Goal: Task Accomplishment & Management: Manage account settings

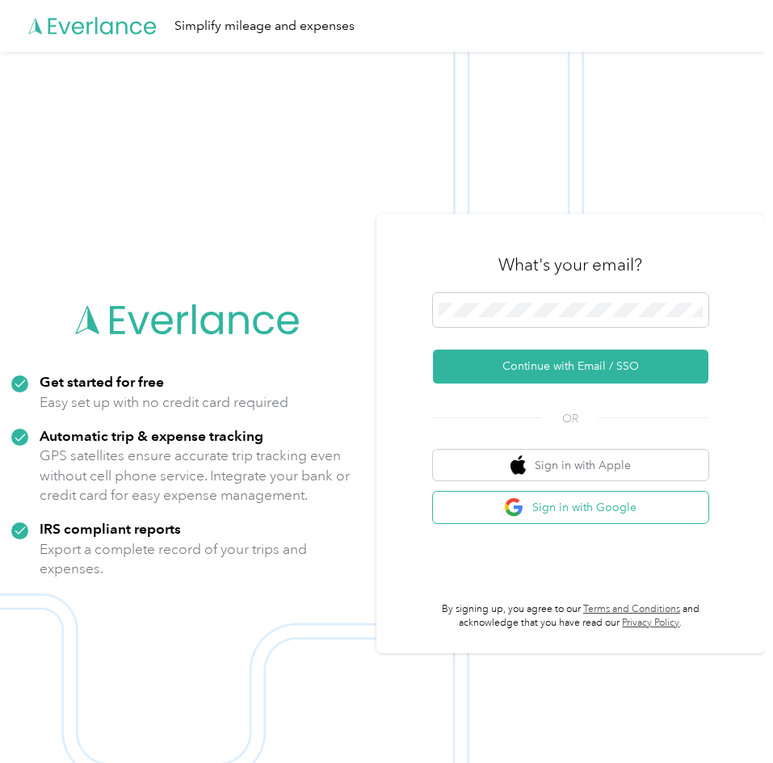
click at [619, 508] on button "Sign in with Google" at bounding box center [570, 507] width 275 height 31
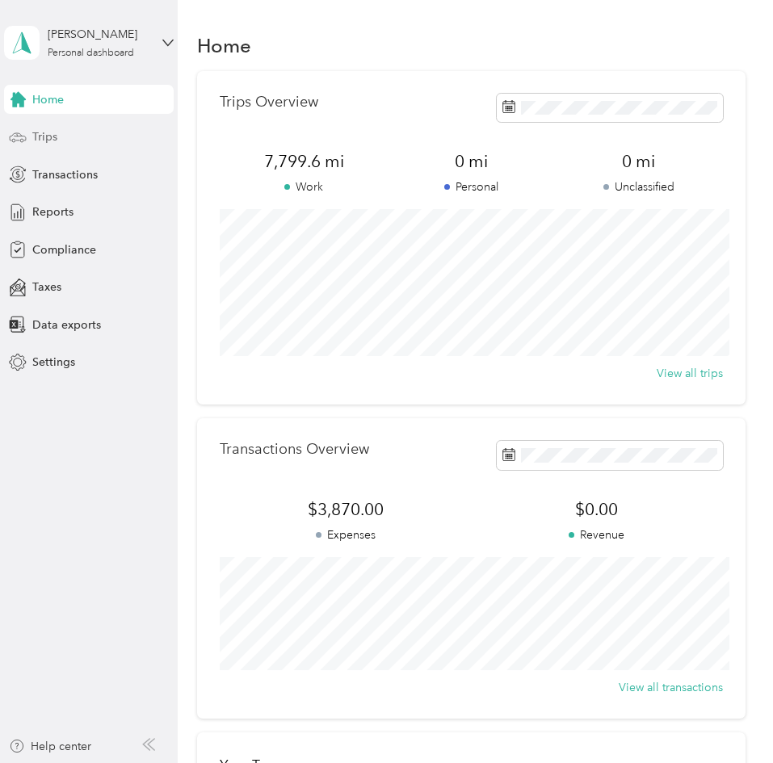
click at [53, 138] on span "Trips" at bounding box center [44, 136] width 25 height 17
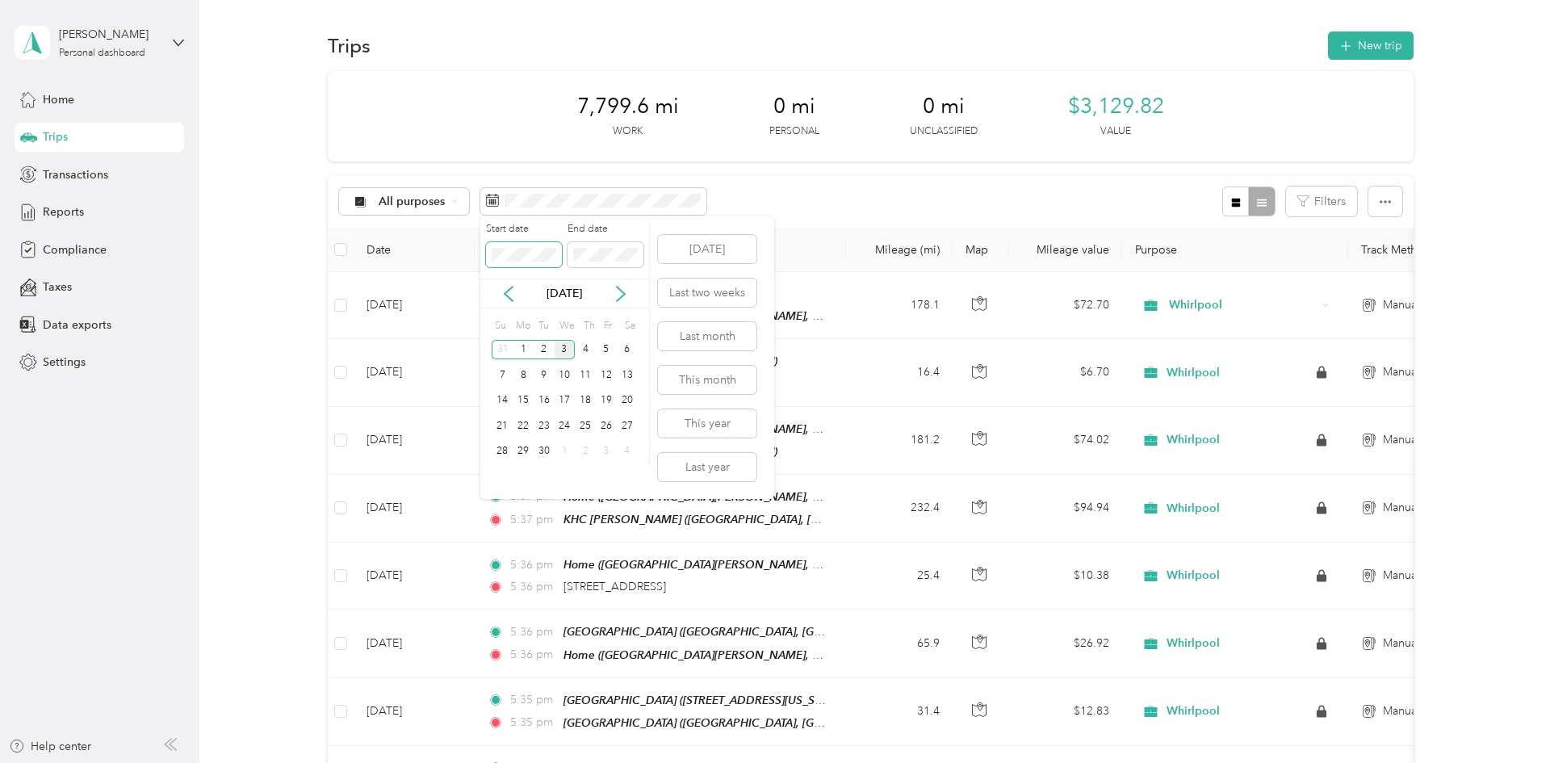
click at [558, 254] on span at bounding box center [524, 255] width 76 height 26
click at [725, 329] on button "Last month" at bounding box center [707, 336] width 99 height 28
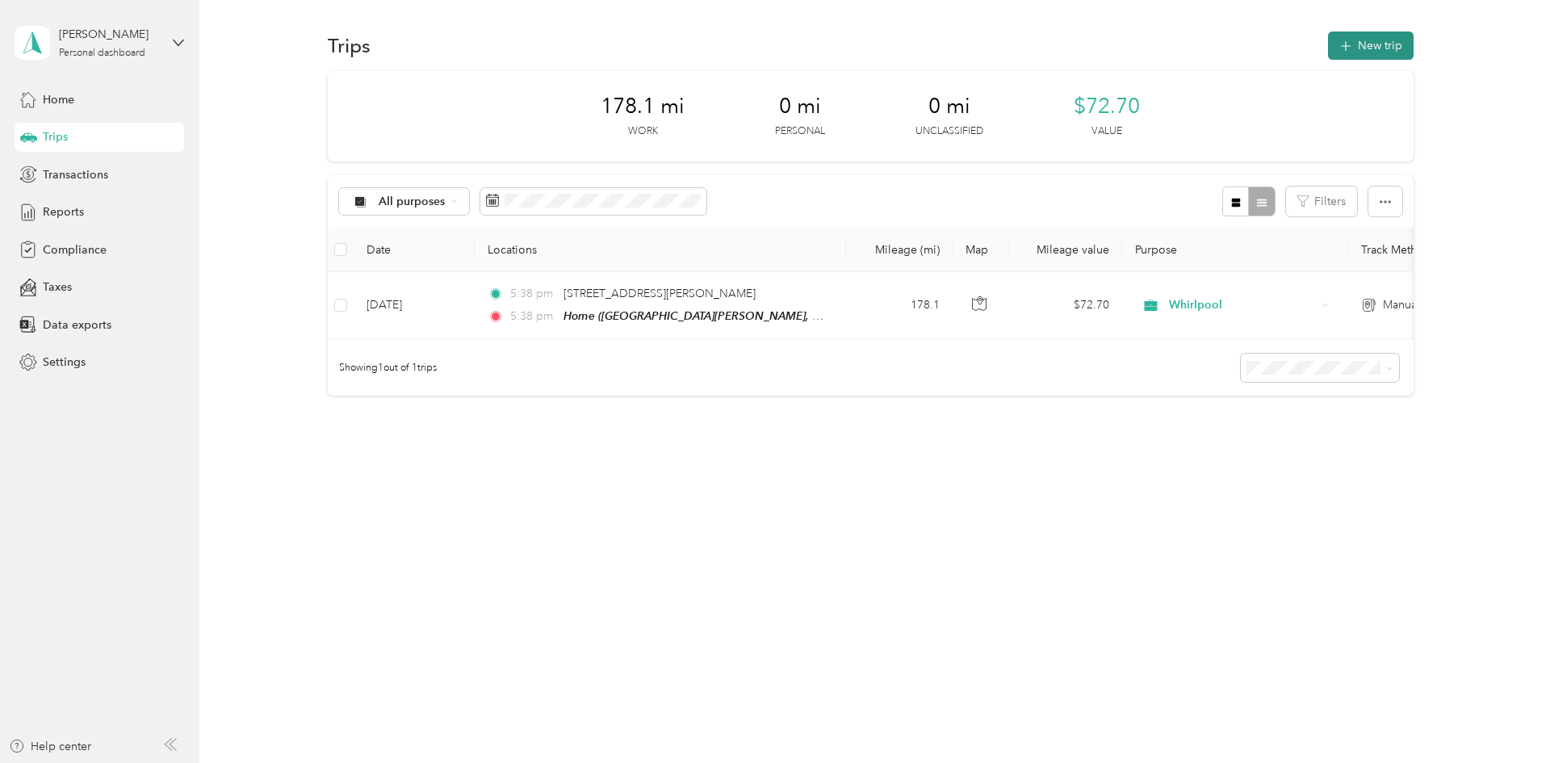
click at [772, 53] on button "New trip" at bounding box center [1371, 45] width 86 height 28
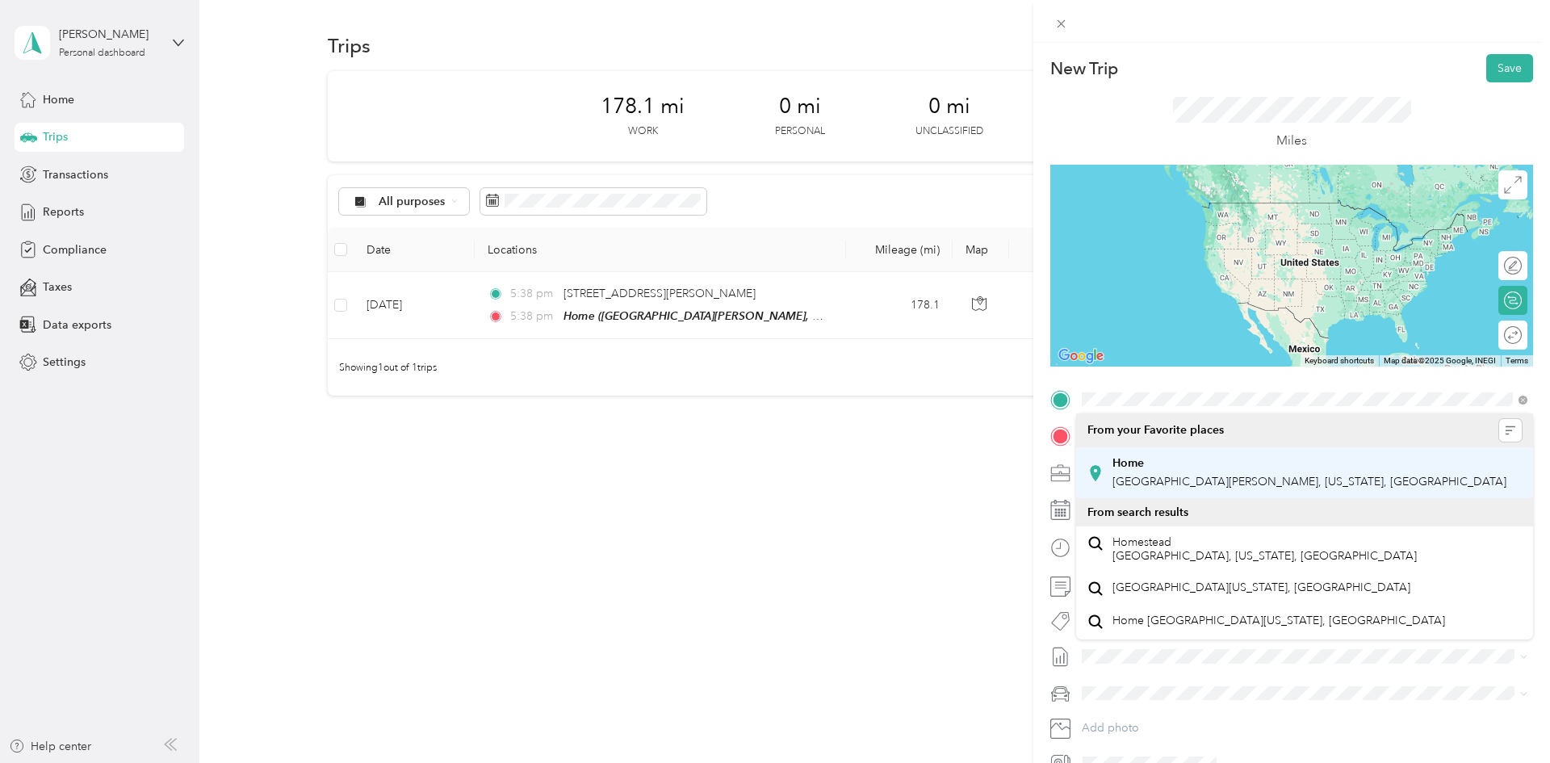
click at [772, 481] on span "[GEOGRAPHIC_DATA][PERSON_NAME], [US_STATE], [GEOGRAPHIC_DATA]" at bounding box center [1310, 482] width 394 height 14
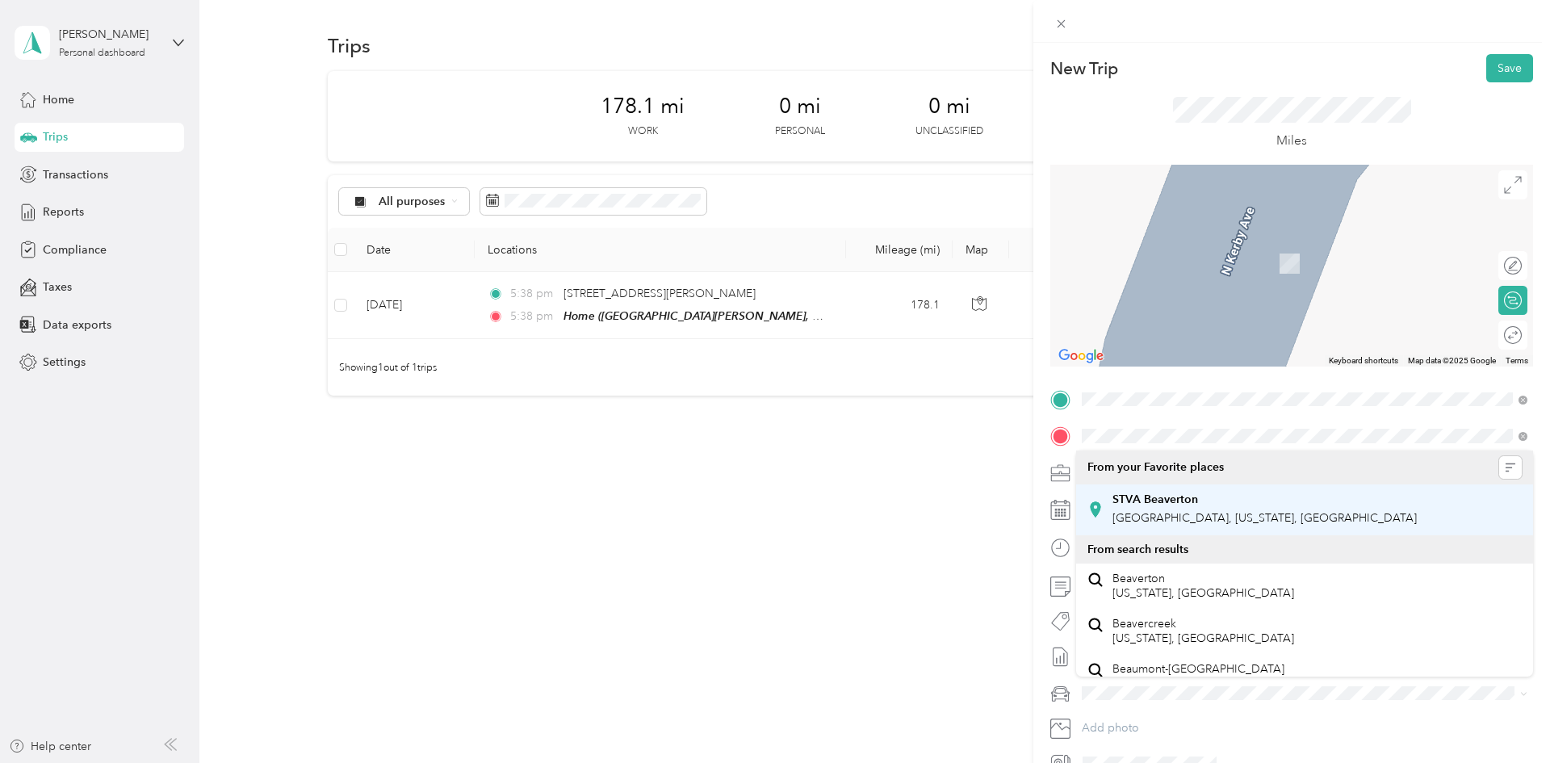
click at [772, 508] on div "[GEOGRAPHIC_DATA], [US_STATE], [GEOGRAPHIC_DATA]" at bounding box center [1265, 510] width 304 height 34
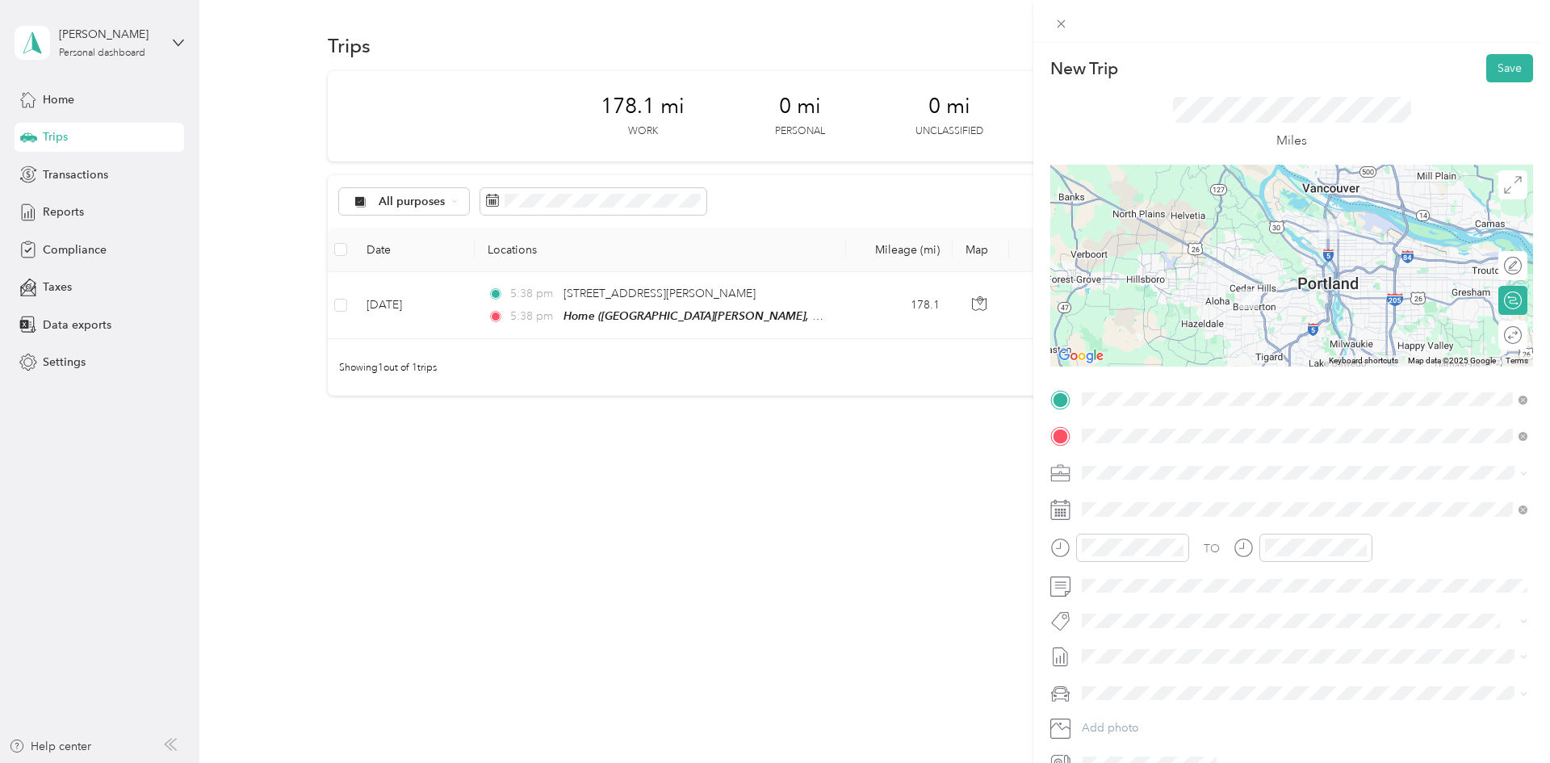
click at [772, 508] on span "[GEOGRAPHIC_DATA], [US_STATE], [GEOGRAPHIC_DATA]" at bounding box center [1265, 509] width 304 height 14
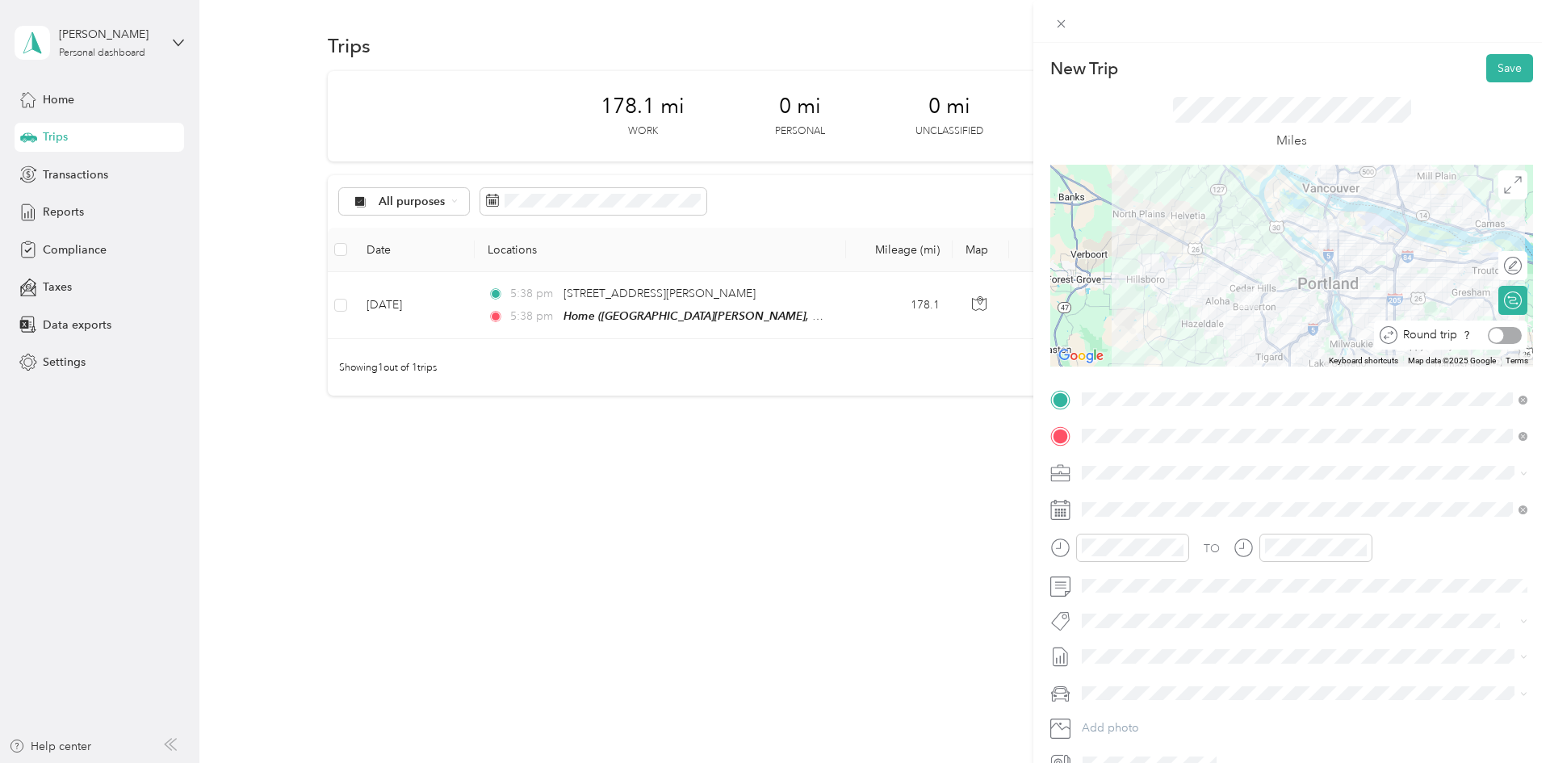
click at [772, 338] on div at bounding box center [1505, 335] width 34 height 17
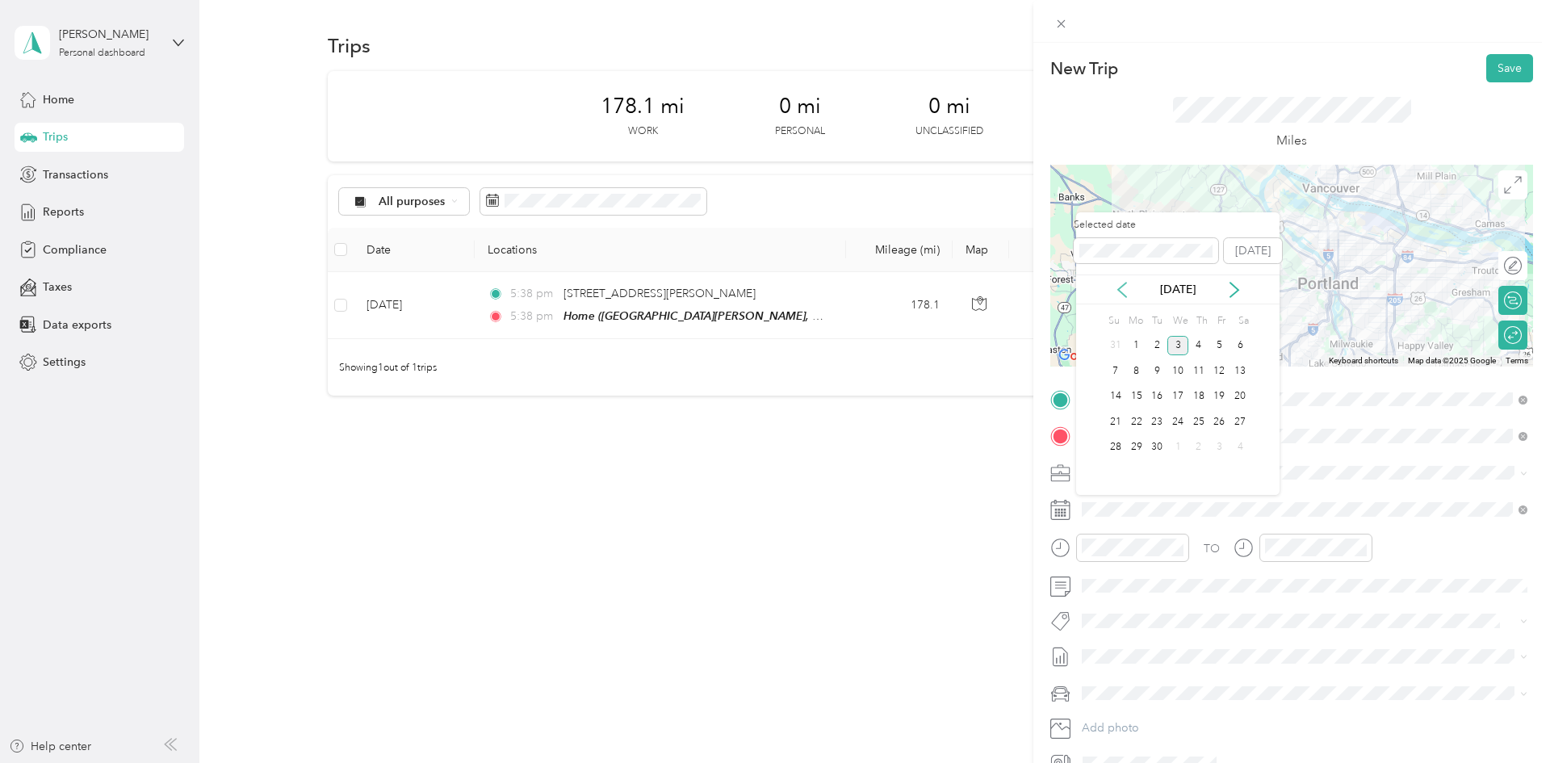
click at [772, 296] on icon at bounding box center [1122, 290] width 16 height 16
click at [772, 369] on div "4" at bounding box center [1136, 371] width 21 height 20
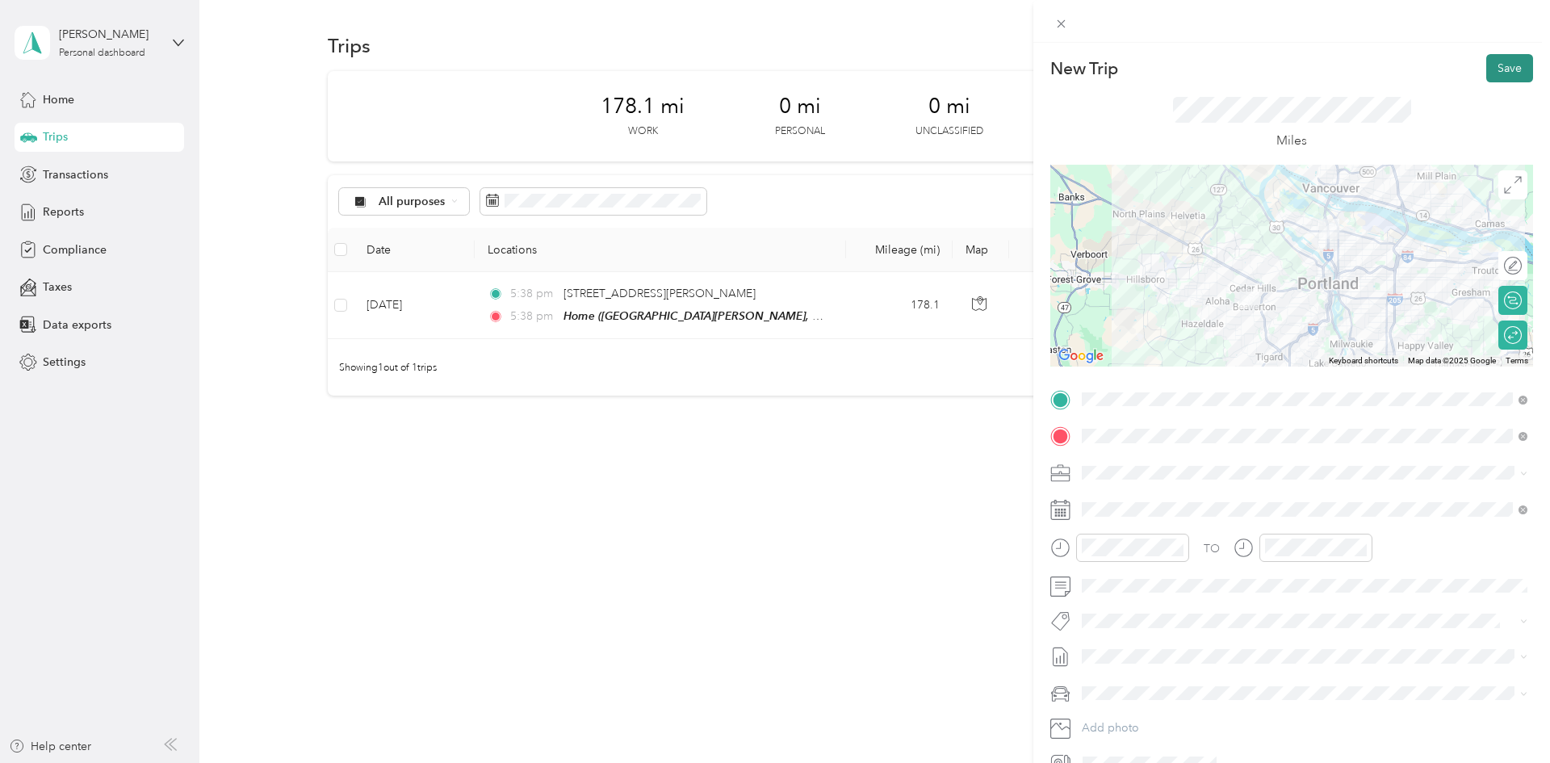
click at [772, 74] on button "Save" at bounding box center [1510, 68] width 47 height 28
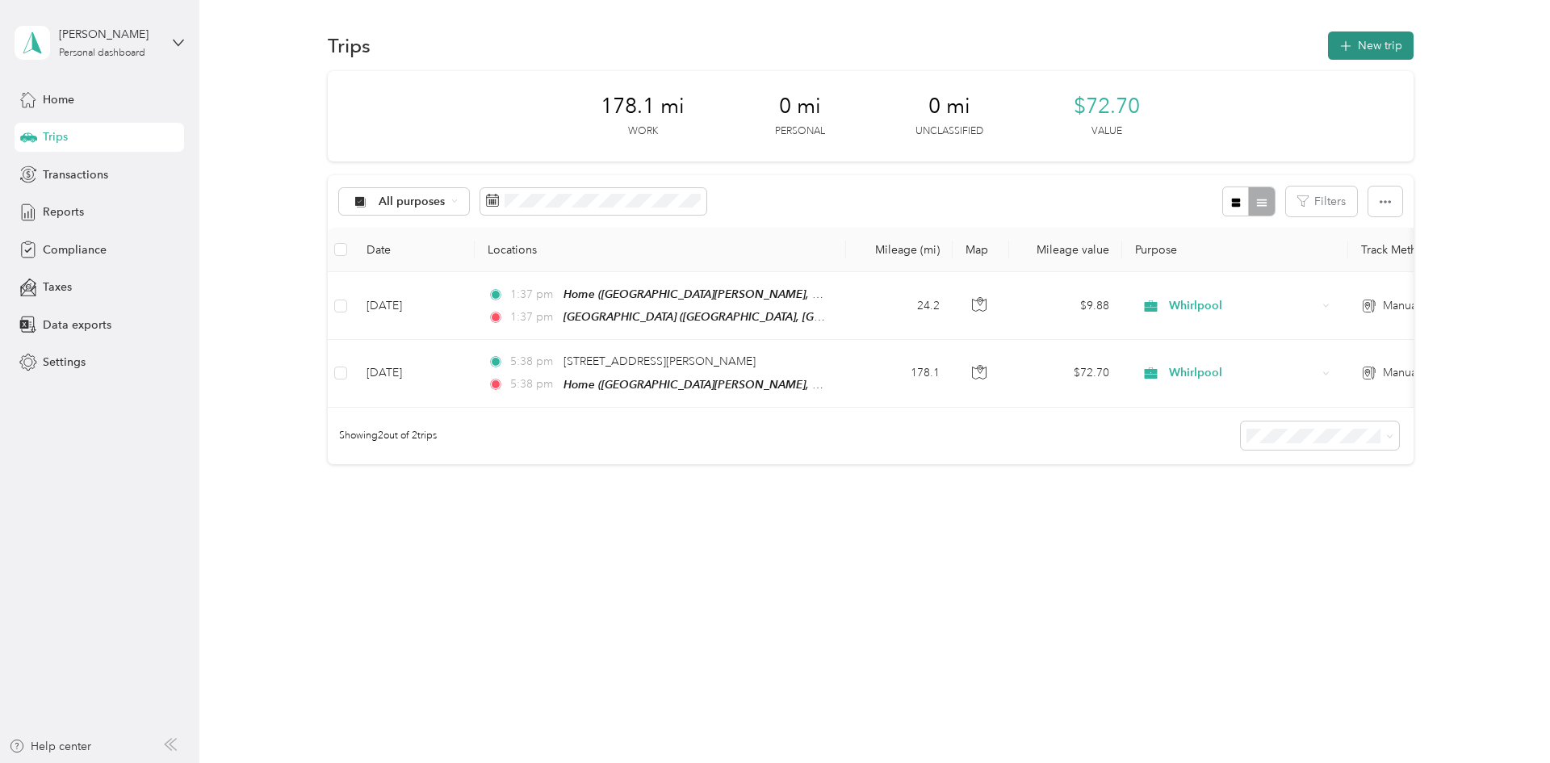
click at [772, 47] on button "New trip" at bounding box center [1371, 45] width 86 height 28
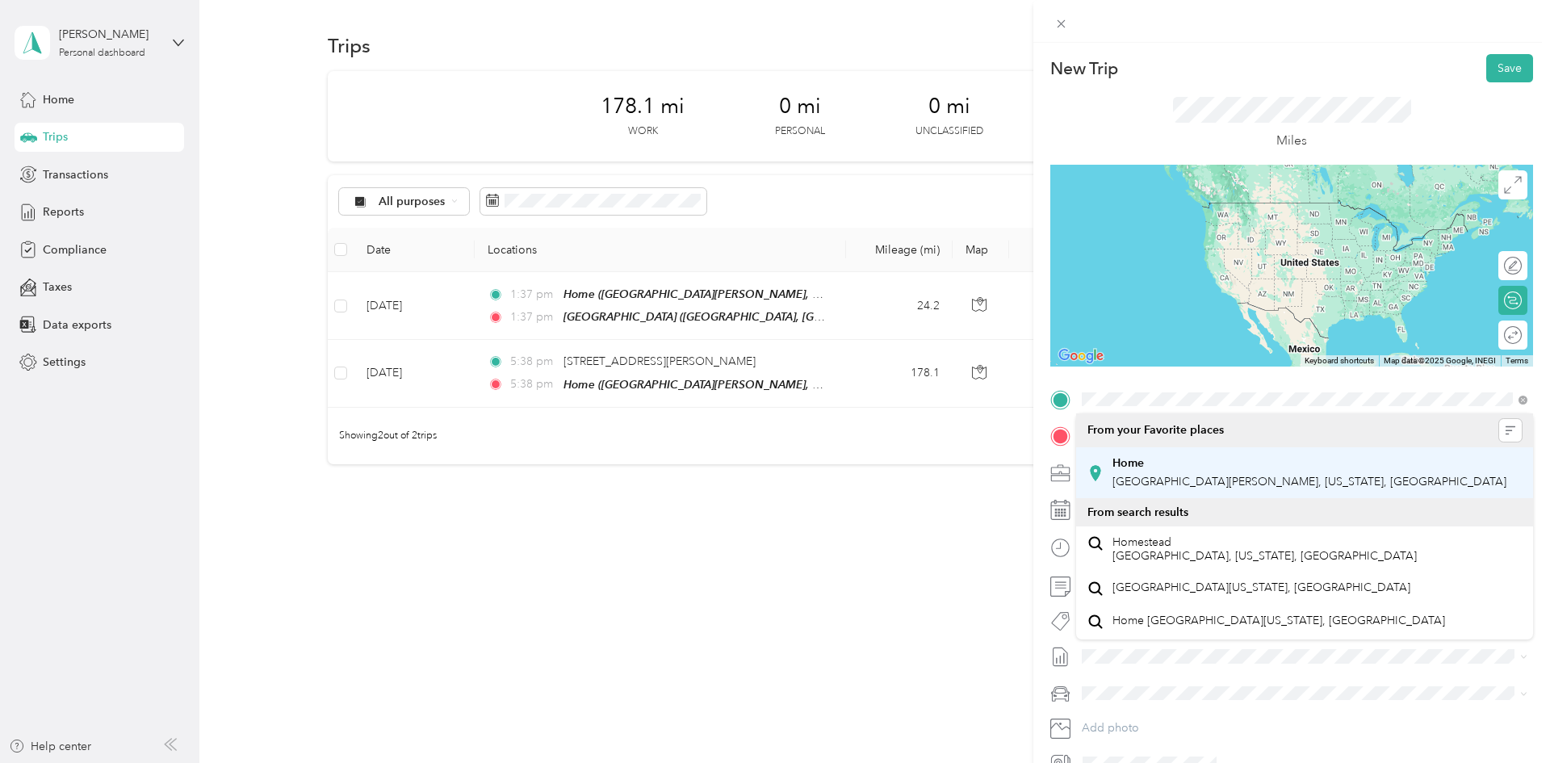
click at [772, 458] on strong "Home" at bounding box center [1128, 463] width 31 height 15
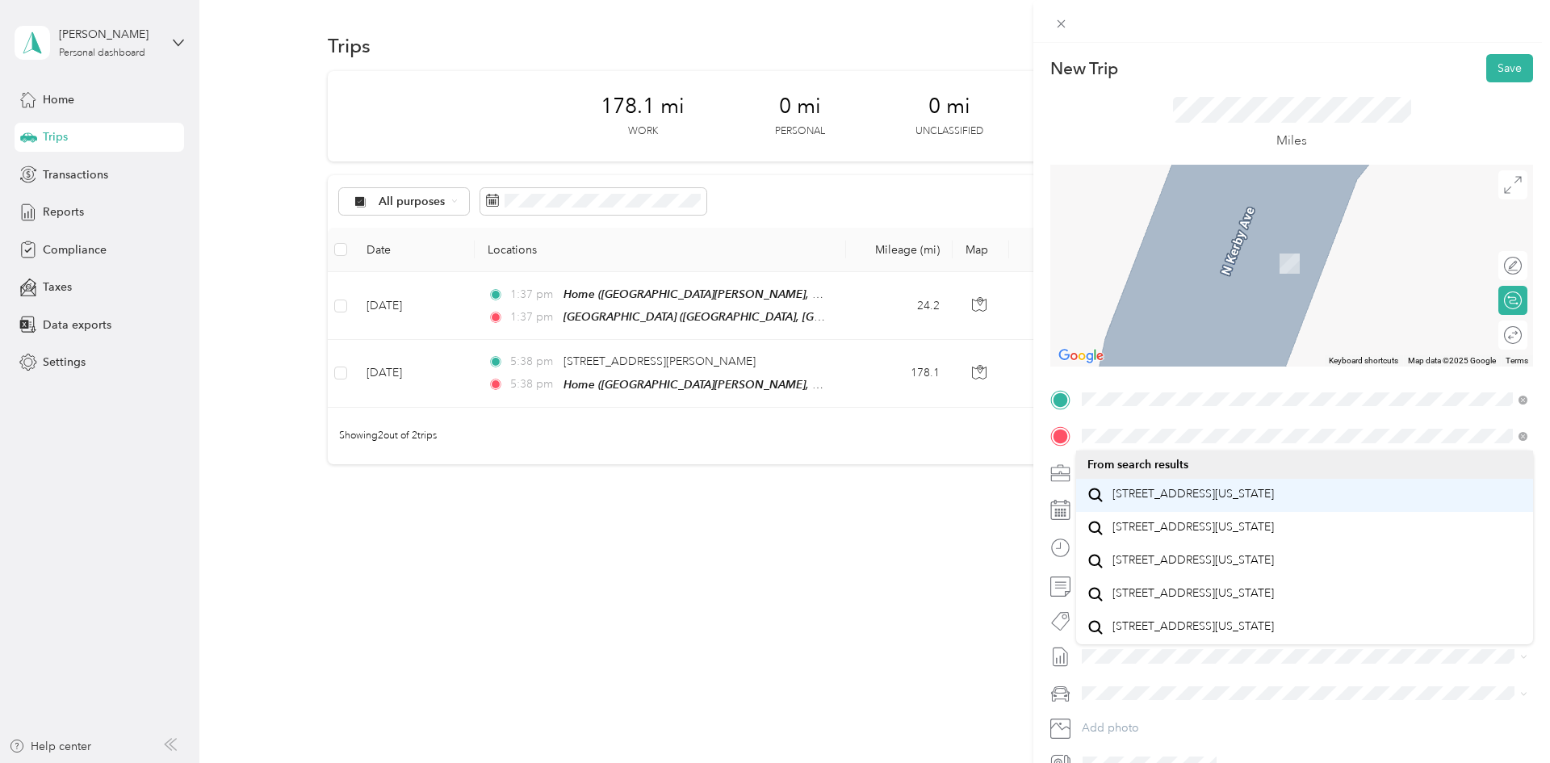
click at [772, 492] on span "[STREET_ADDRESS][US_STATE]" at bounding box center [1193, 494] width 161 height 15
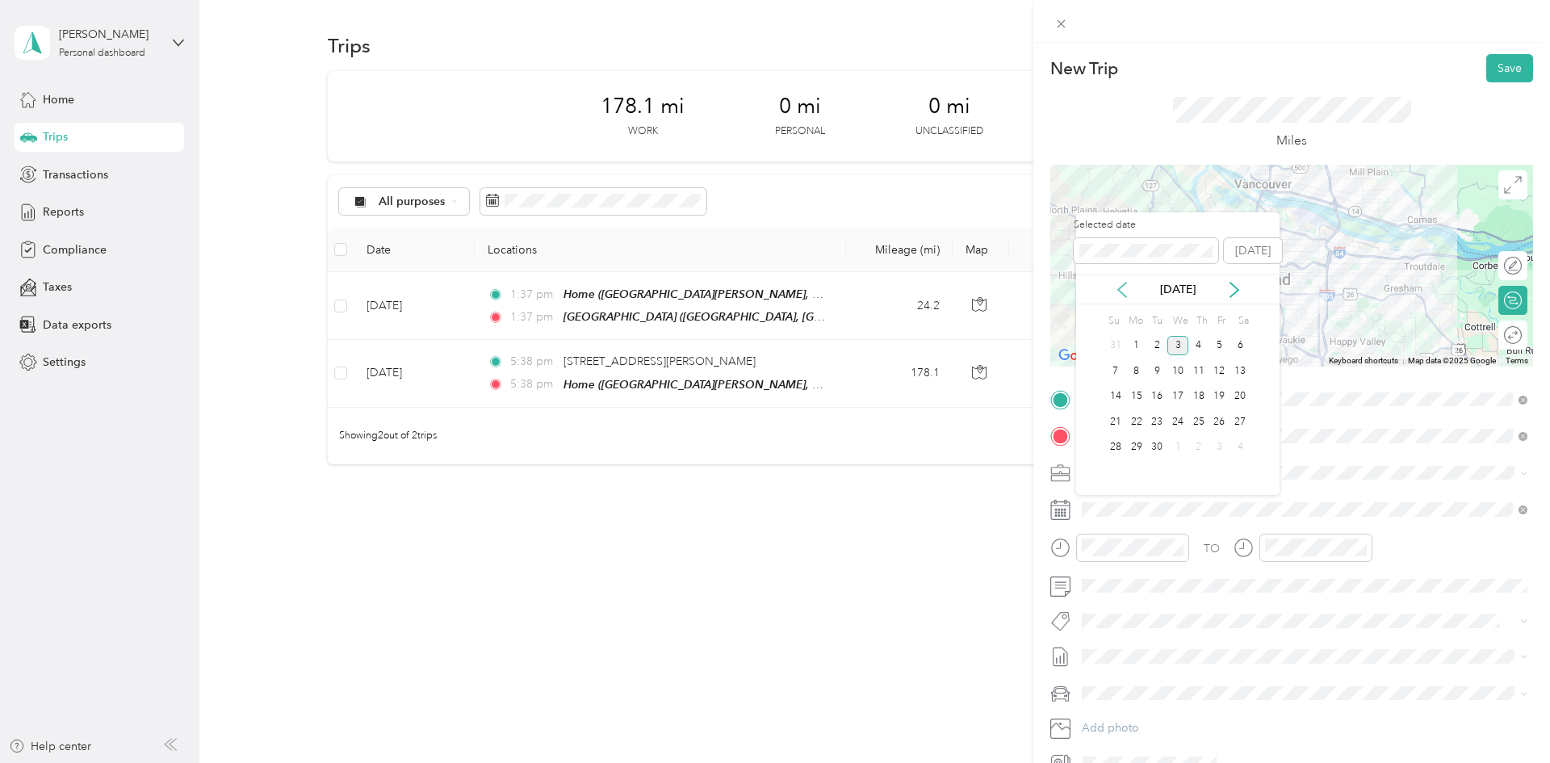
click at [772, 296] on icon at bounding box center [1122, 290] width 8 height 15
click at [772, 368] on div "5" at bounding box center [1157, 371] width 21 height 20
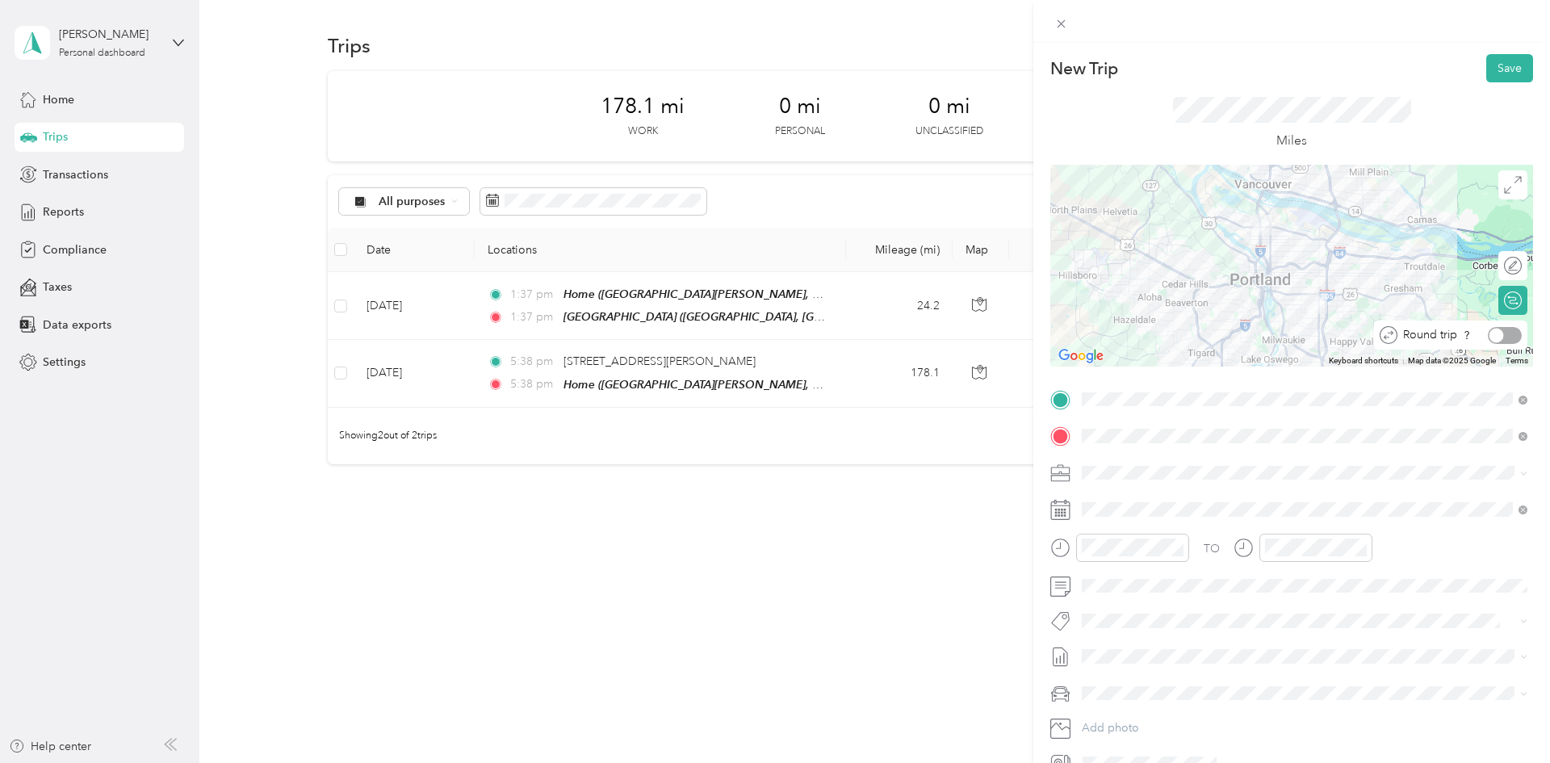
click at [772, 335] on div at bounding box center [1505, 335] width 34 height 17
click at [772, 70] on button "Save" at bounding box center [1510, 68] width 47 height 28
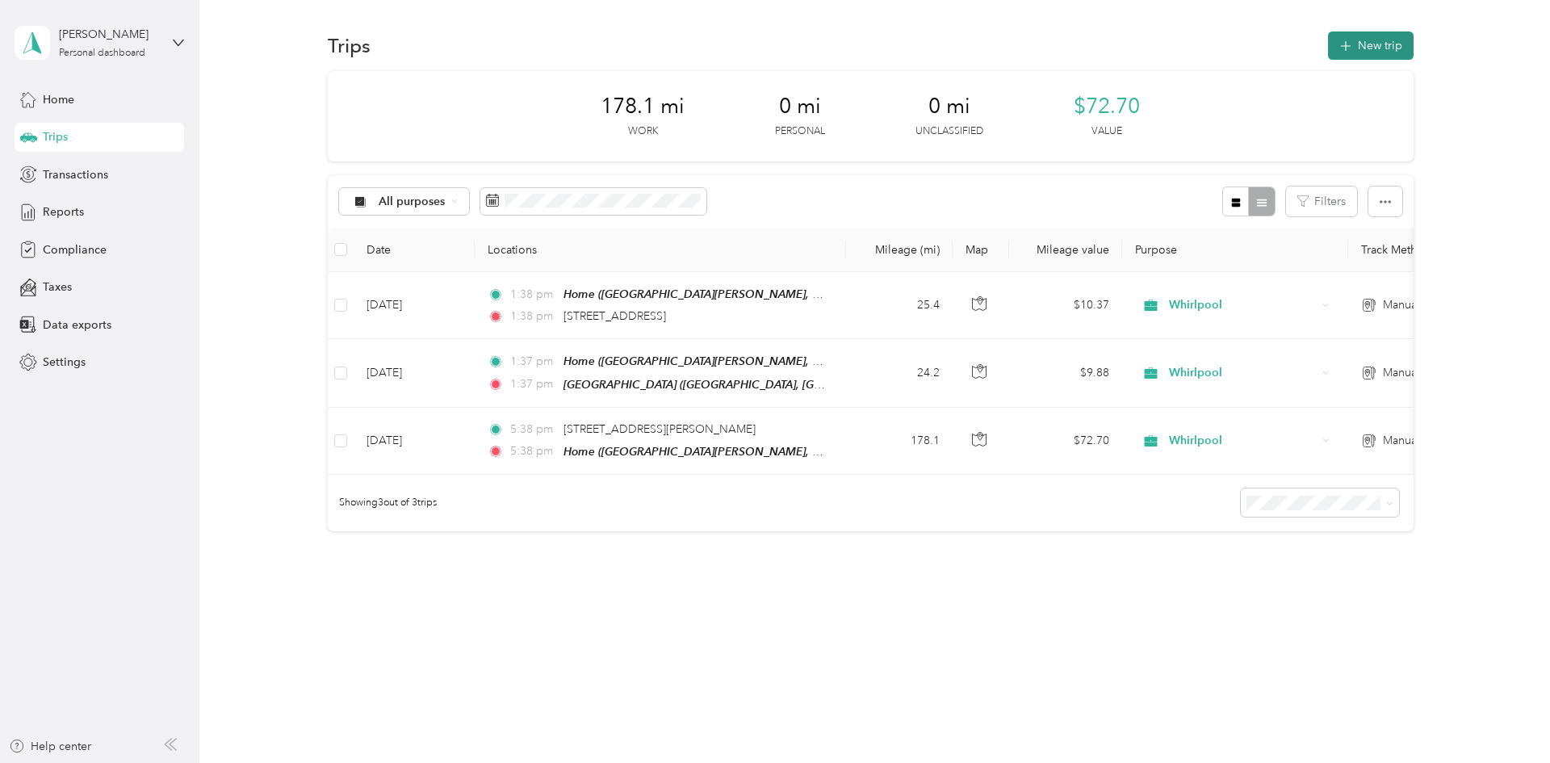
click at [772, 49] on button "New trip" at bounding box center [1371, 45] width 86 height 28
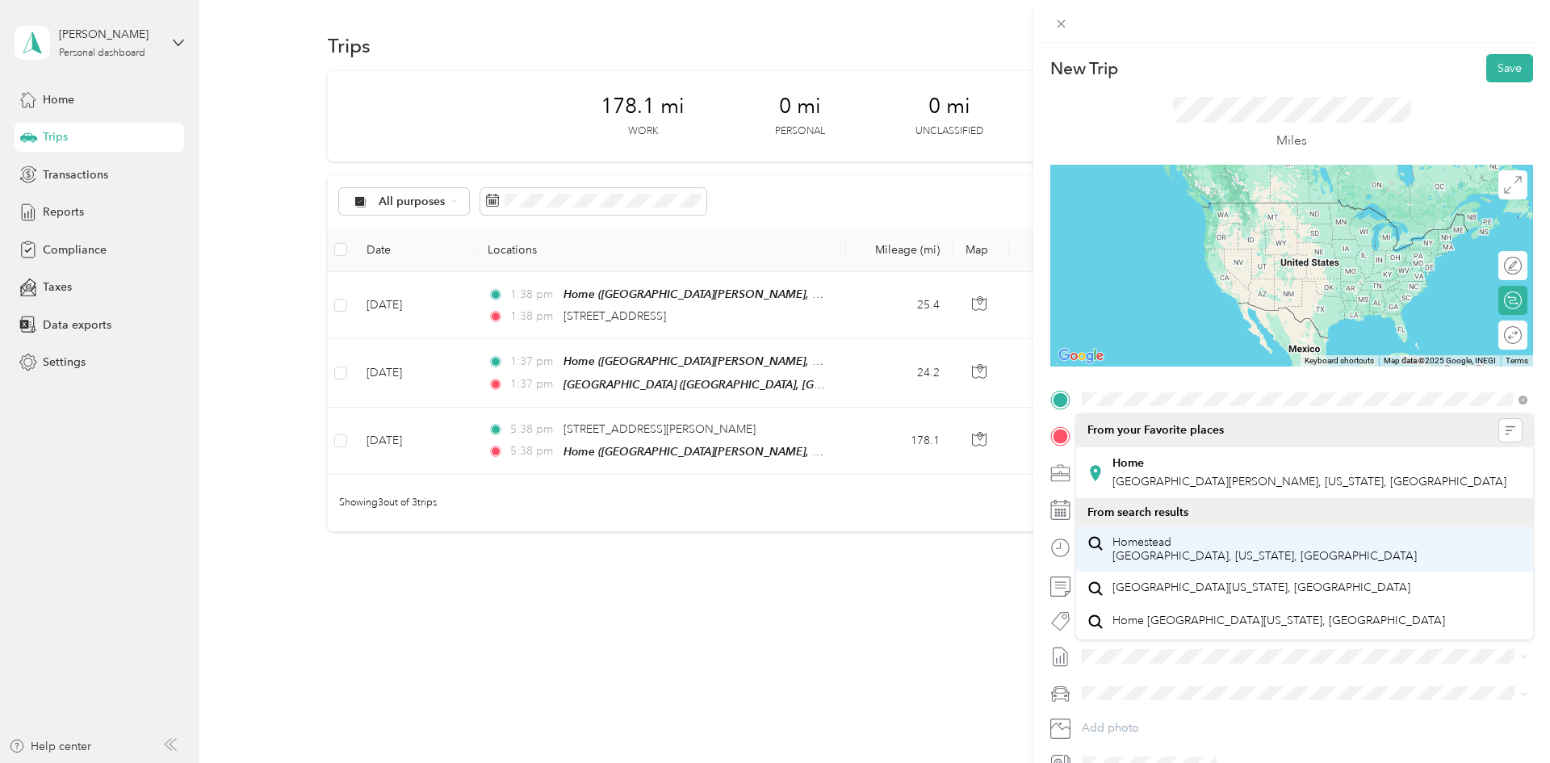
click at [772, 468] on strong "Home" at bounding box center [1128, 463] width 31 height 15
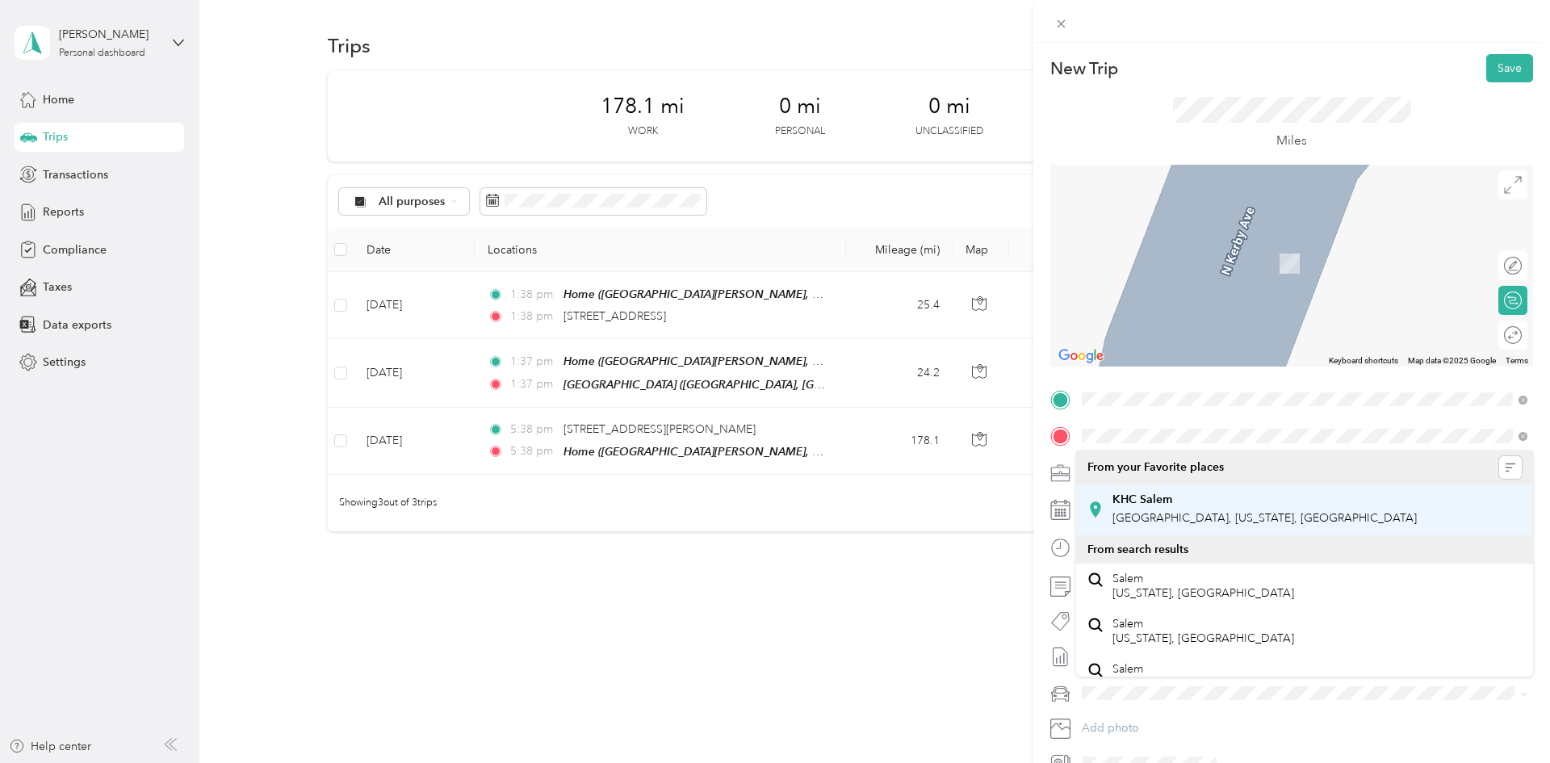
click at [772, 490] on div "[GEOGRAPHIC_DATA] [GEOGRAPHIC_DATA], [US_STATE], [GEOGRAPHIC_DATA]" at bounding box center [1305, 510] width 434 height 40
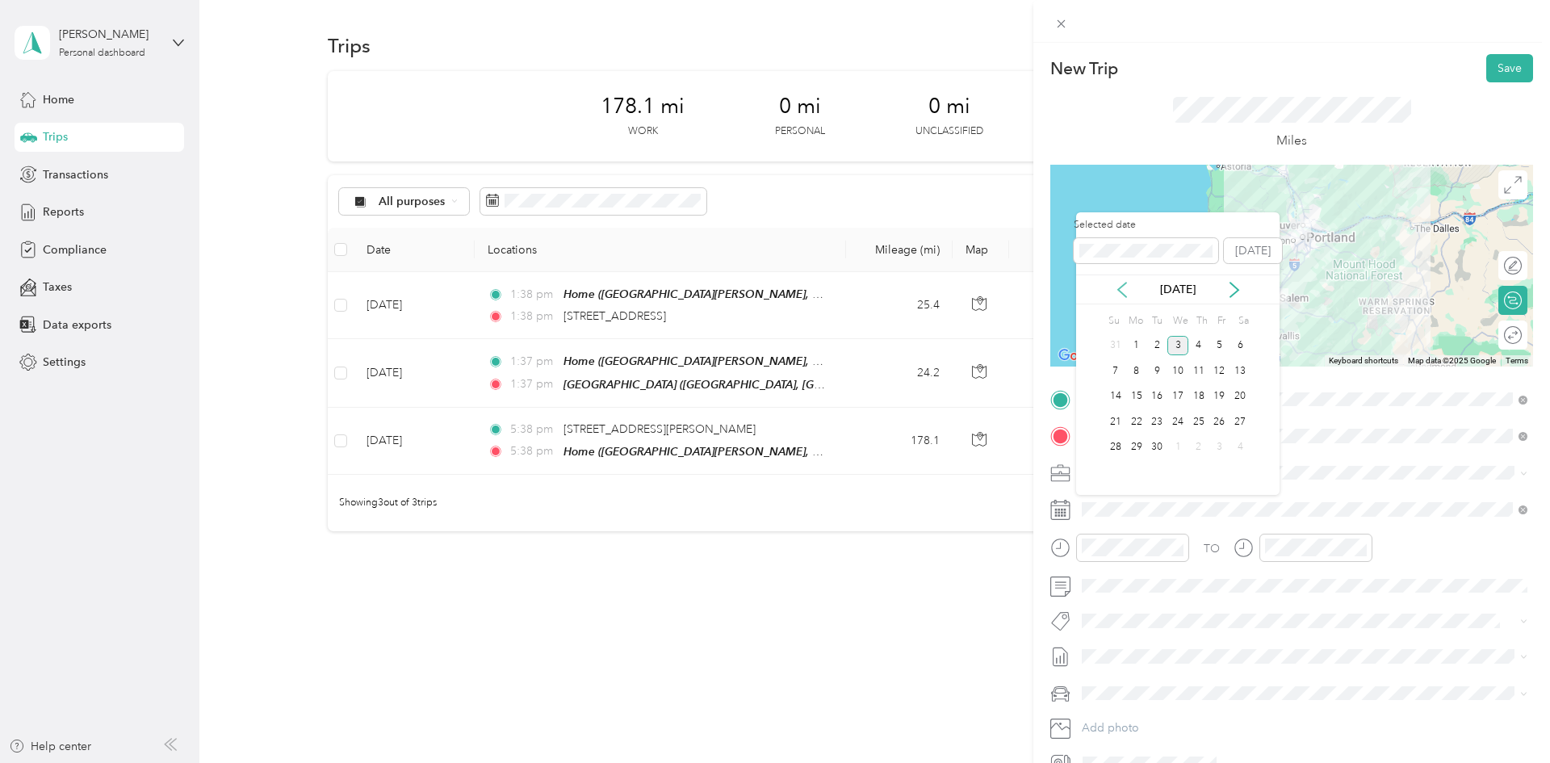
click at [772, 288] on icon at bounding box center [1122, 290] width 16 height 16
click at [772, 371] on div "6" at bounding box center [1178, 371] width 21 height 20
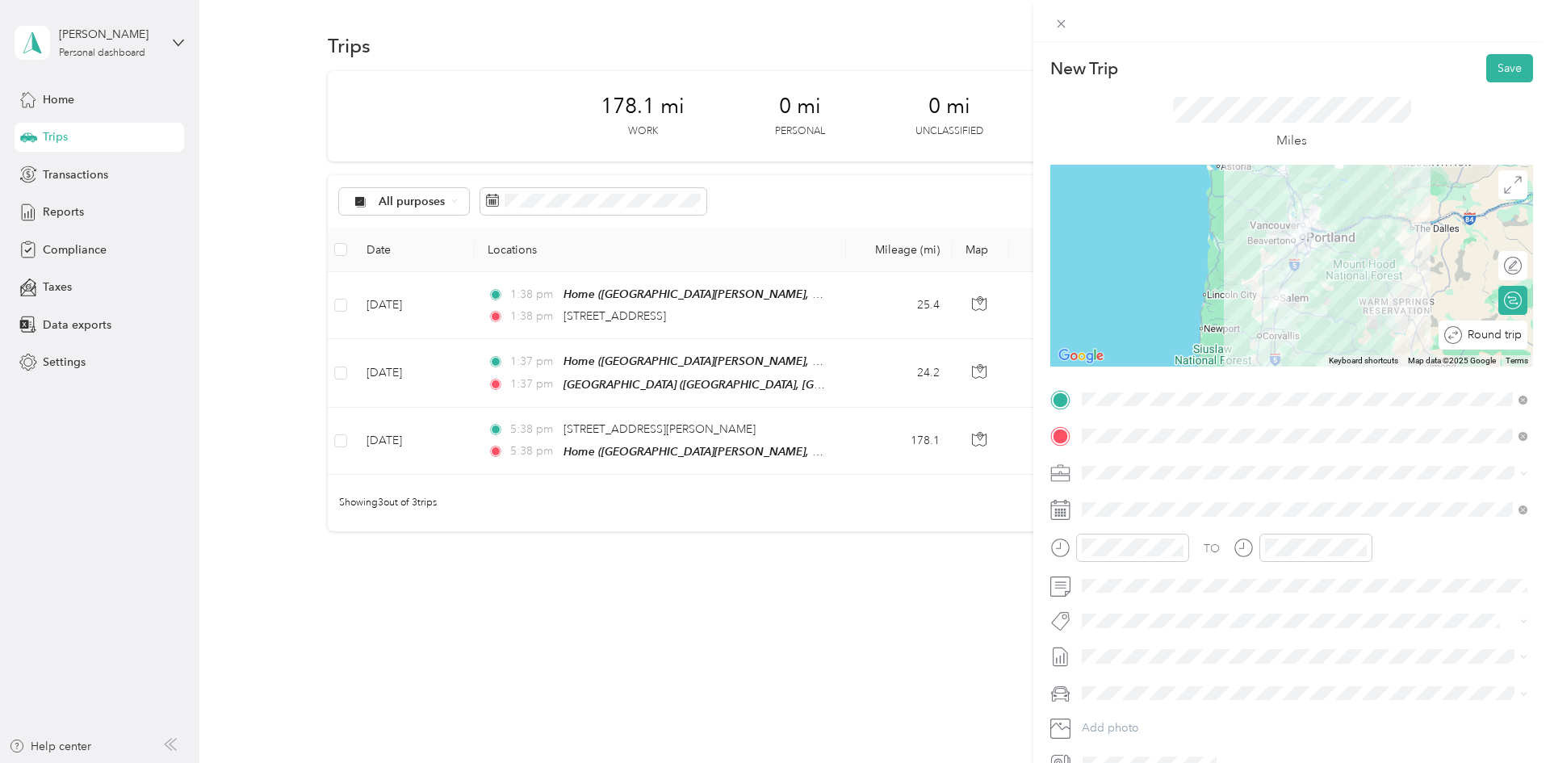
click at [772, 333] on div at bounding box center [1553, 335] width 0 height 17
click at [772, 72] on button "Save" at bounding box center [1510, 68] width 47 height 28
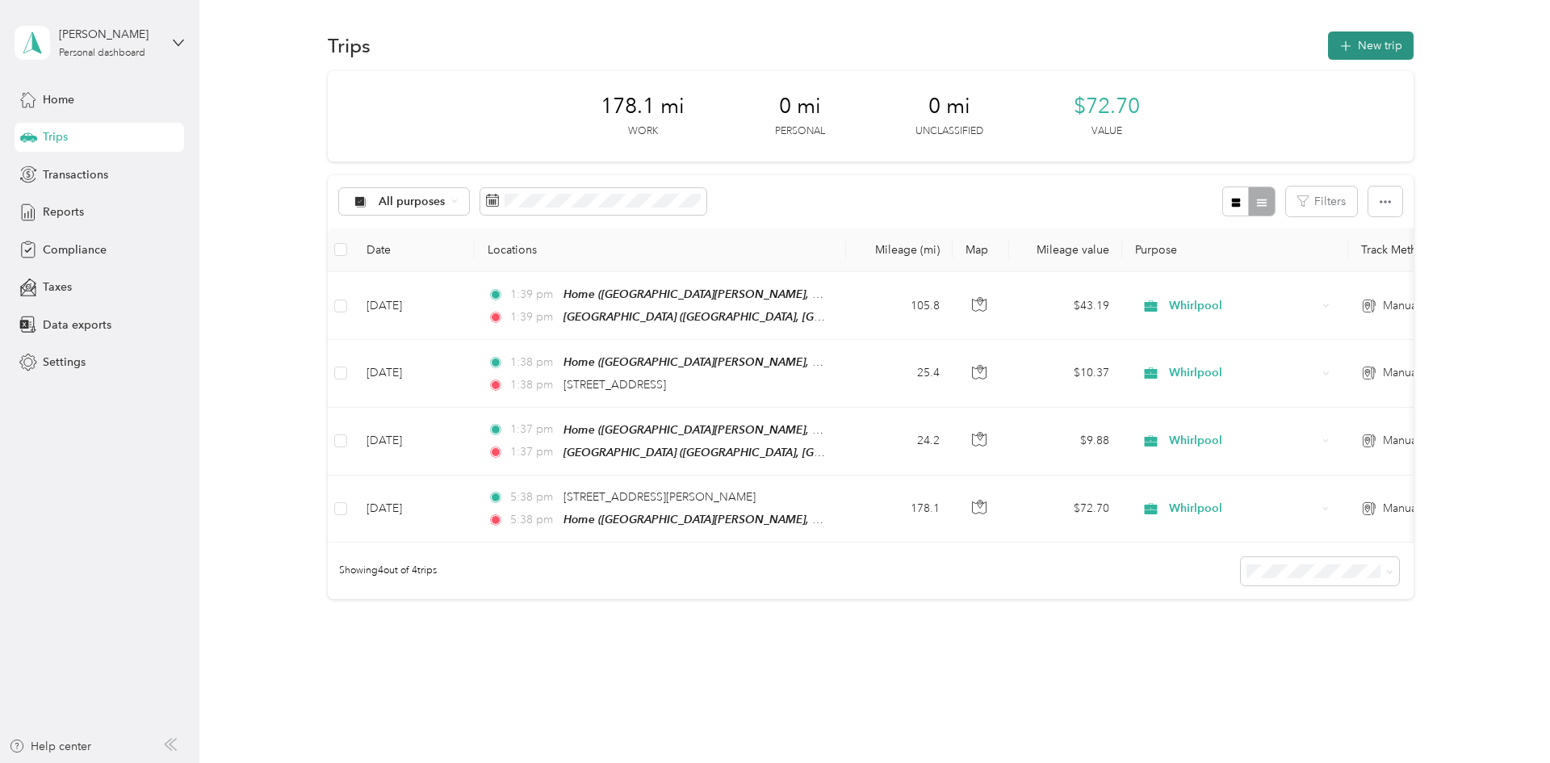
click at [772, 48] on button "New trip" at bounding box center [1371, 45] width 86 height 28
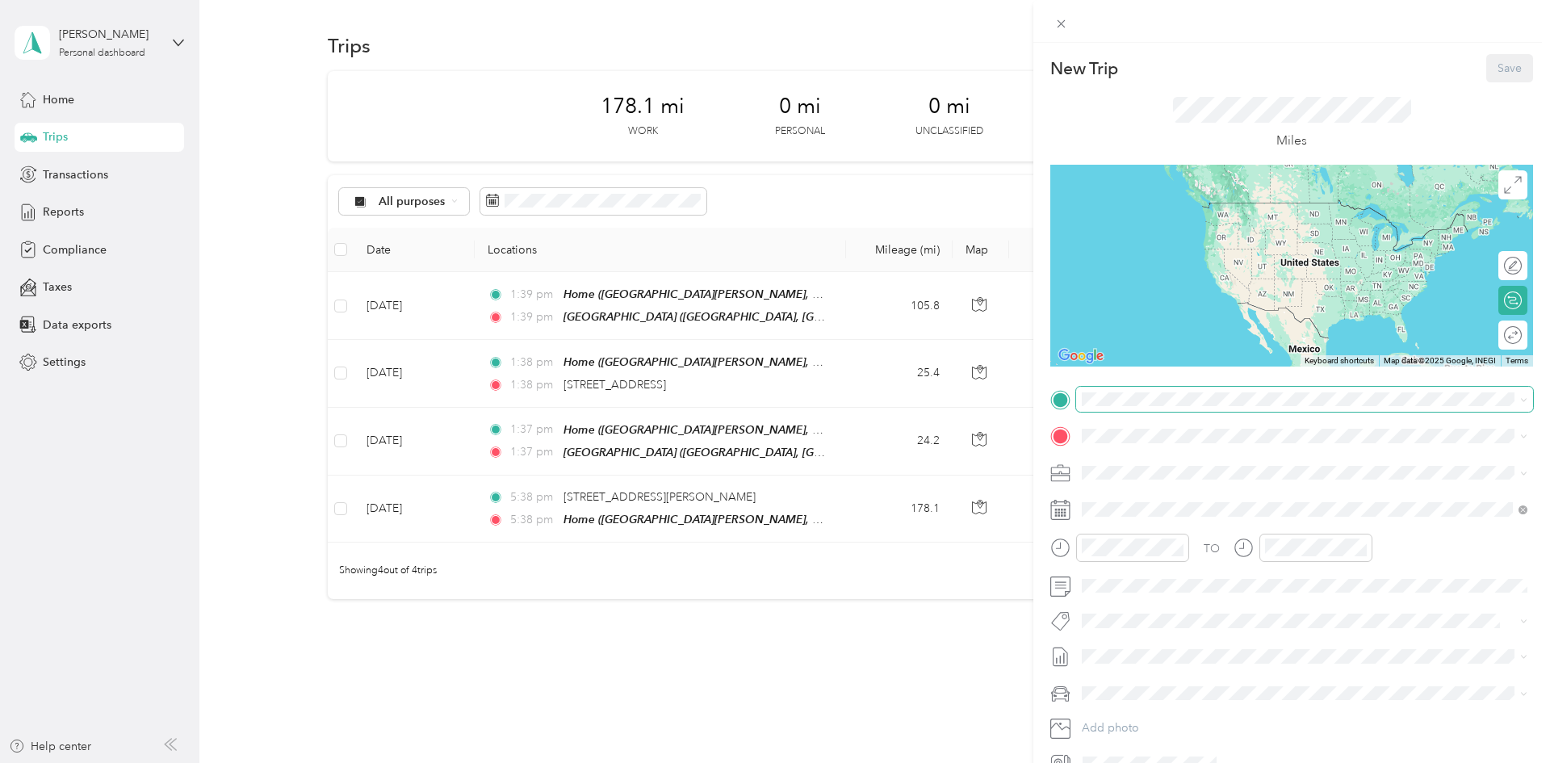
click at [772, 406] on span at bounding box center [1304, 400] width 457 height 26
click at [772, 762] on div "New Trip Save This trip cannot be edited because it is either under review, app…" at bounding box center [771, 763] width 1542 height 0
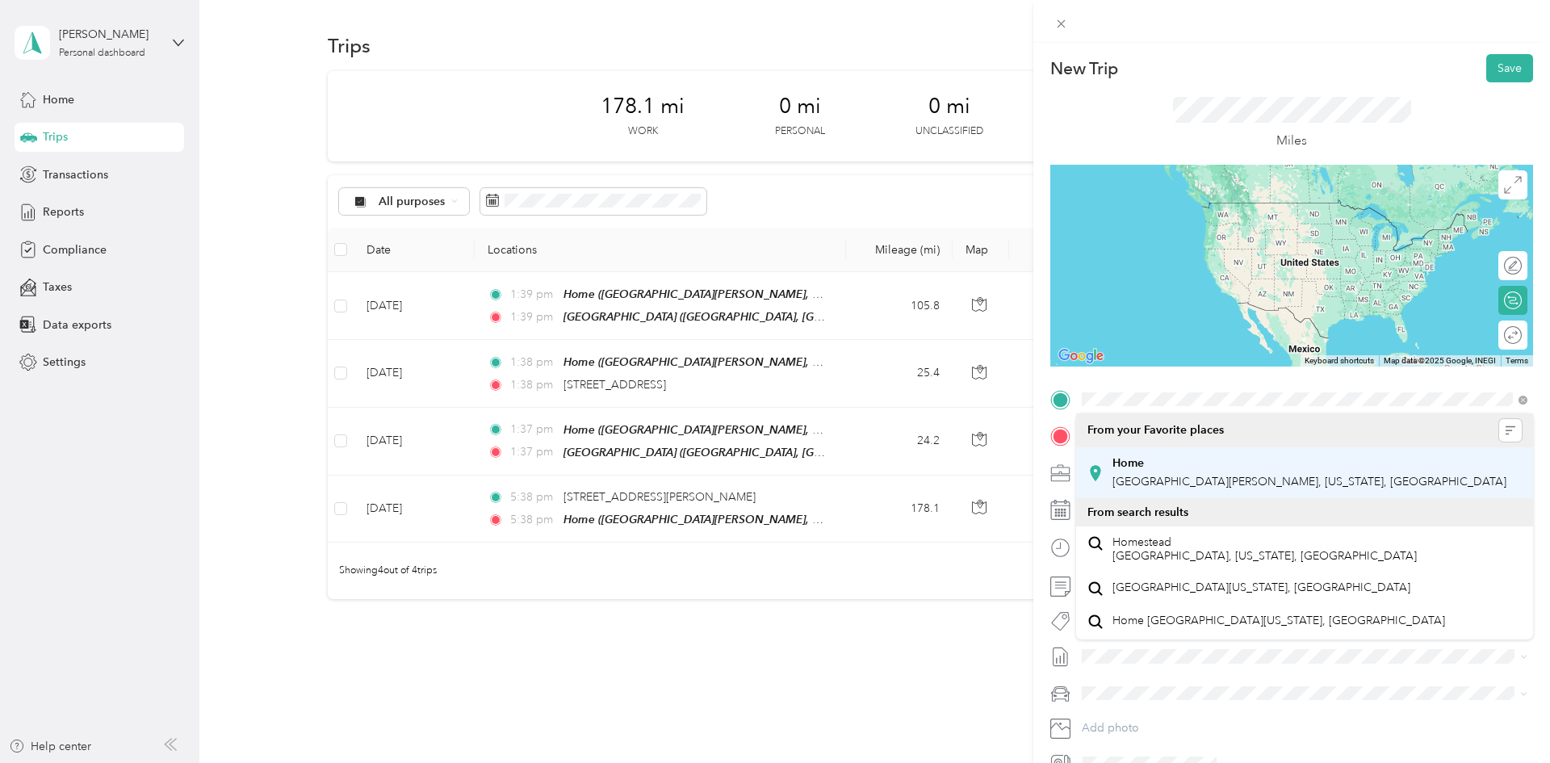
click at [772, 466] on div "Home" at bounding box center [1310, 463] width 394 height 15
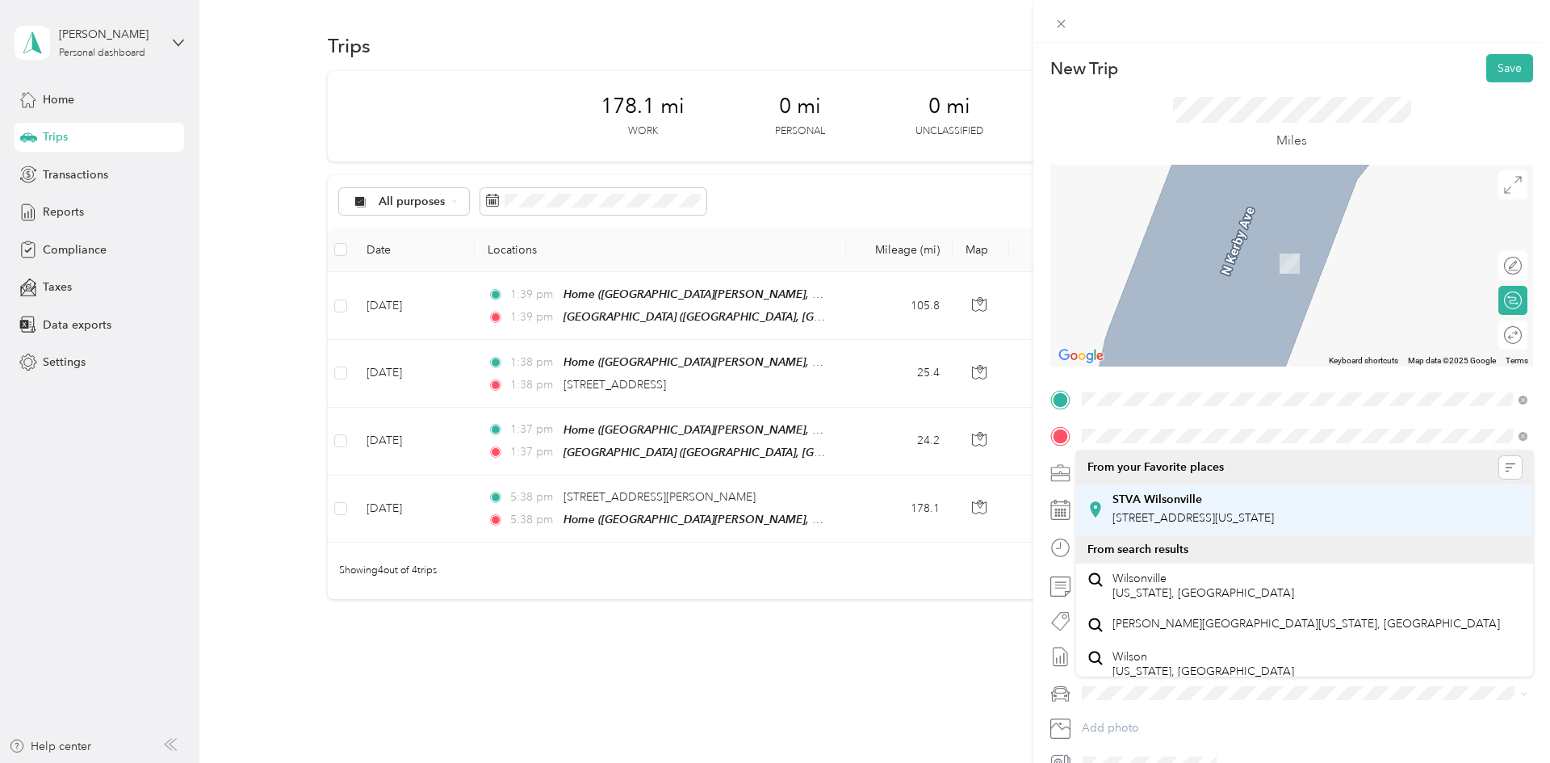
click at [772, 509] on div "STVA Wilsonville [STREET_ADDRESS][US_STATE]" at bounding box center [1193, 510] width 161 height 34
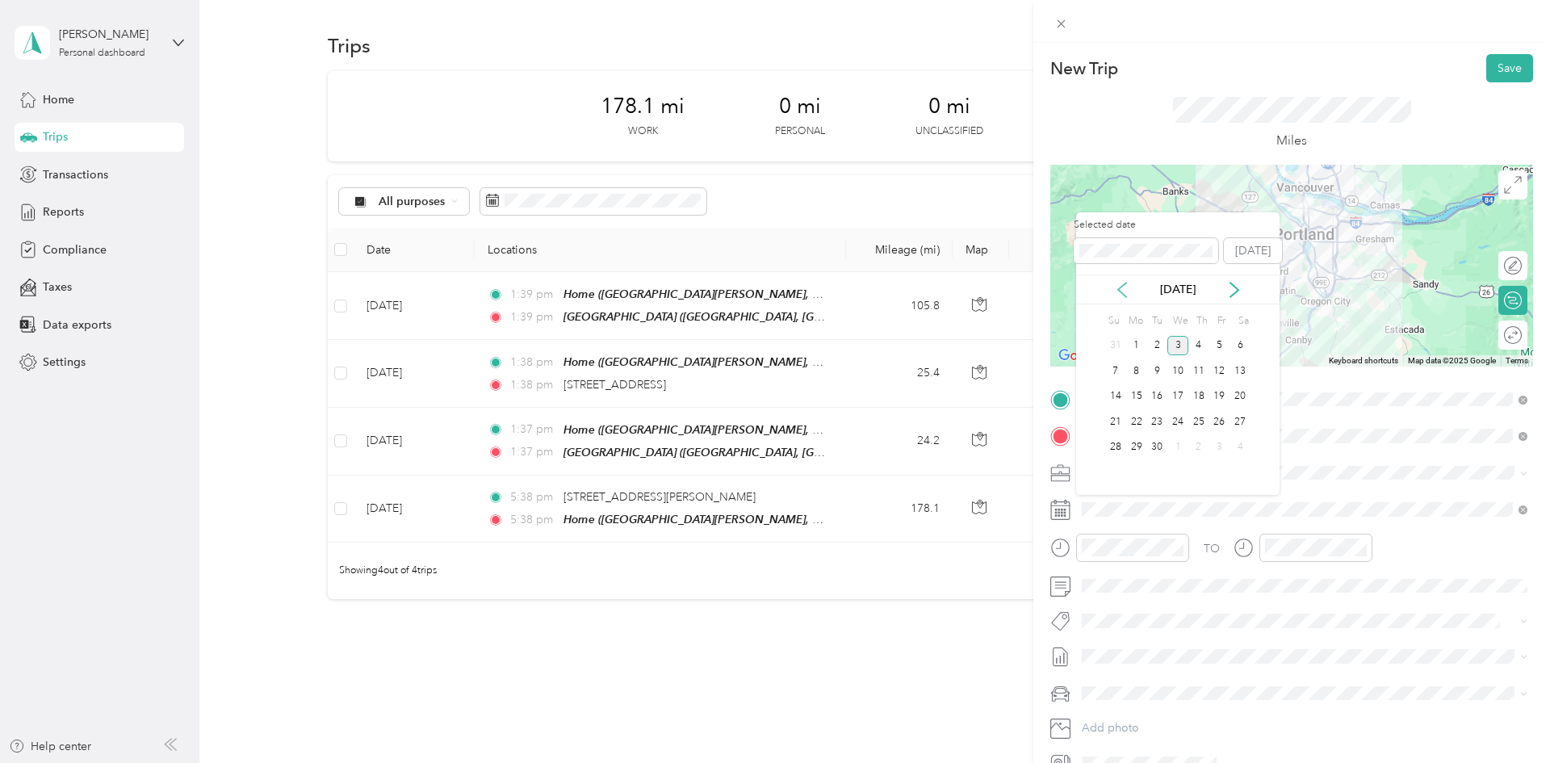
click at [772, 284] on icon at bounding box center [1122, 290] width 16 height 16
click at [772, 367] on div "7" at bounding box center [1199, 371] width 21 height 20
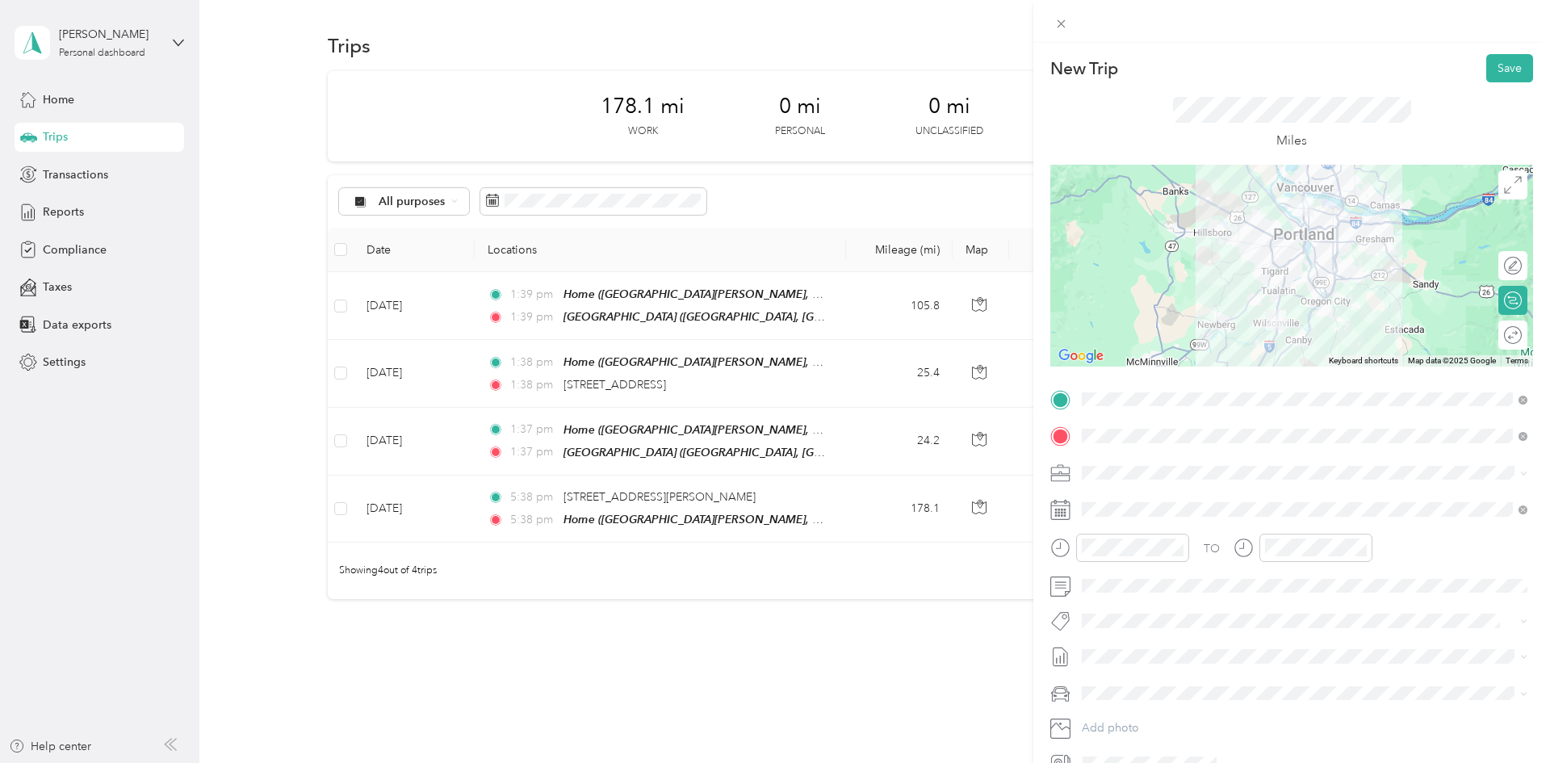
click at [772, 256] on div at bounding box center [1292, 266] width 483 height 202
click at [772, 64] on button "Save" at bounding box center [1510, 68] width 47 height 28
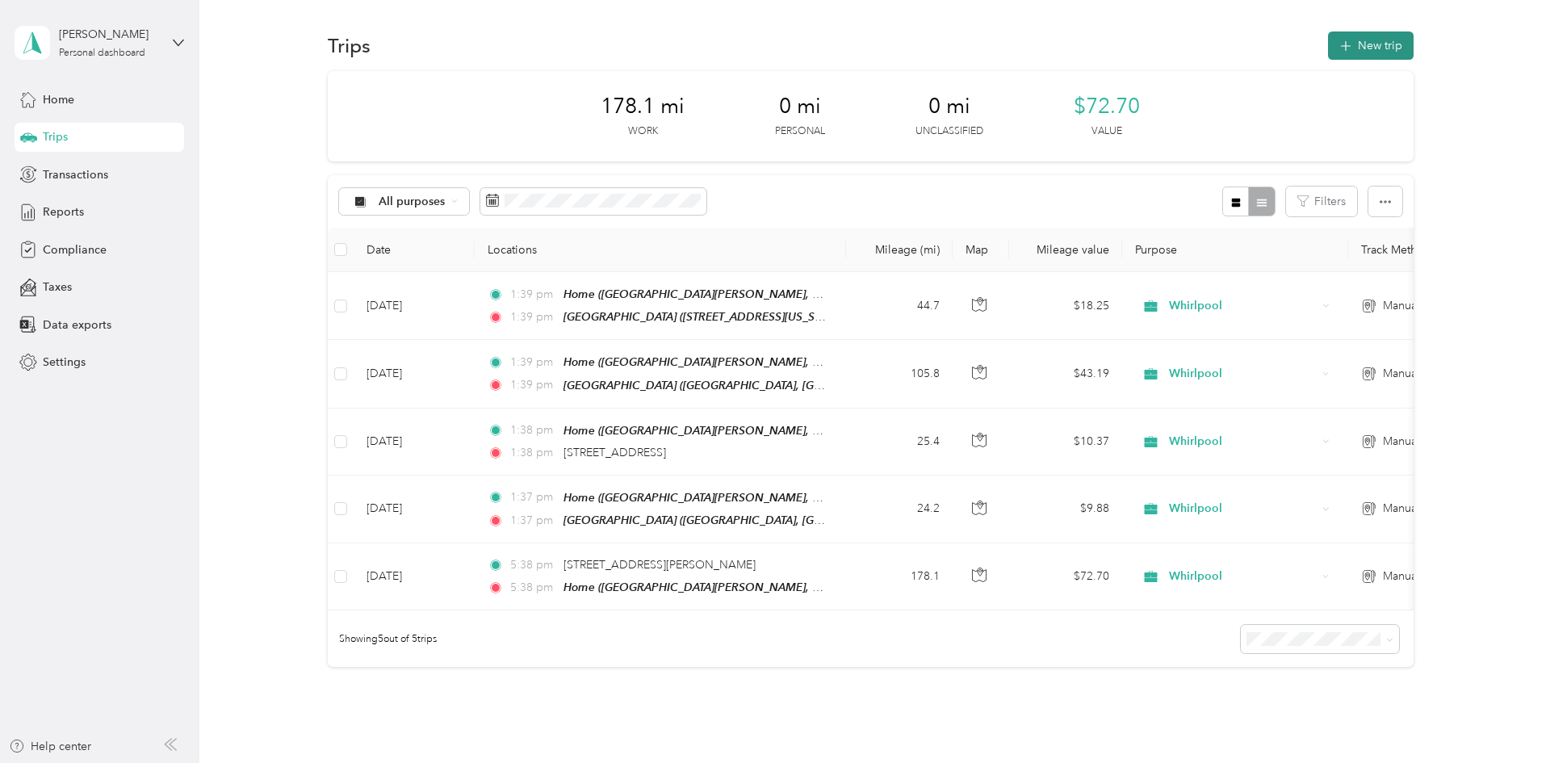
click at [772, 40] on button "New trip" at bounding box center [1371, 45] width 86 height 28
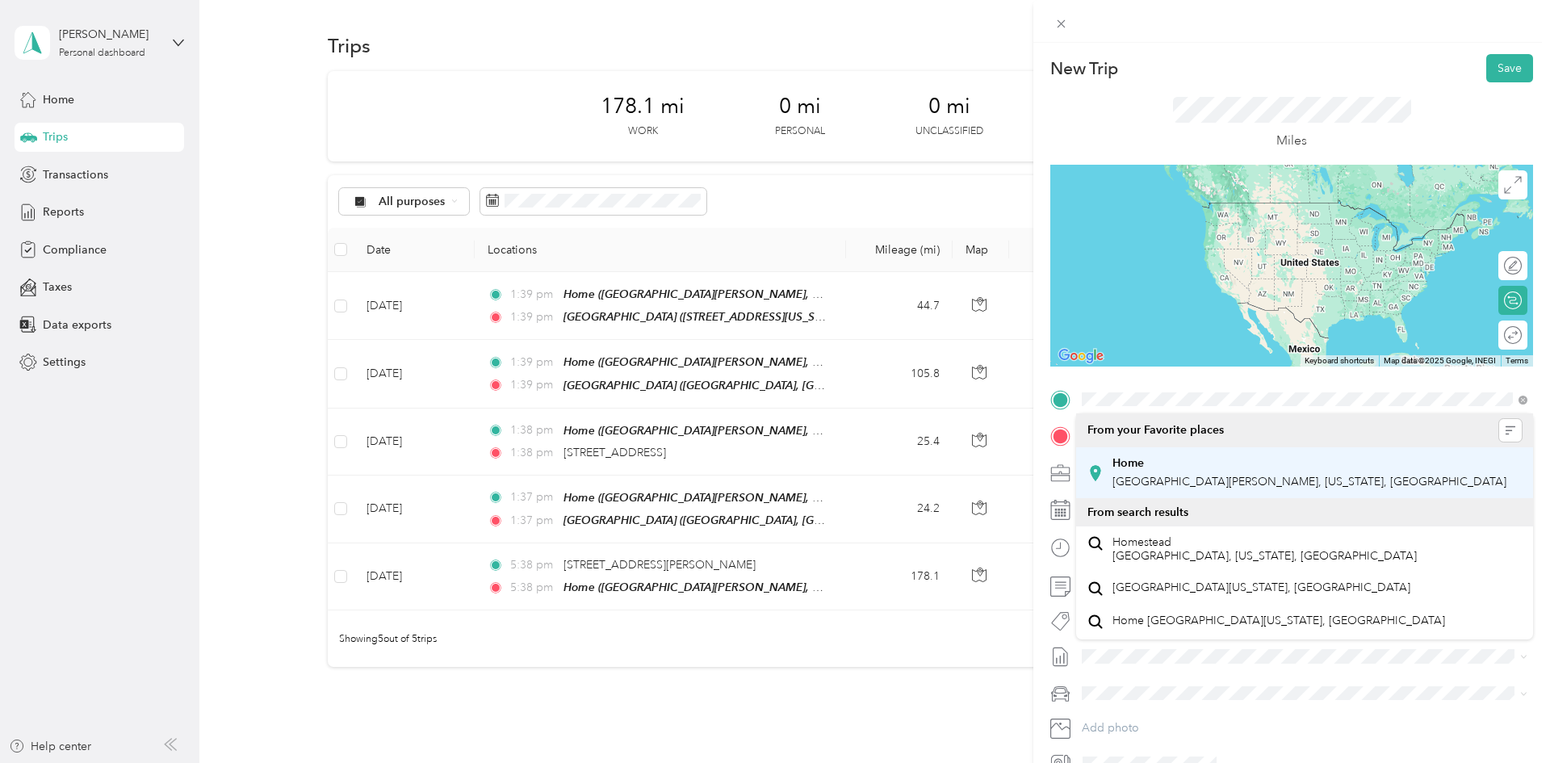
click at [772, 468] on div "Home" at bounding box center [1310, 463] width 394 height 15
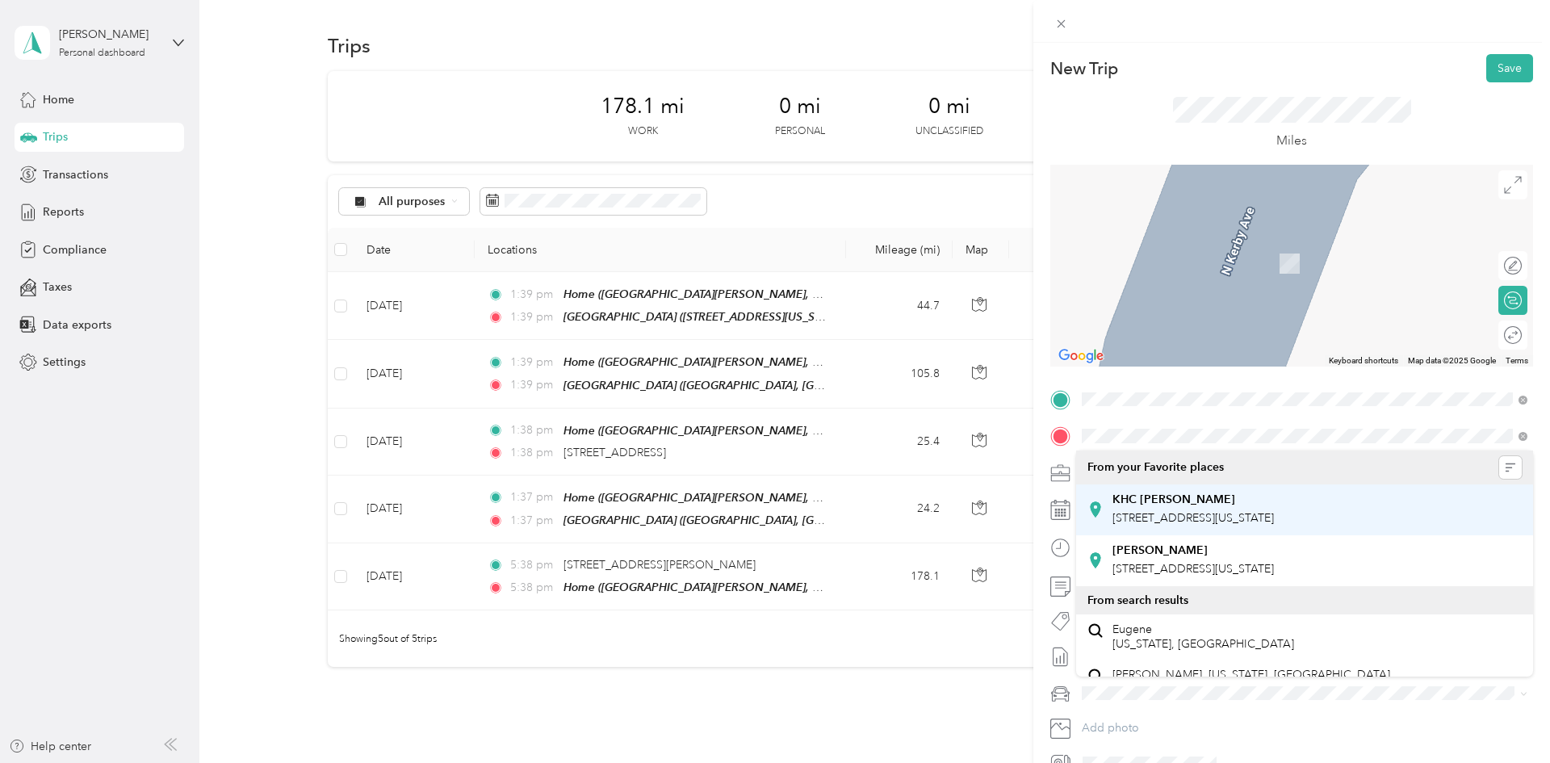
click at [772, 498] on strong "KHC [PERSON_NAME]" at bounding box center [1174, 500] width 123 height 15
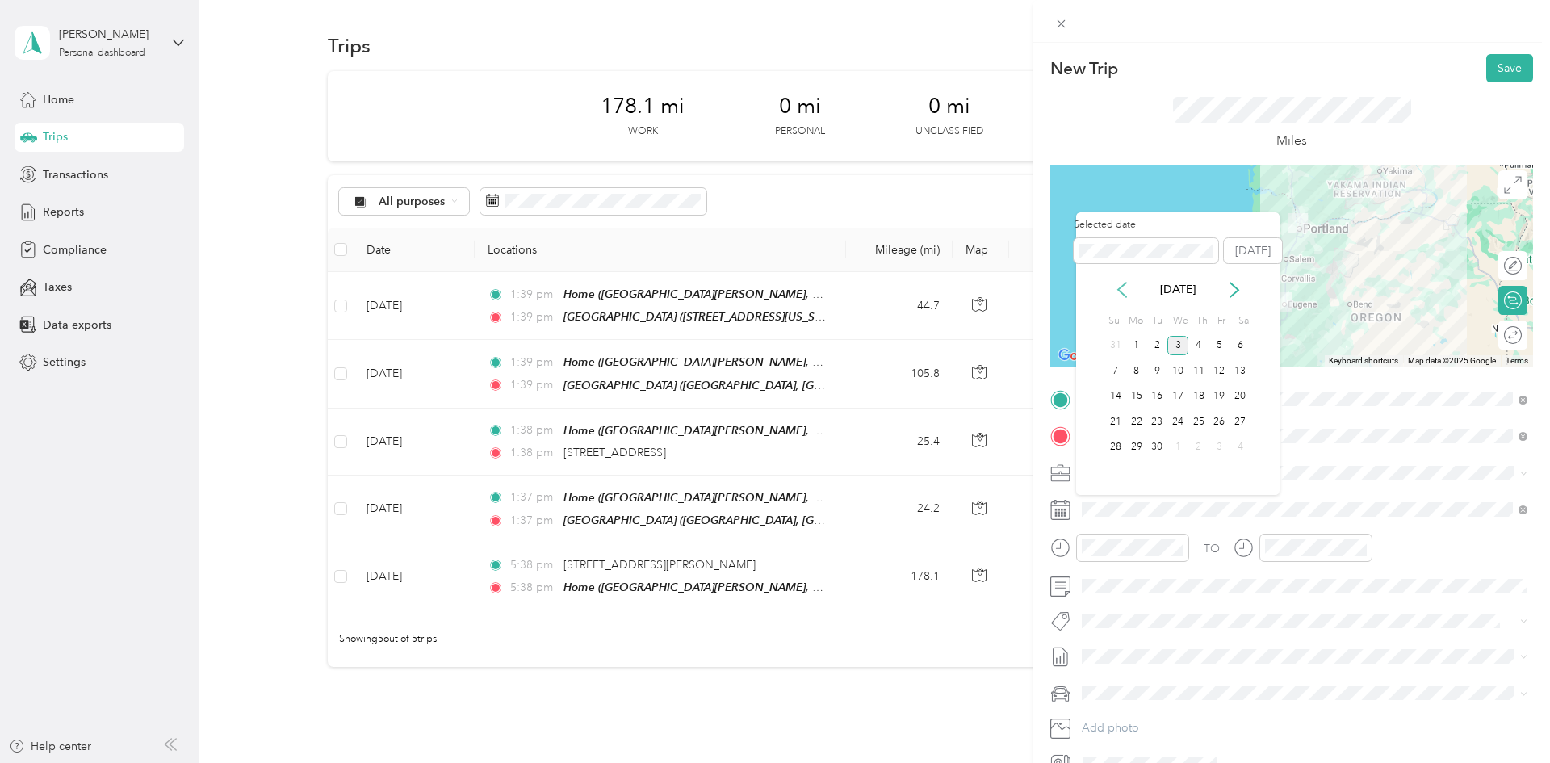
click at [772, 291] on icon at bounding box center [1122, 290] width 16 height 16
click at [772, 373] on div "8" at bounding box center [1220, 371] width 21 height 20
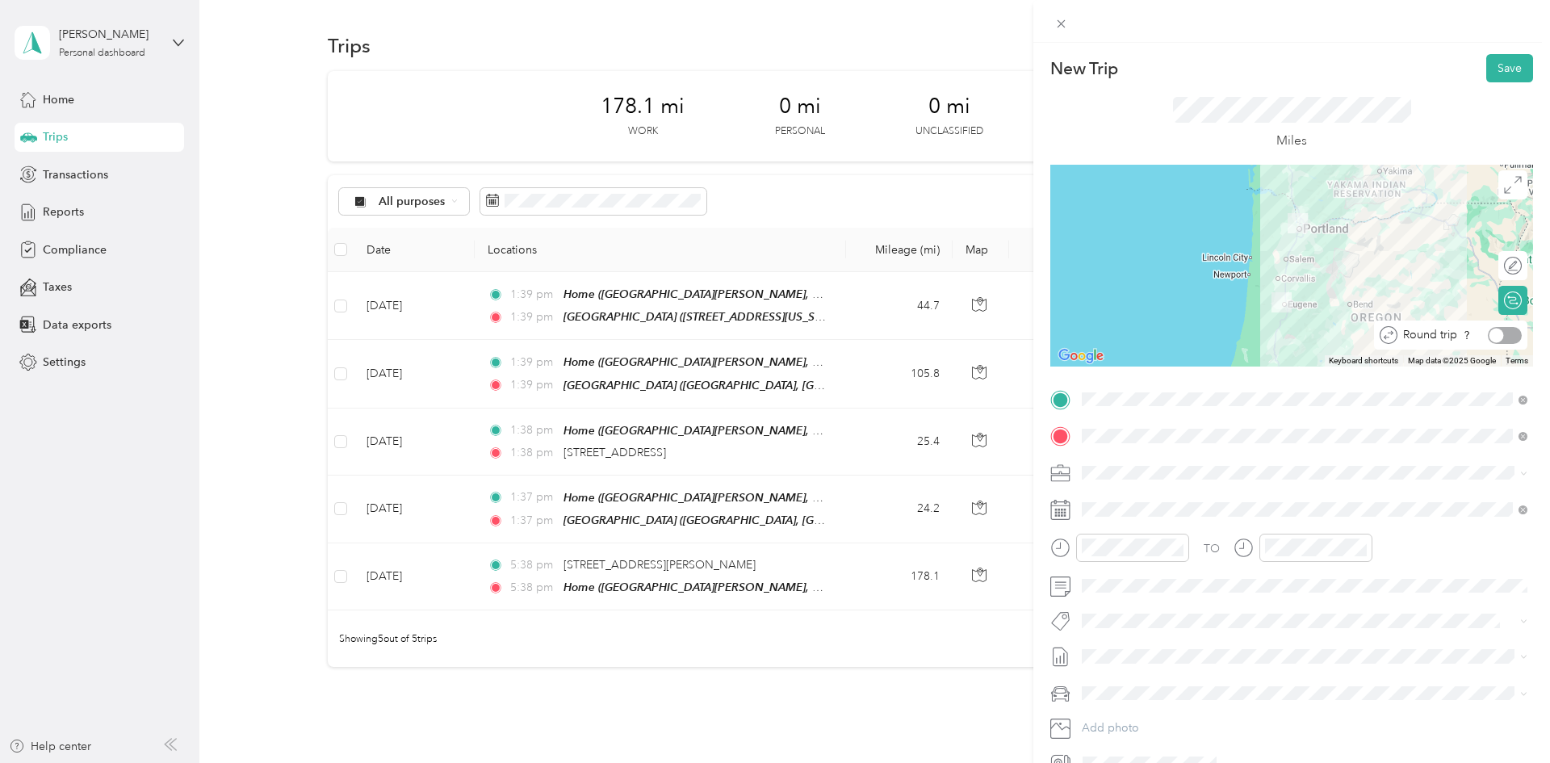
click at [772, 333] on div at bounding box center [1505, 335] width 34 height 17
click at [772, 69] on button "Save" at bounding box center [1510, 68] width 47 height 28
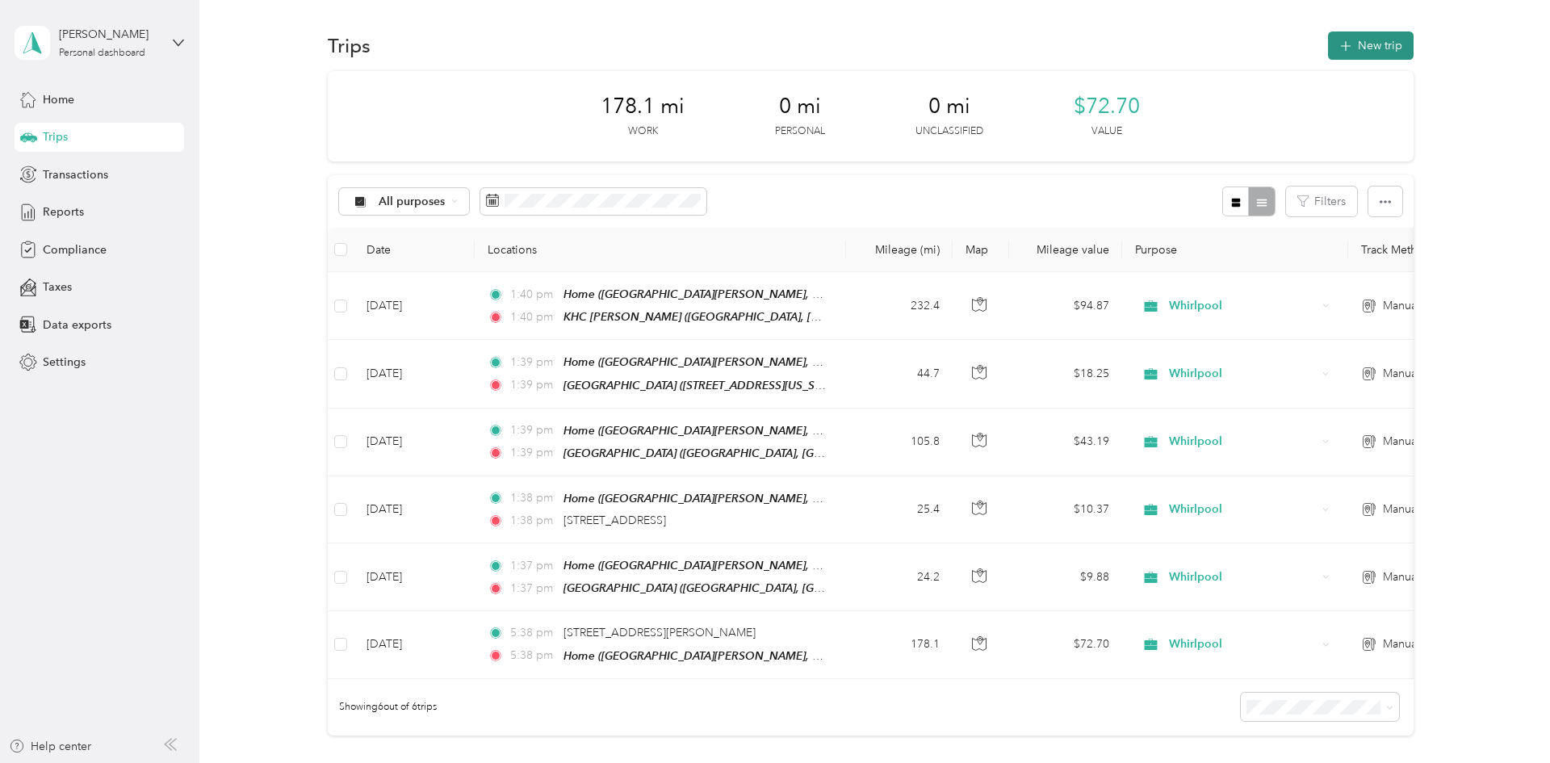
click at [772, 45] on button "New trip" at bounding box center [1371, 45] width 86 height 28
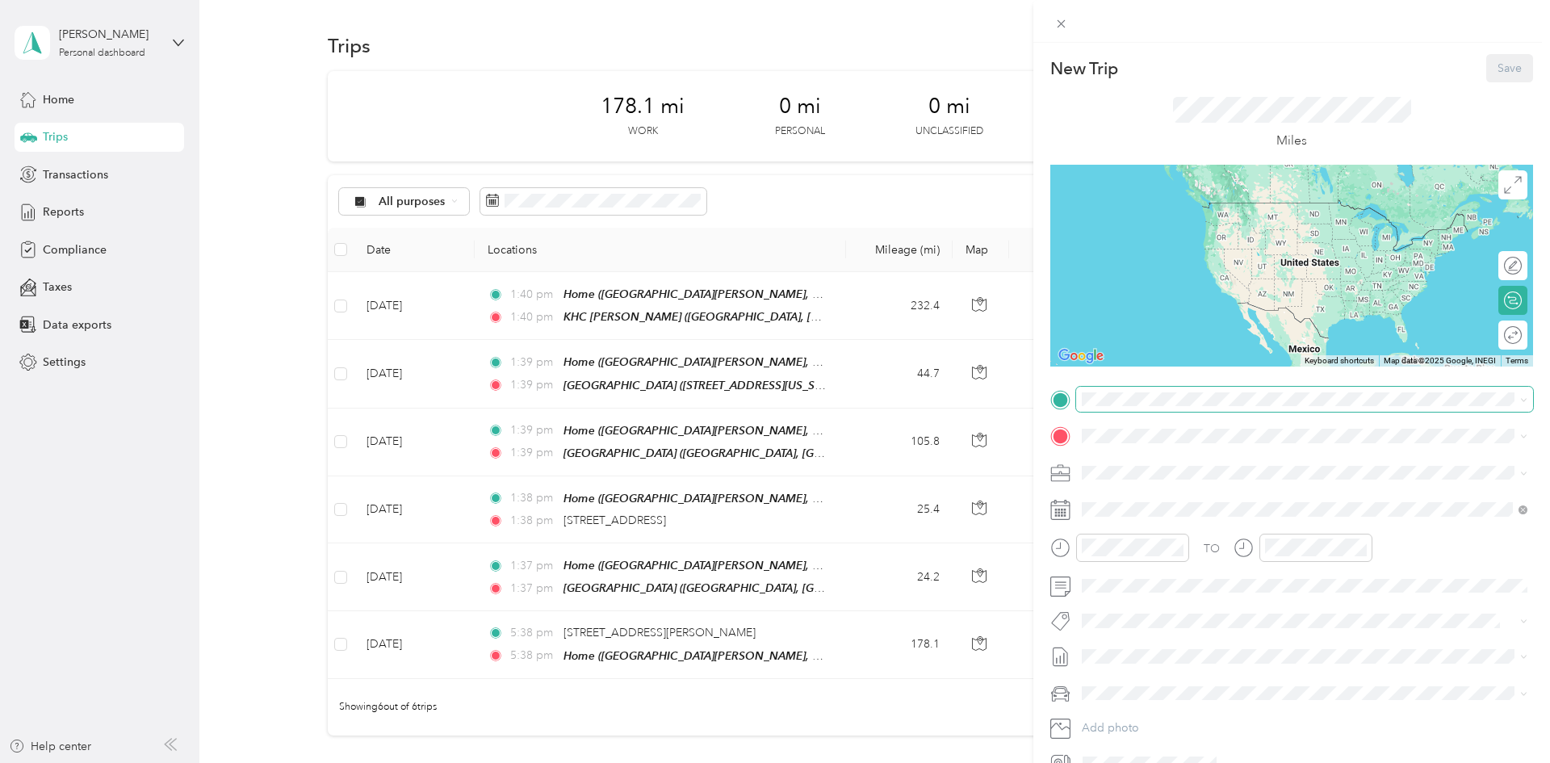
click at [772, 409] on span at bounding box center [1304, 400] width 457 height 26
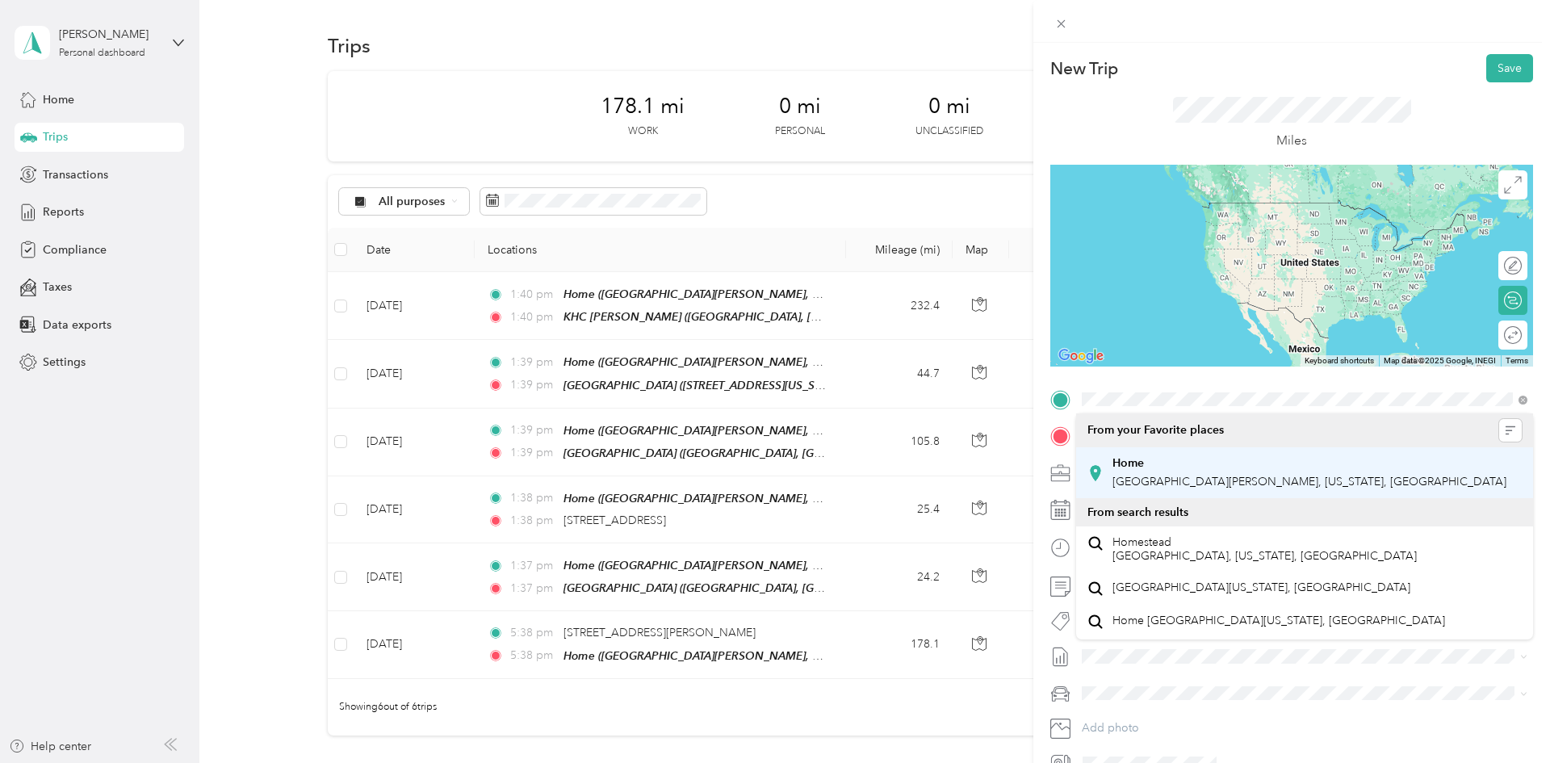
click at [772, 475] on span "[GEOGRAPHIC_DATA][PERSON_NAME], [US_STATE], [GEOGRAPHIC_DATA]" at bounding box center [1310, 482] width 394 height 14
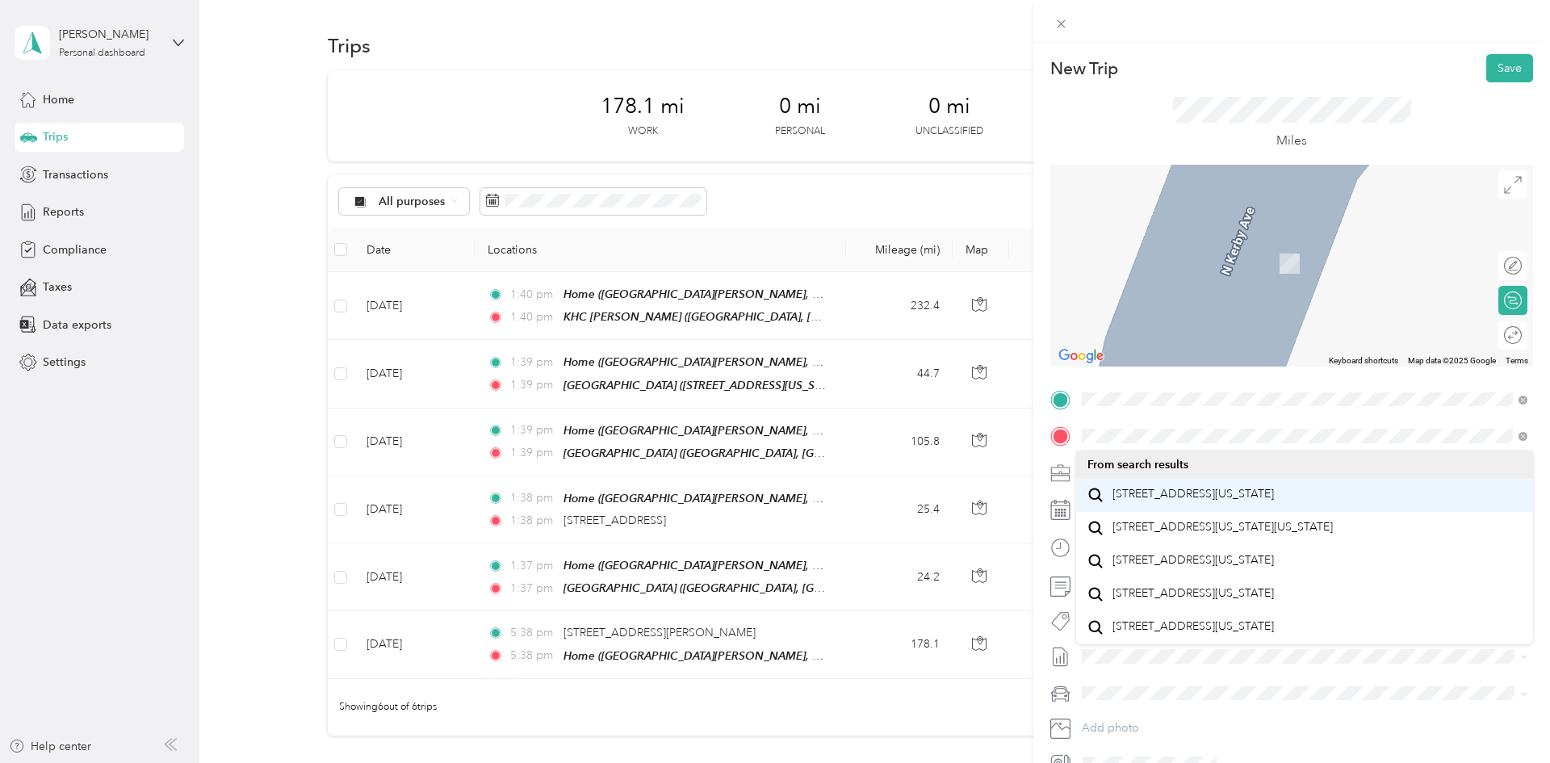
click at [772, 501] on span "[STREET_ADDRESS][US_STATE]" at bounding box center [1193, 494] width 161 height 15
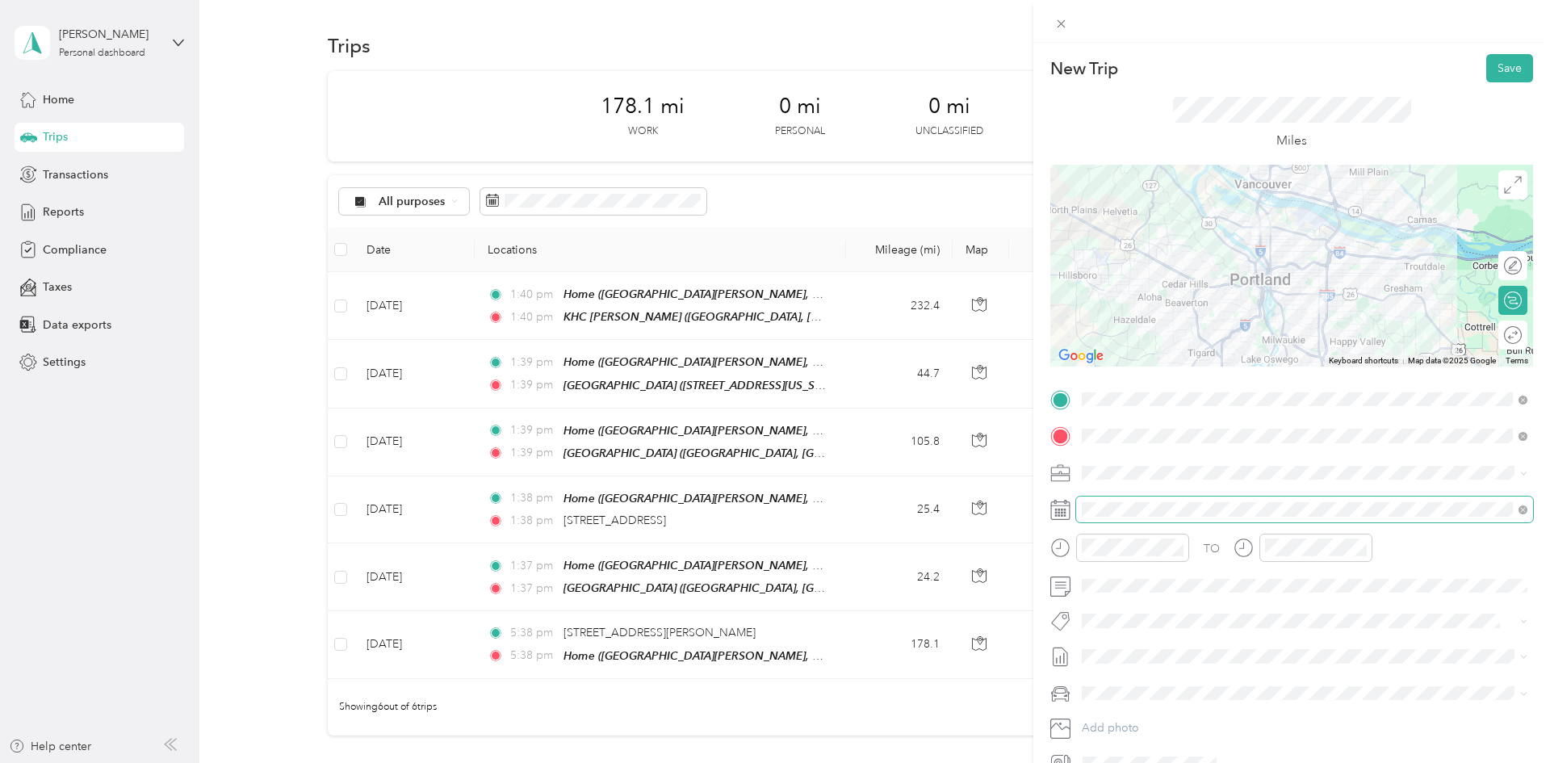
click at [772, 497] on span at bounding box center [1304, 510] width 457 height 26
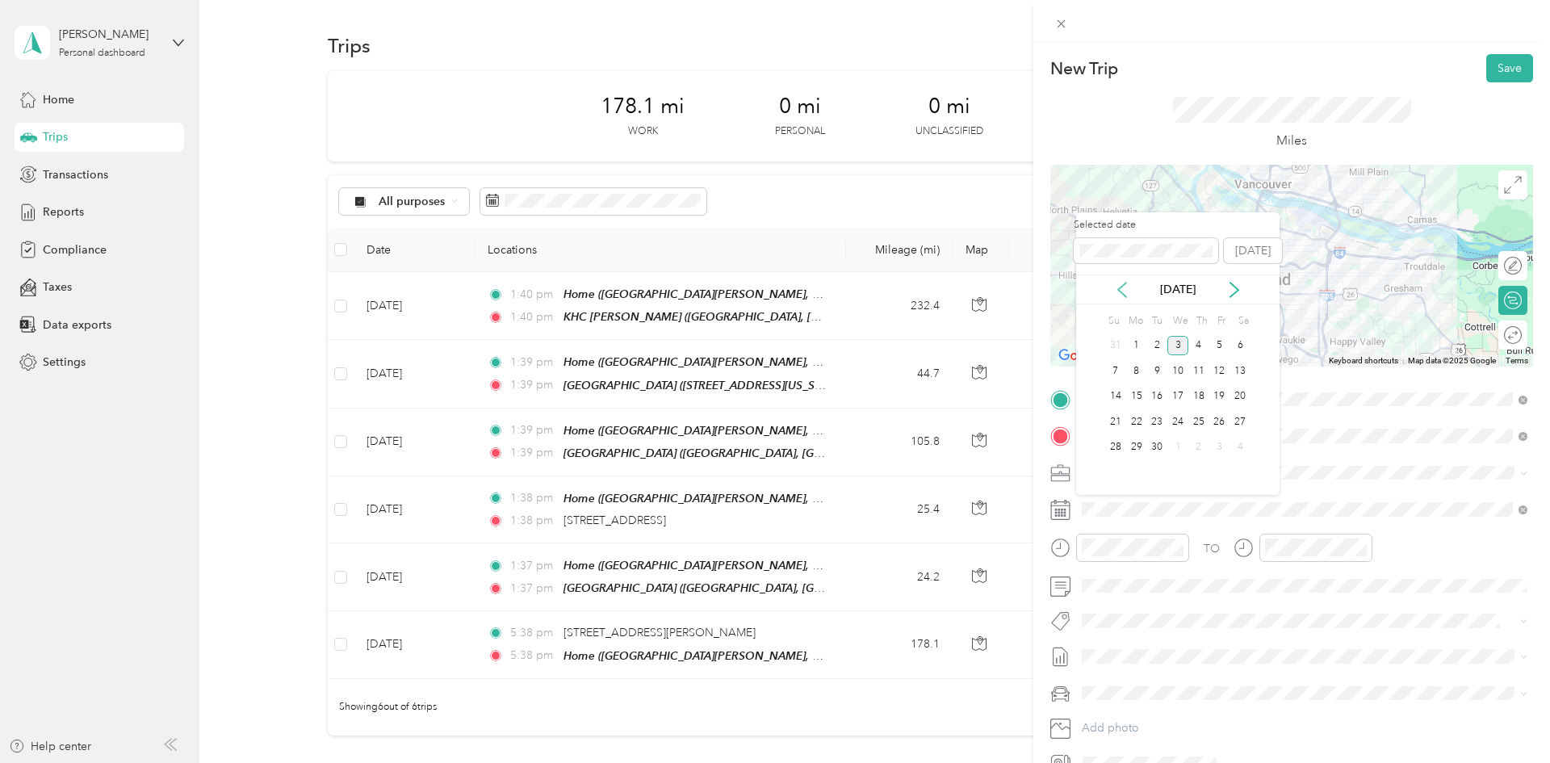
click at [772, 291] on icon at bounding box center [1122, 290] width 16 height 16
click at [772, 393] on div "12" at bounding box center [1157, 397] width 21 height 20
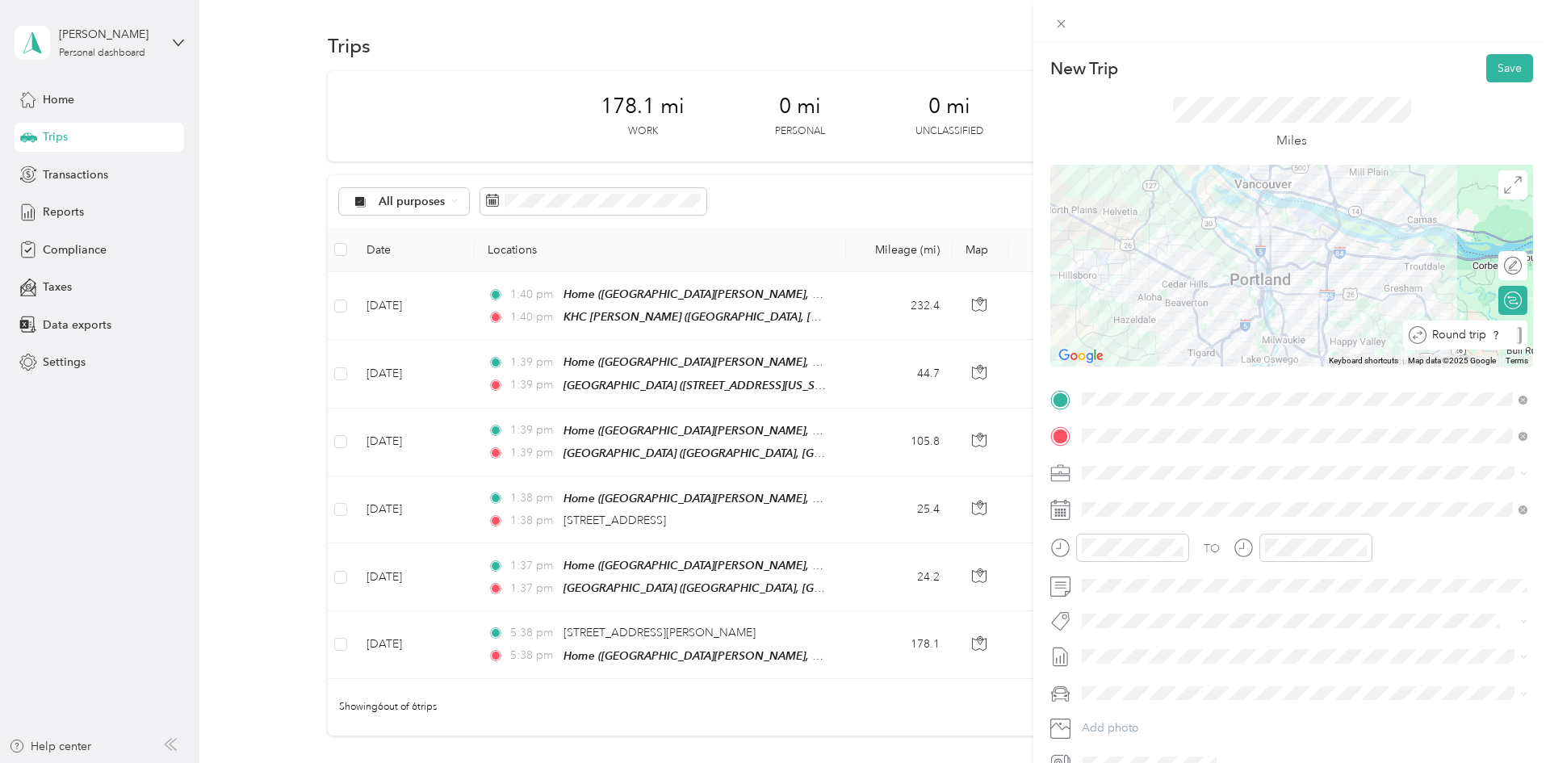
click at [772, 331] on div at bounding box center [1519, 335] width 5 height 17
click at [772, 69] on button "Save" at bounding box center [1510, 68] width 47 height 28
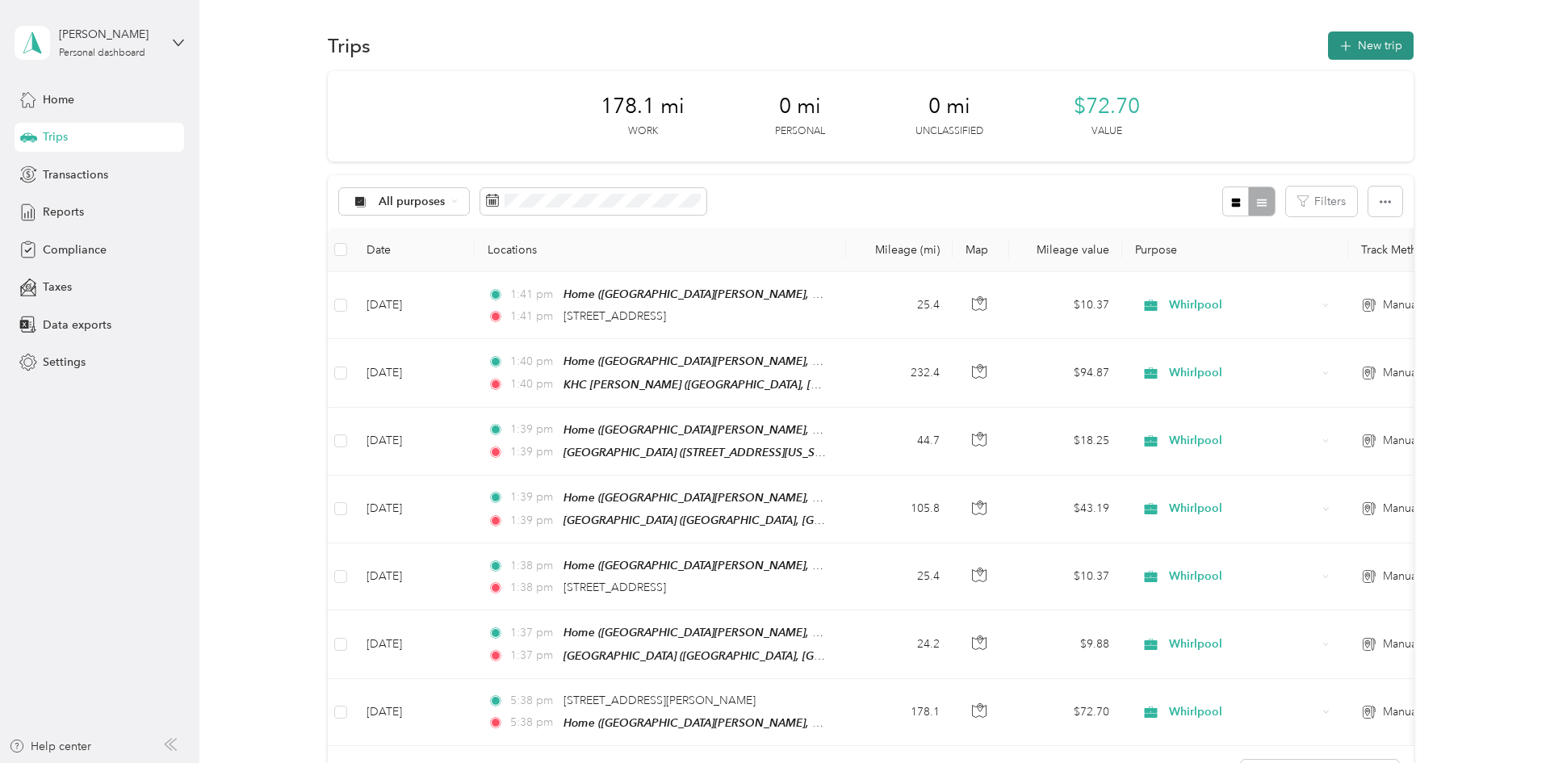
click at [772, 45] on button "New trip" at bounding box center [1371, 45] width 86 height 28
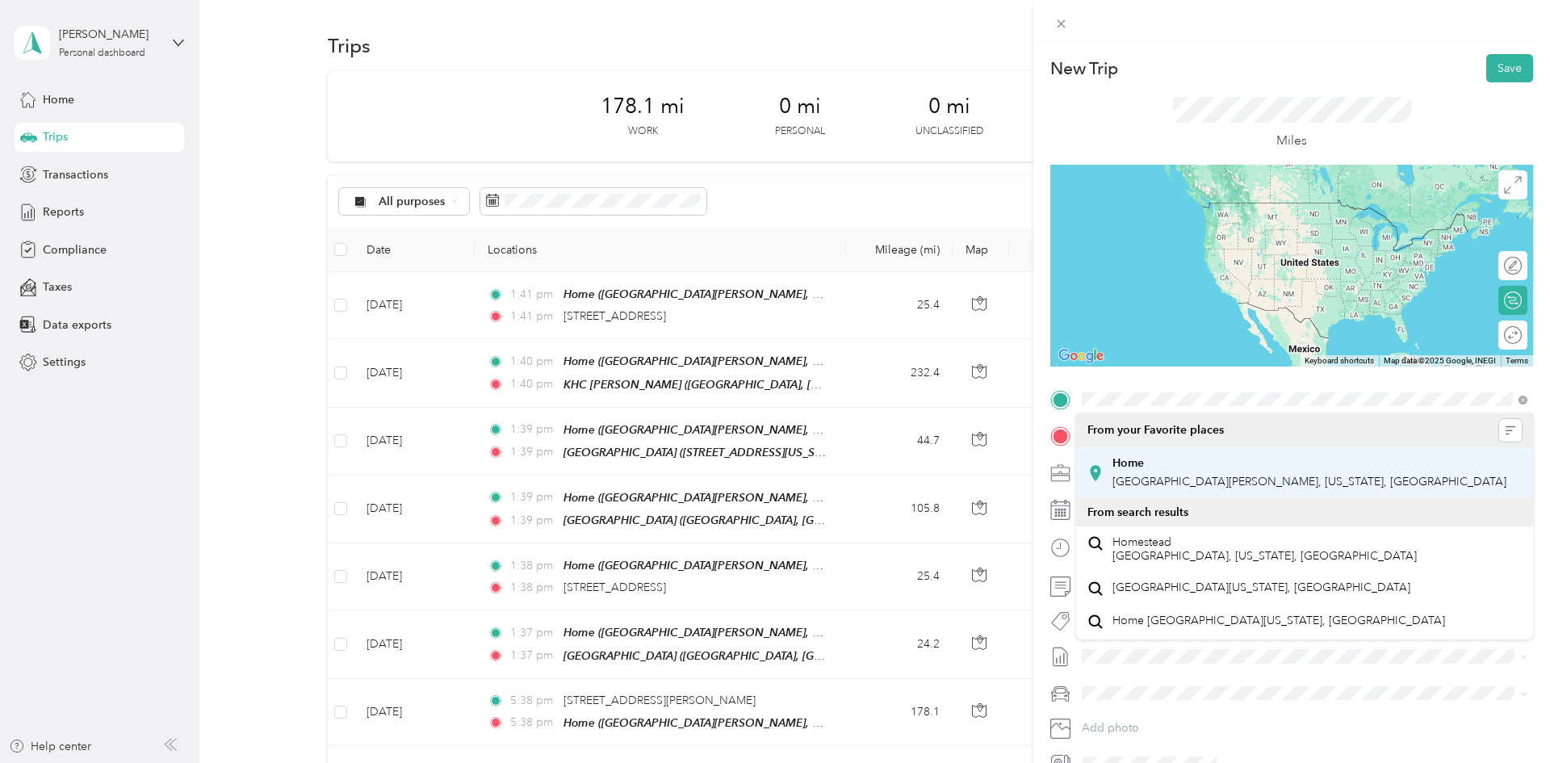
click at [772, 465] on div "Home" at bounding box center [1310, 463] width 394 height 15
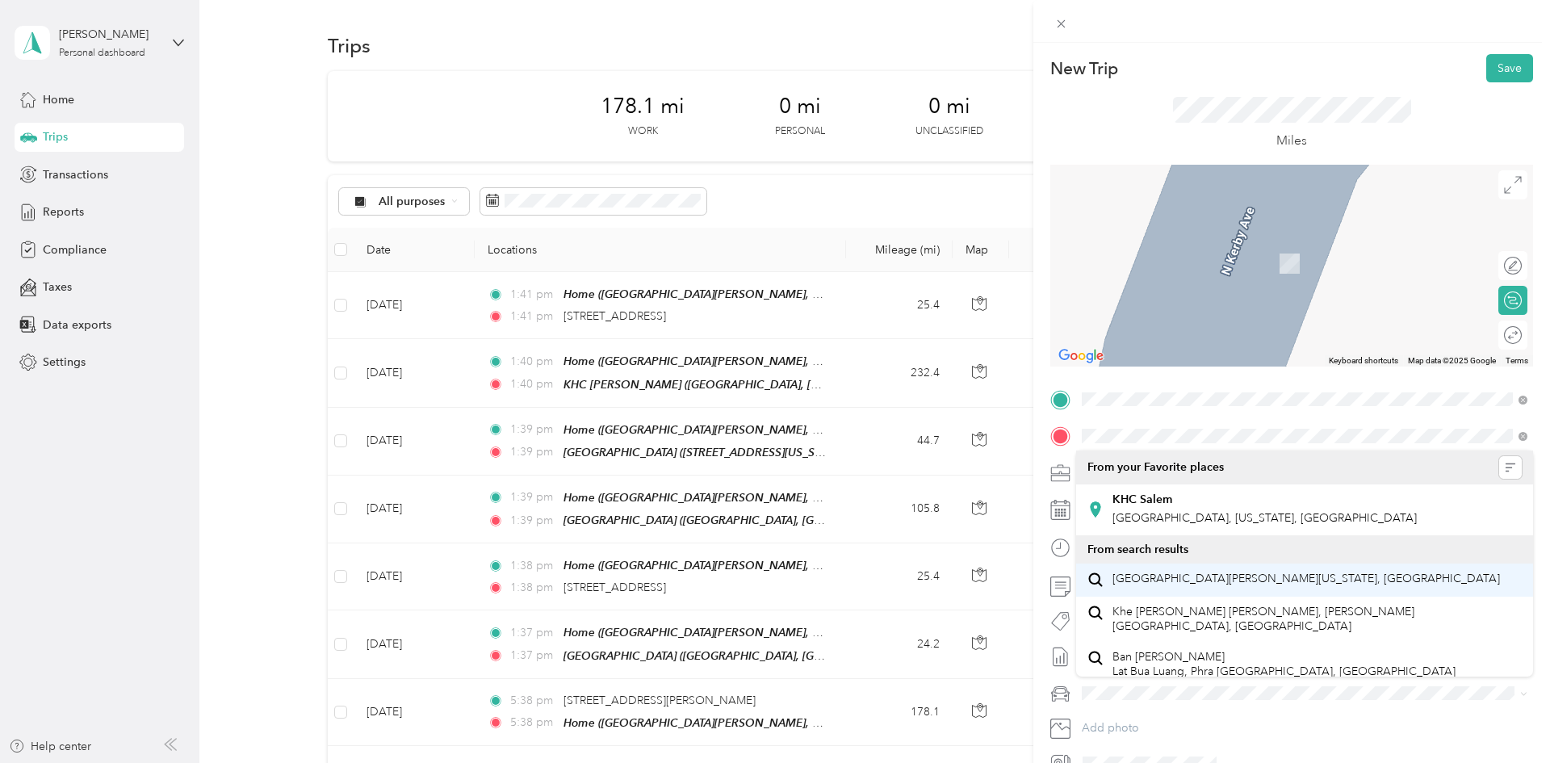
click at [772, 493] on strong "KHC Salem" at bounding box center [1143, 500] width 60 height 15
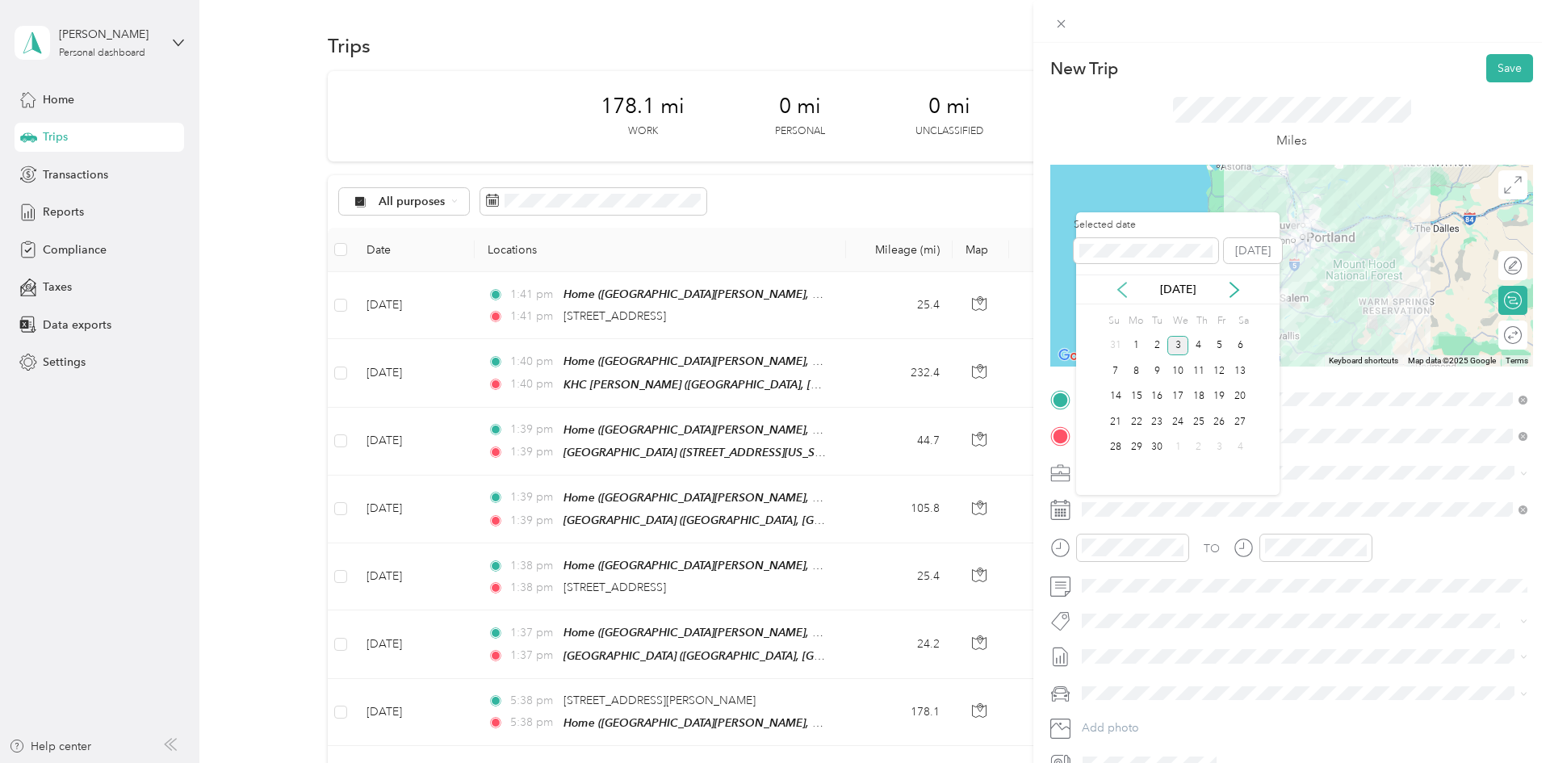
click at [772, 288] on icon at bounding box center [1122, 290] width 16 height 16
click at [772, 384] on div "13" at bounding box center [1178, 397] width 21 height 26
click at [772, 389] on div "13" at bounding box center [1178, 397] width 21 height 20
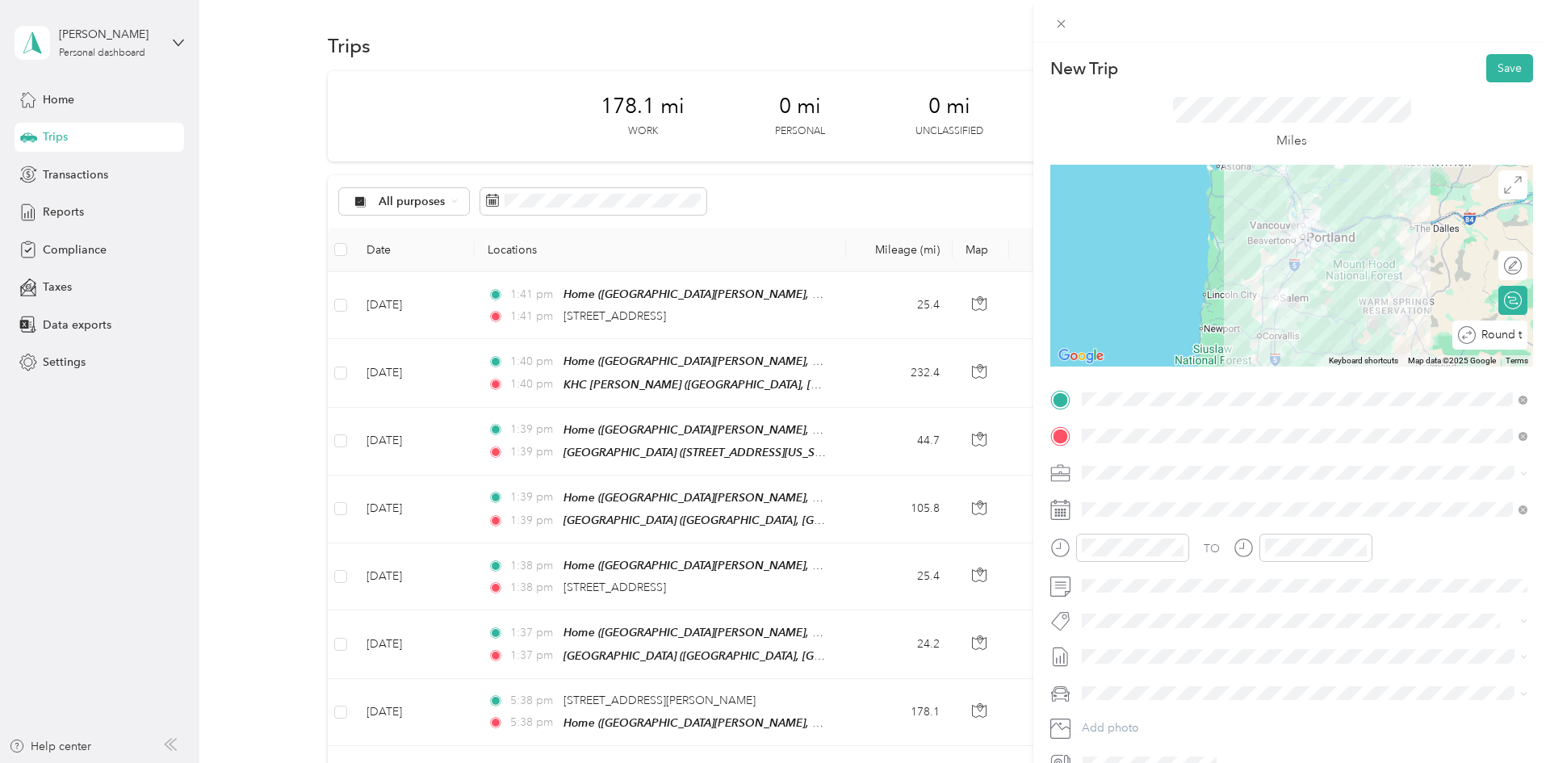
click at [772, 337] on div at bounding box center [1566, 335] width 0 height 17
click at [772, 73] on button "Save" at bounding box center [1510, 68] width 47 height 28
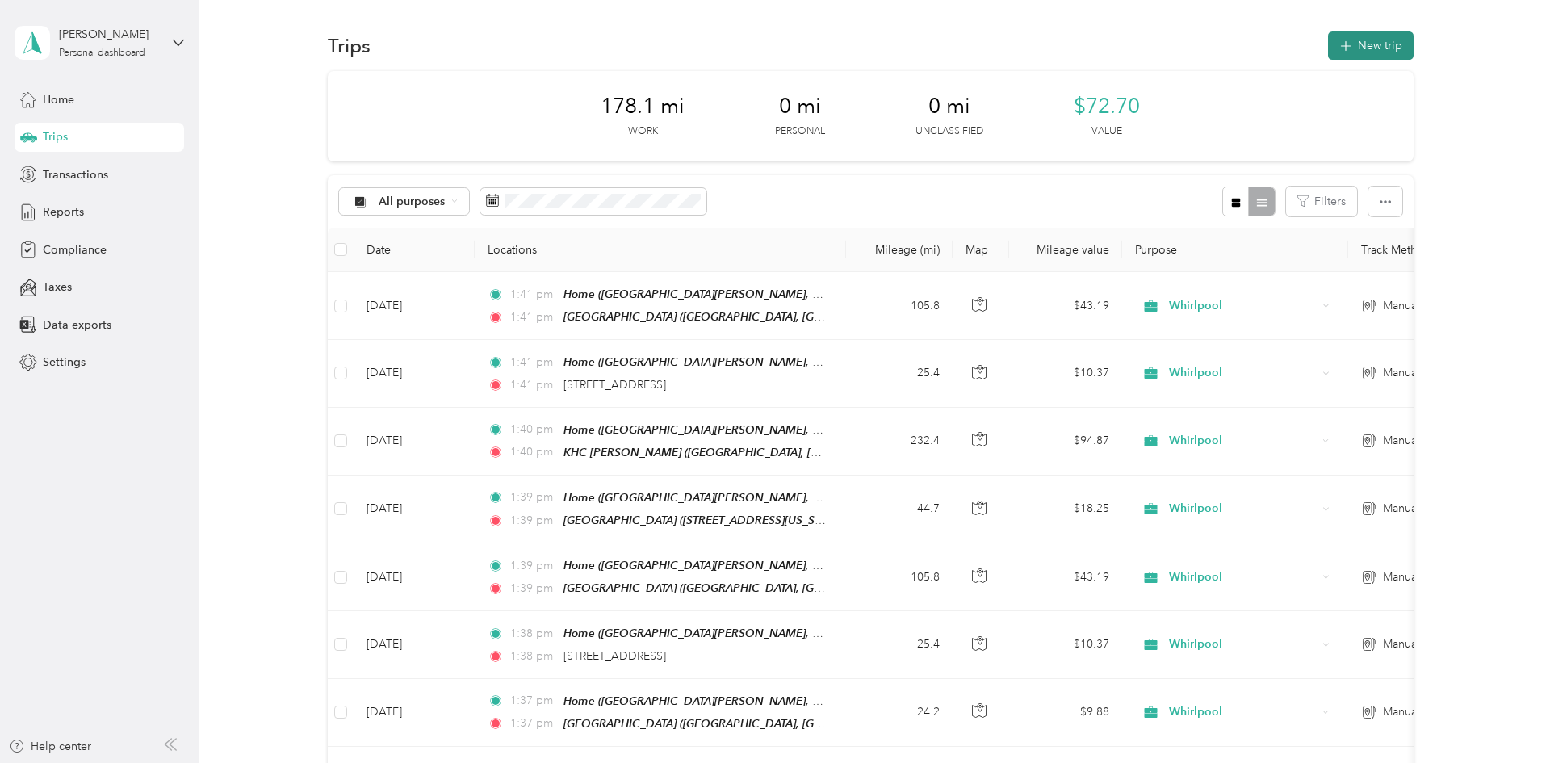
click at [772, 44] on button "New trip" at bounding box center [1371, 45] width 86 height 28
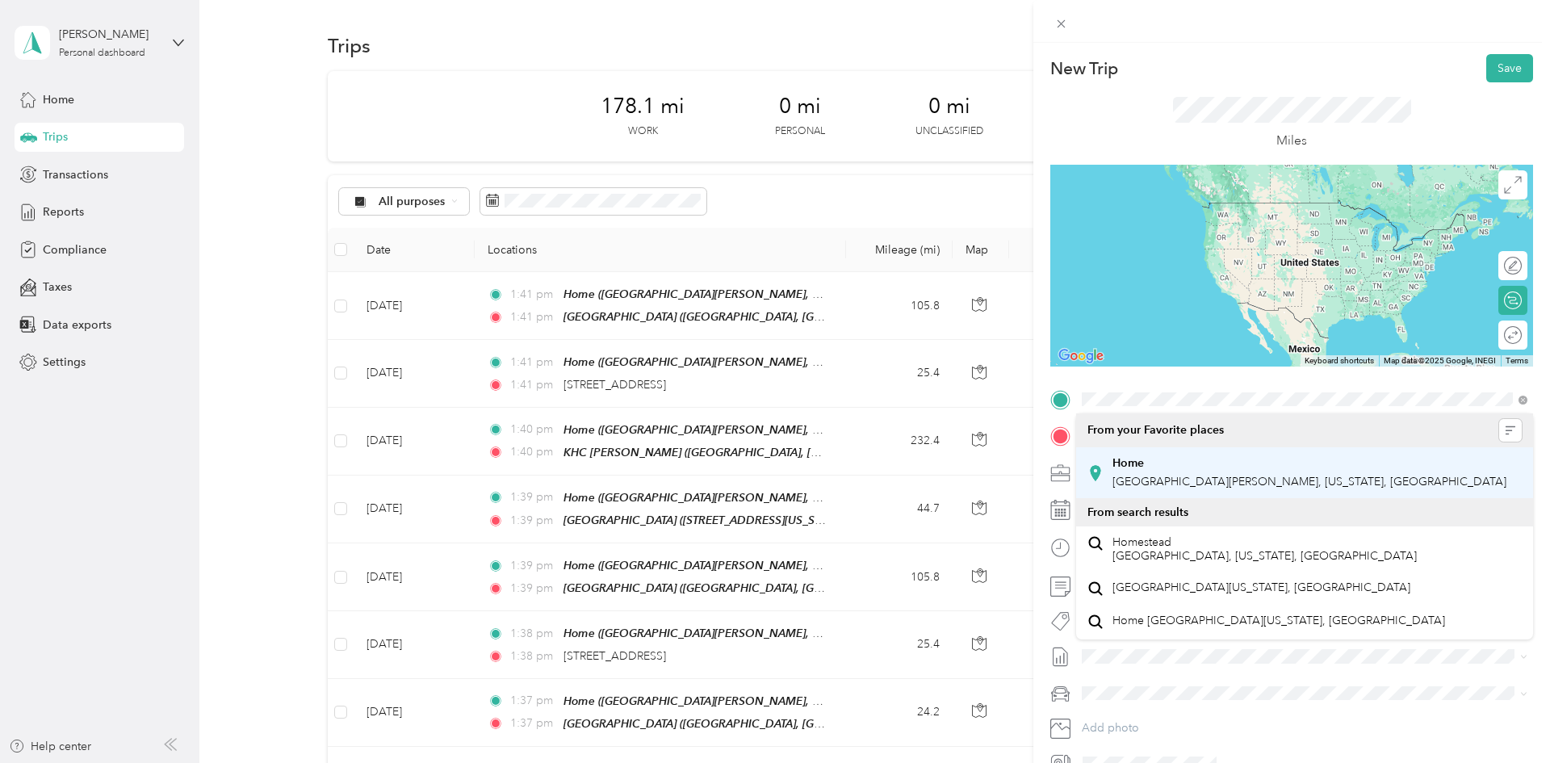
click at [772, 467] on div "Home [GEOGRAPHIC_DATA][PERSON_NAME], [US_STATE], [GEOGRAPHIC_DATA]" at bounding box center [1305, 473] width 434 height 40
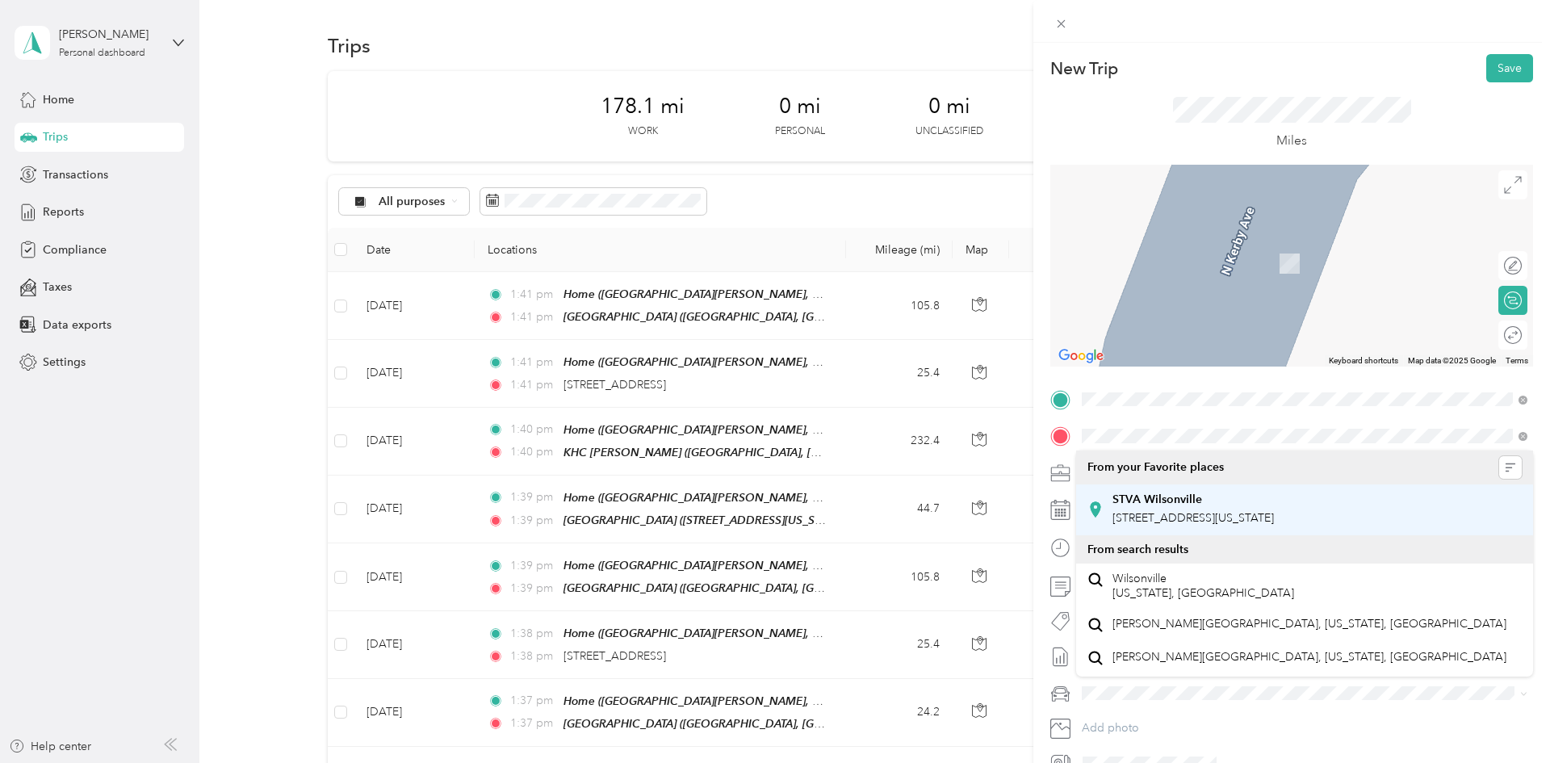
click at [772, 513] on span "[STREET_ADDRESS][US_STATE]" at bounding box center [1193, 518] width 161 height 14
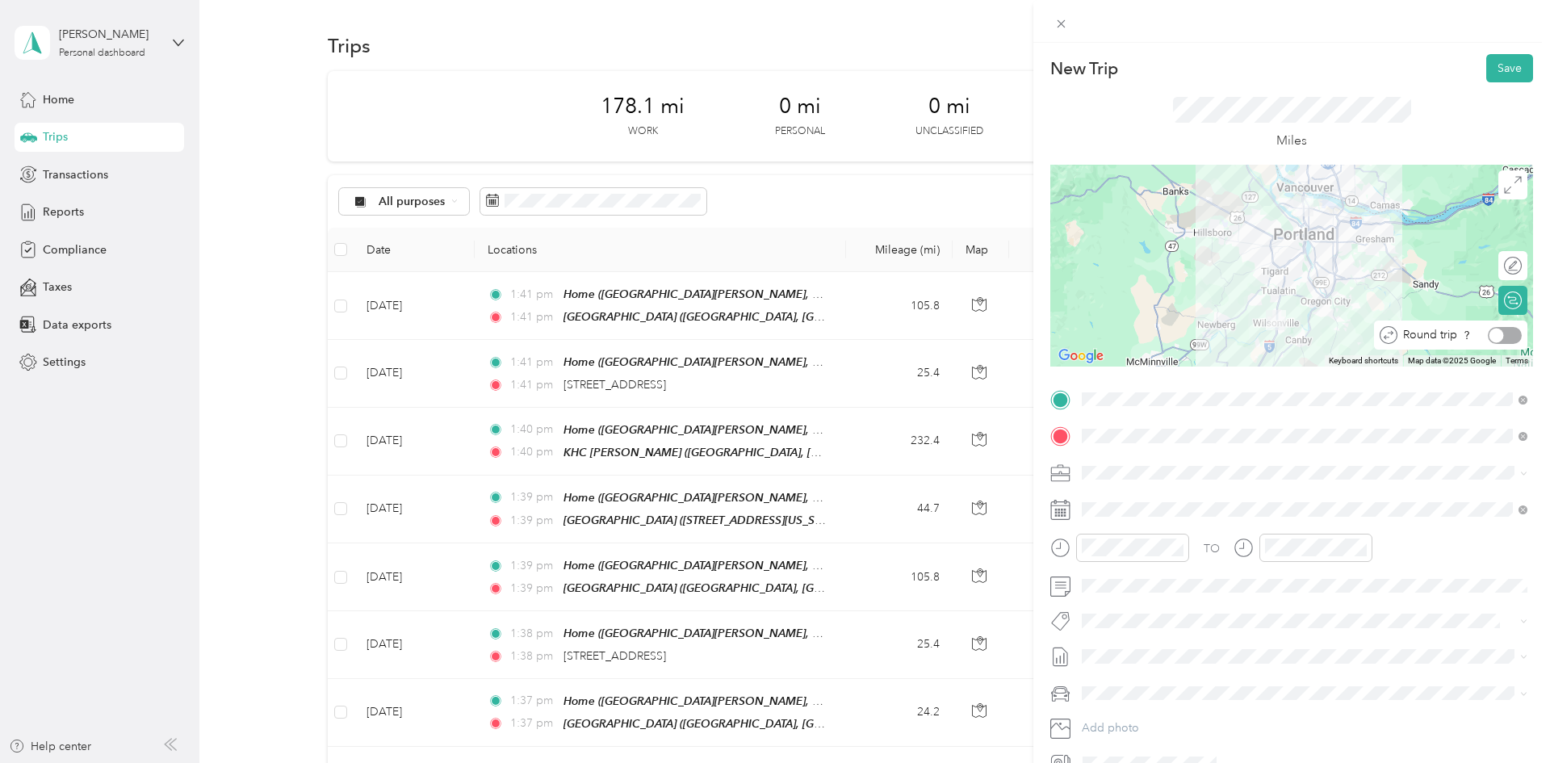
click at [772, 338] on div at bounding box center [1505, 335] width 34 height 17
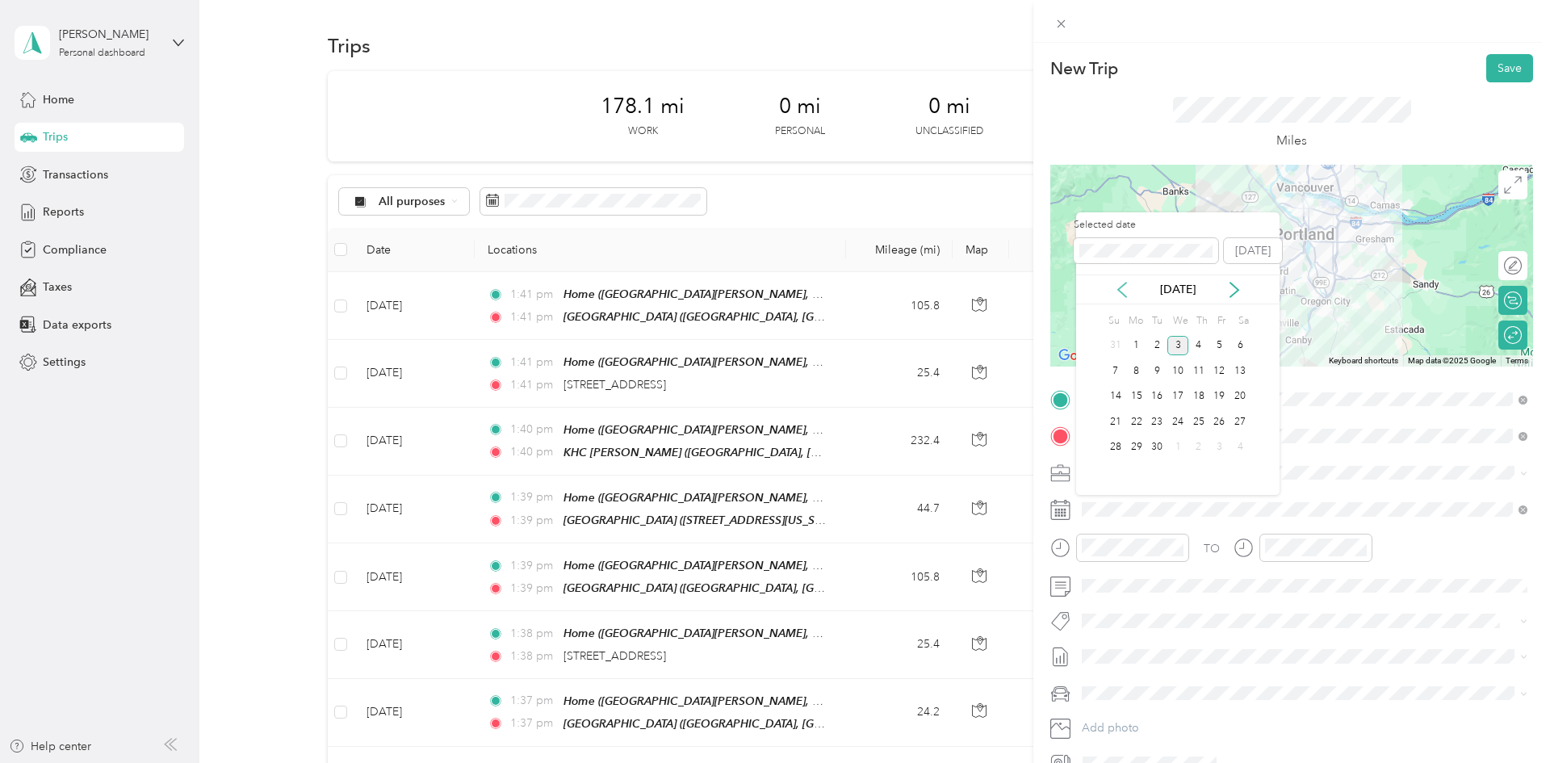
click at [772, 296] on icon at bounding box center [1122, 290] width 16 height 16
click at [772, 395] on div "14" at bounding box center [1199, 397] width 21 height 20
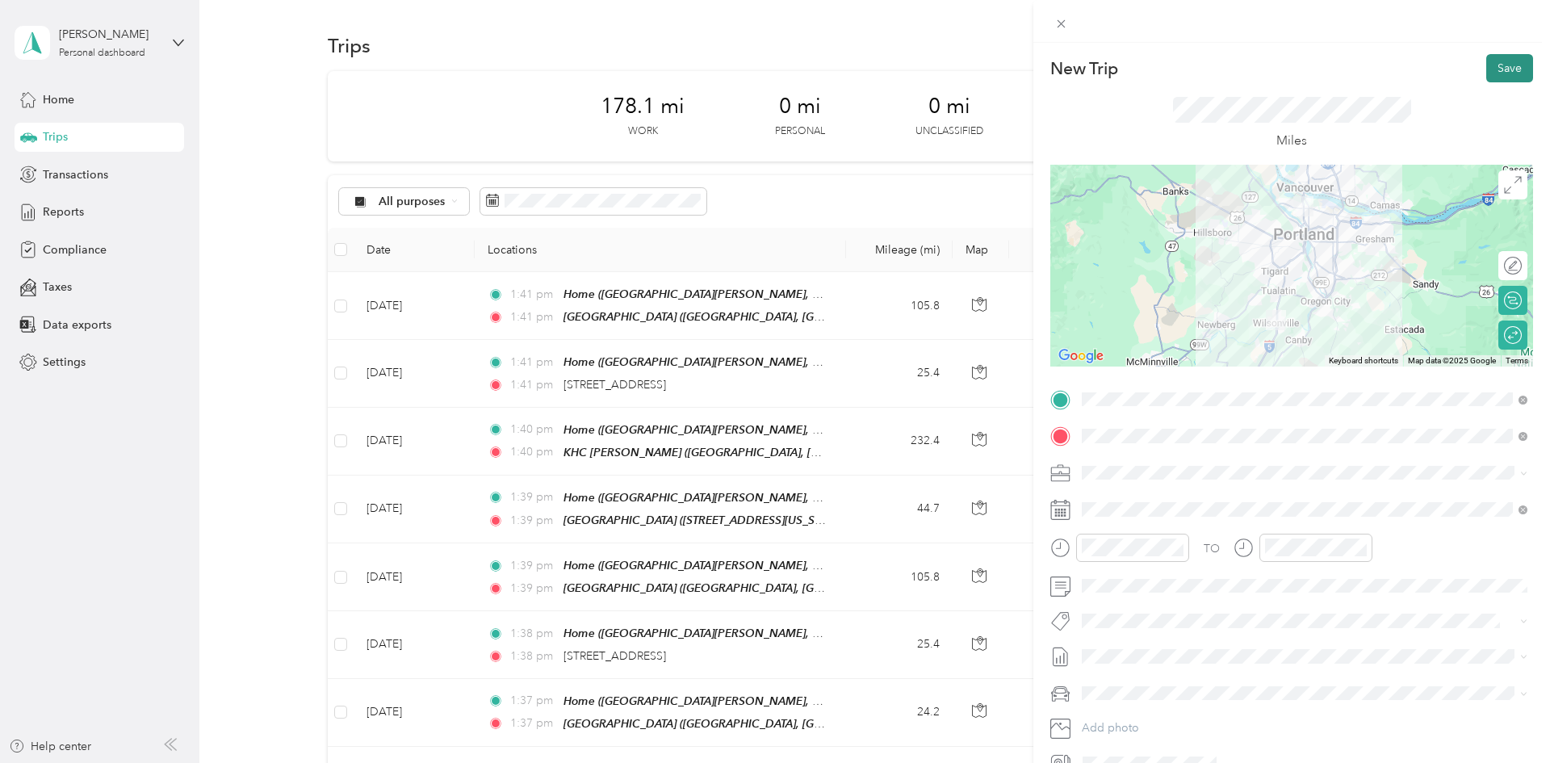
click at [772, 71] on button "Save" at bounding box center [1510, 68] width 47 height 28
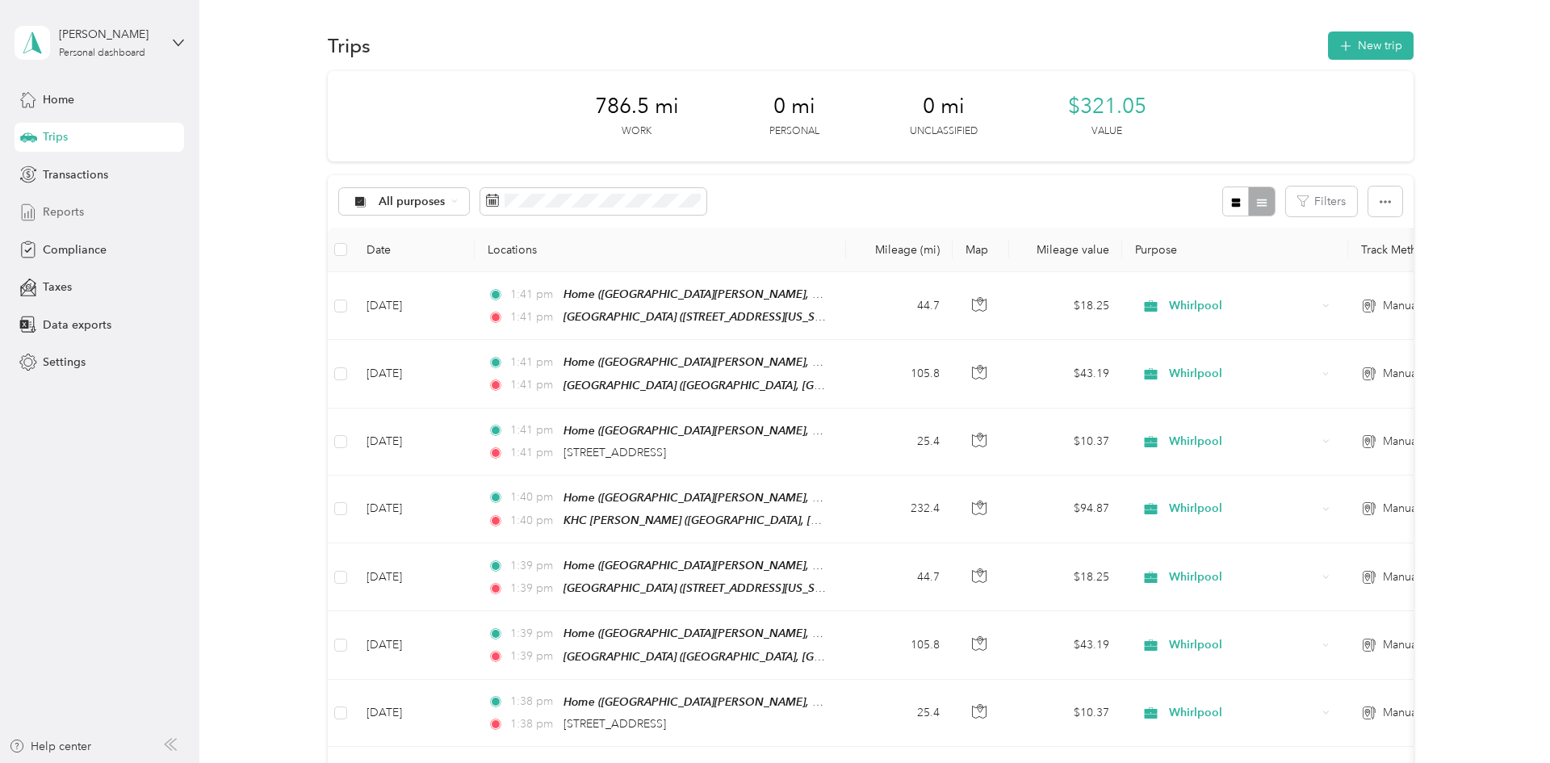
click at [63, 213] on span "Reports" at bounding box center [63, 211] width 41 height 17
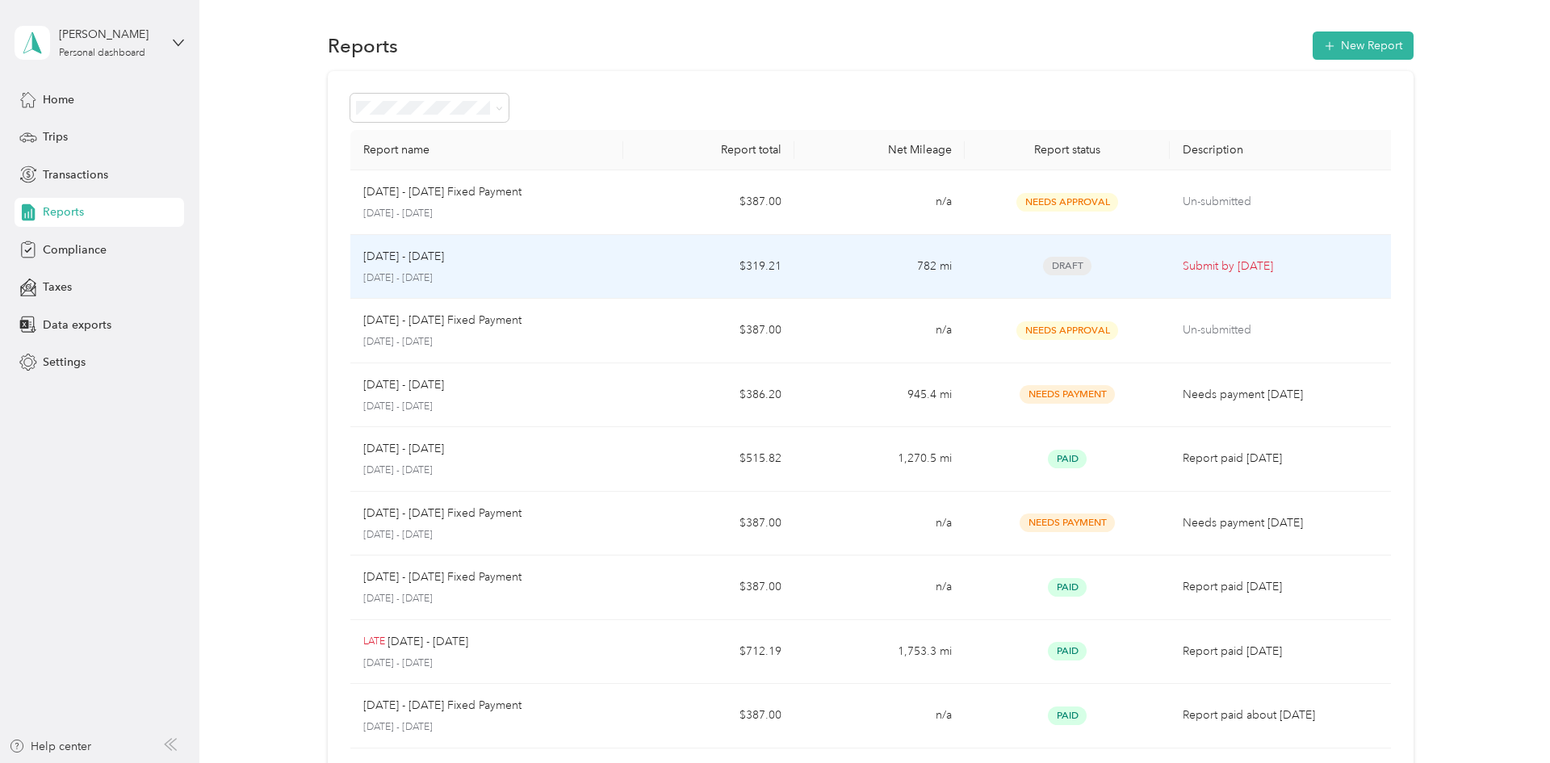
click at [1284, 264] on p "Submit by Sep. 4, 2025" at bounding box center [1284, 267] width 202 height 18
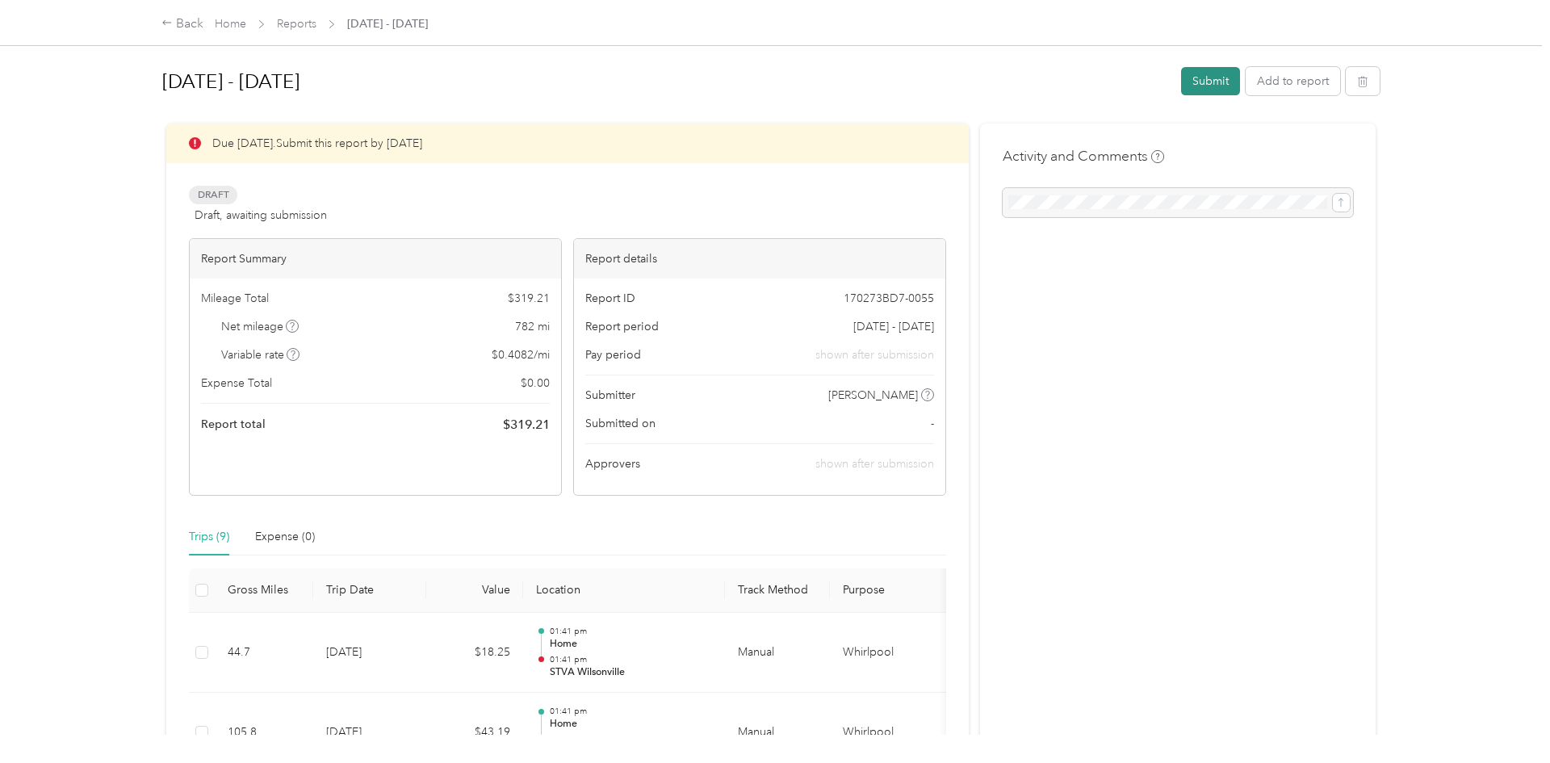
click at [1217, 73] on button "Submit" at bounding box center [1210, 81] width 59 height 28
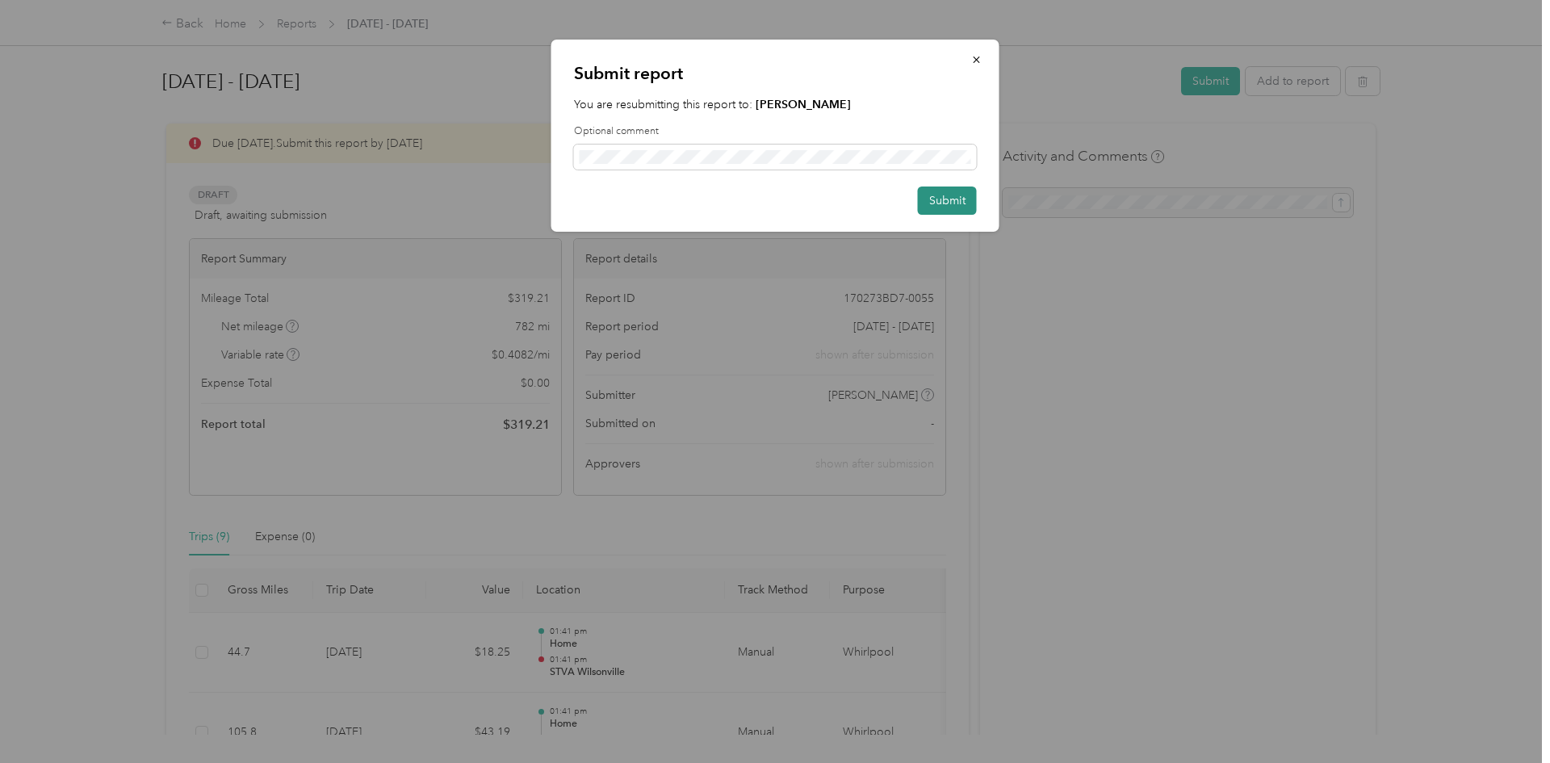
click at [943, 197] on button "Submit" at bounding box center [947, 201] width 59 height 28
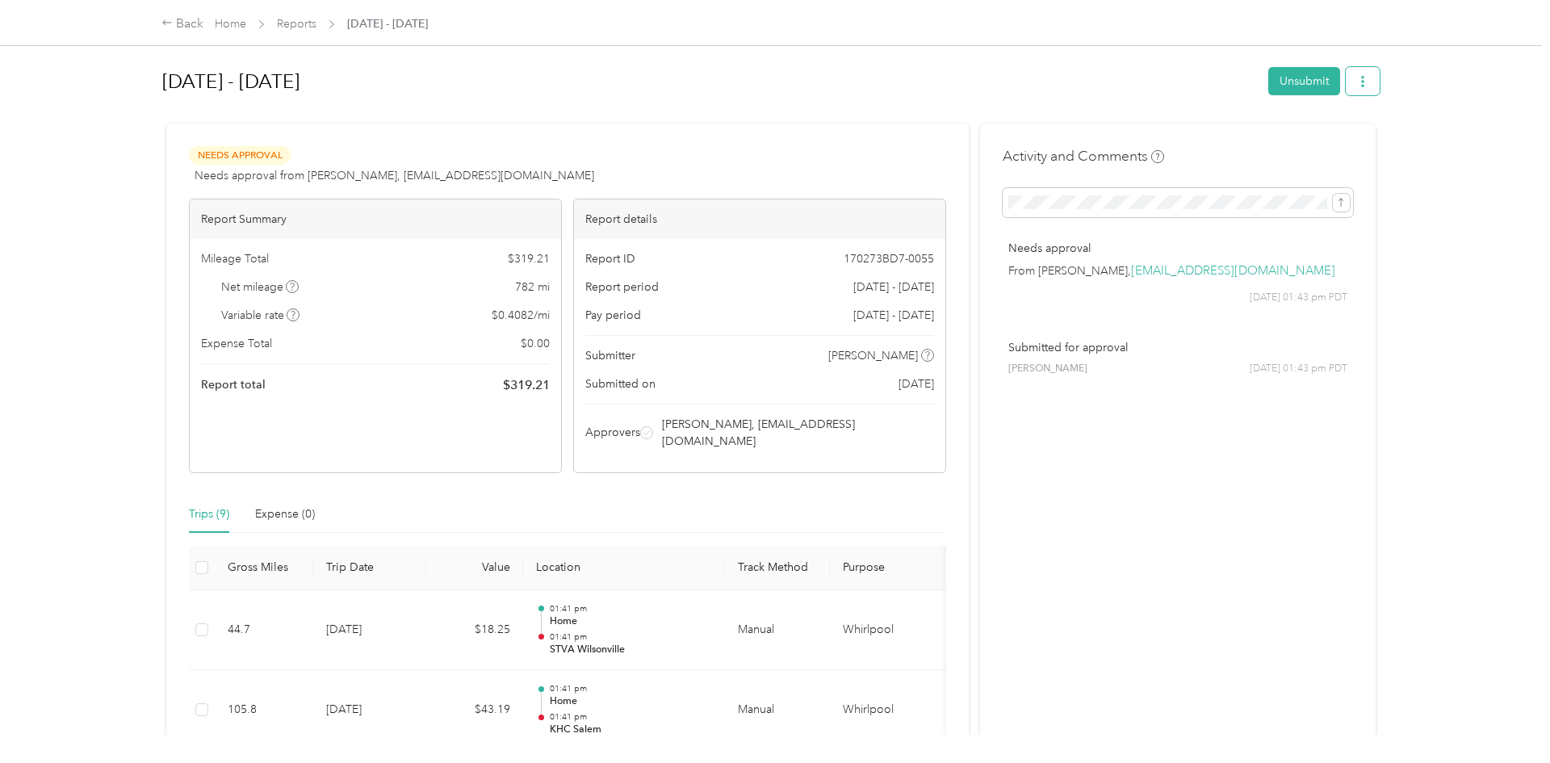
click at [1380, 85] on button "button" at bounding box center [1363, 81] width 34 height 28
click at [1334, 140] on span "Download" at bounding box center [1324, 140] width 53 height 17
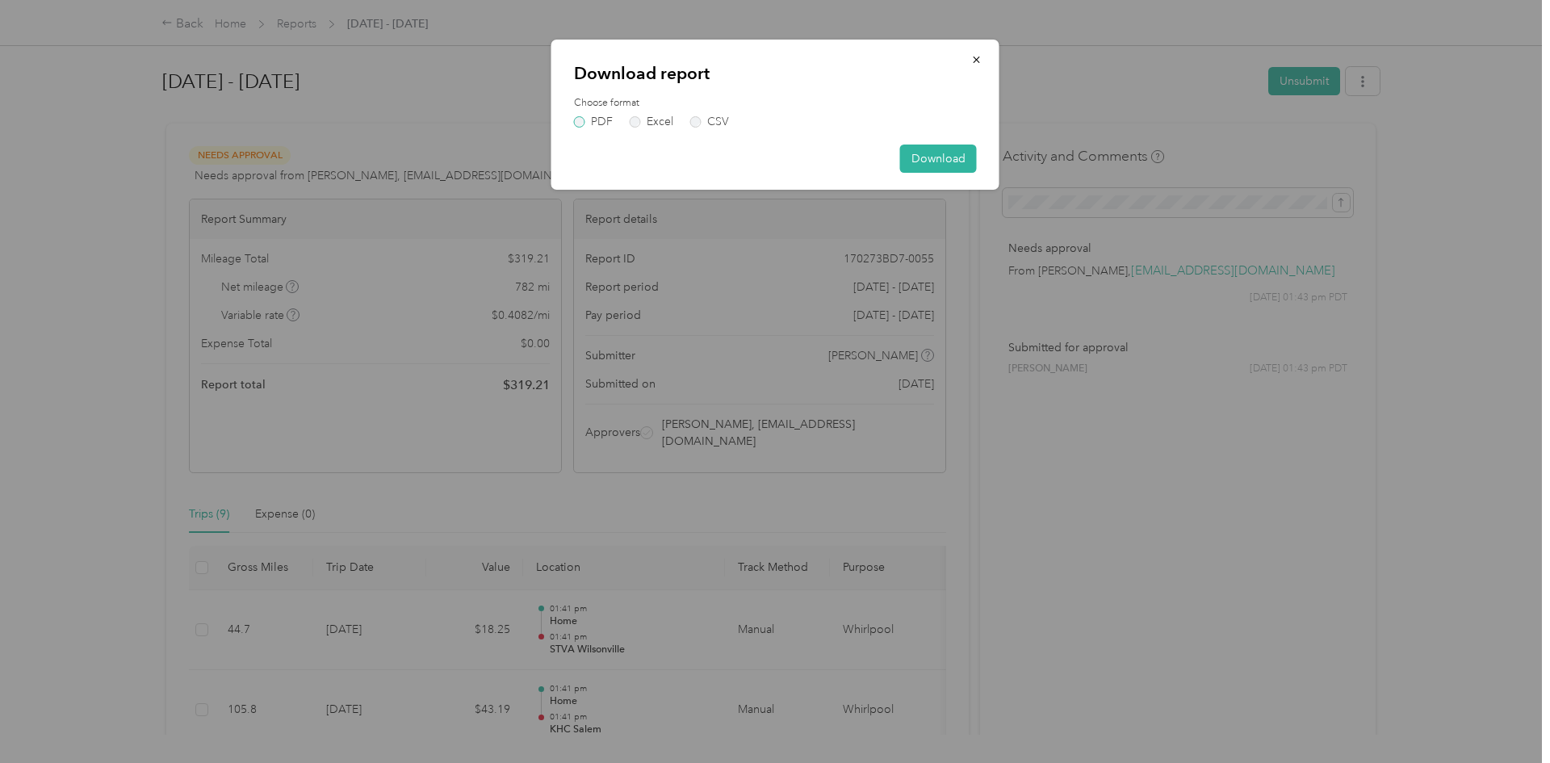
click at [578, 124] on label "PDF" at bounding box center [593, 121] width 39 height 11
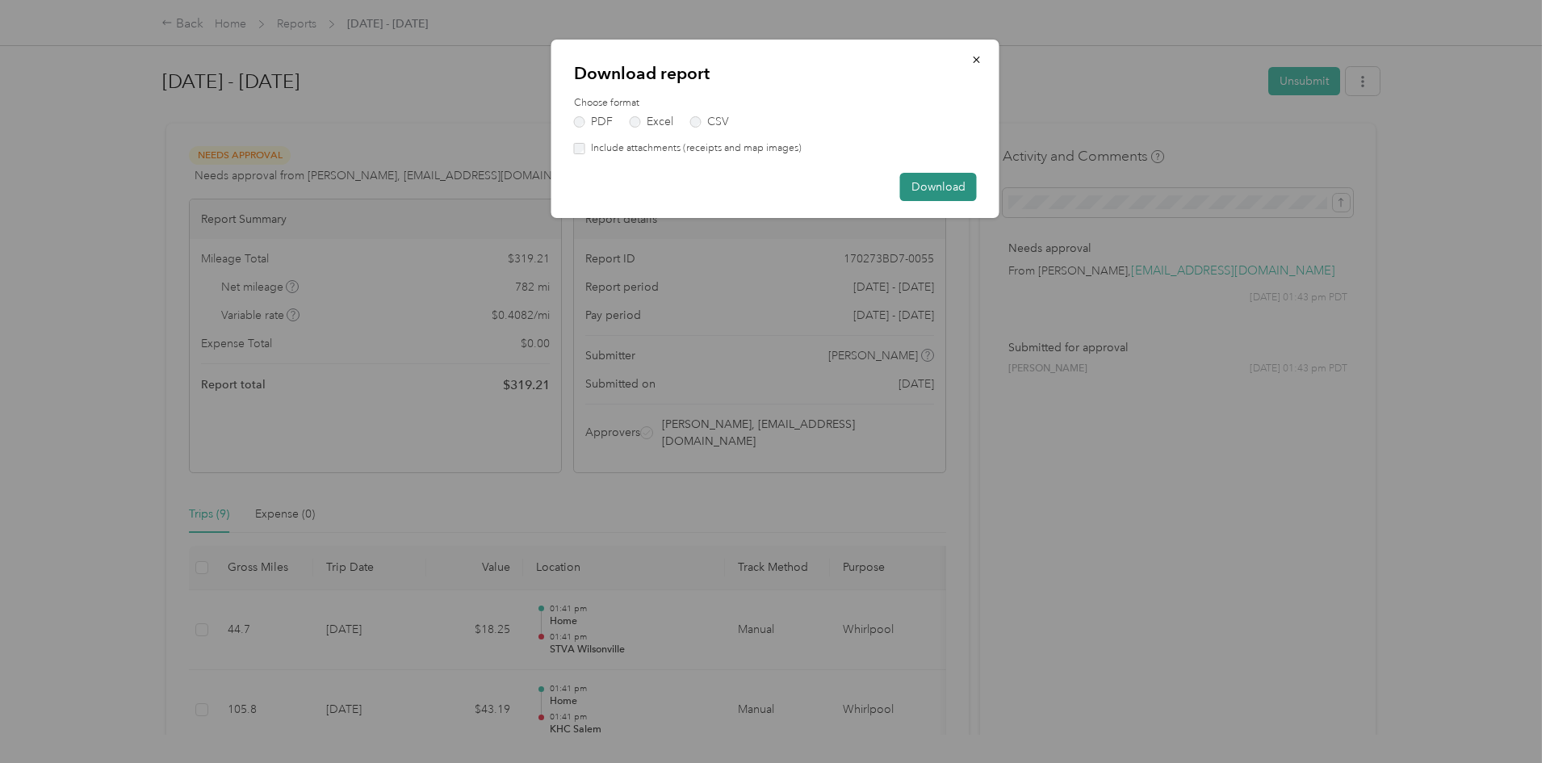
click at [929, 191] on button "Download" at bounding box center [938, 187] width 77 height 28
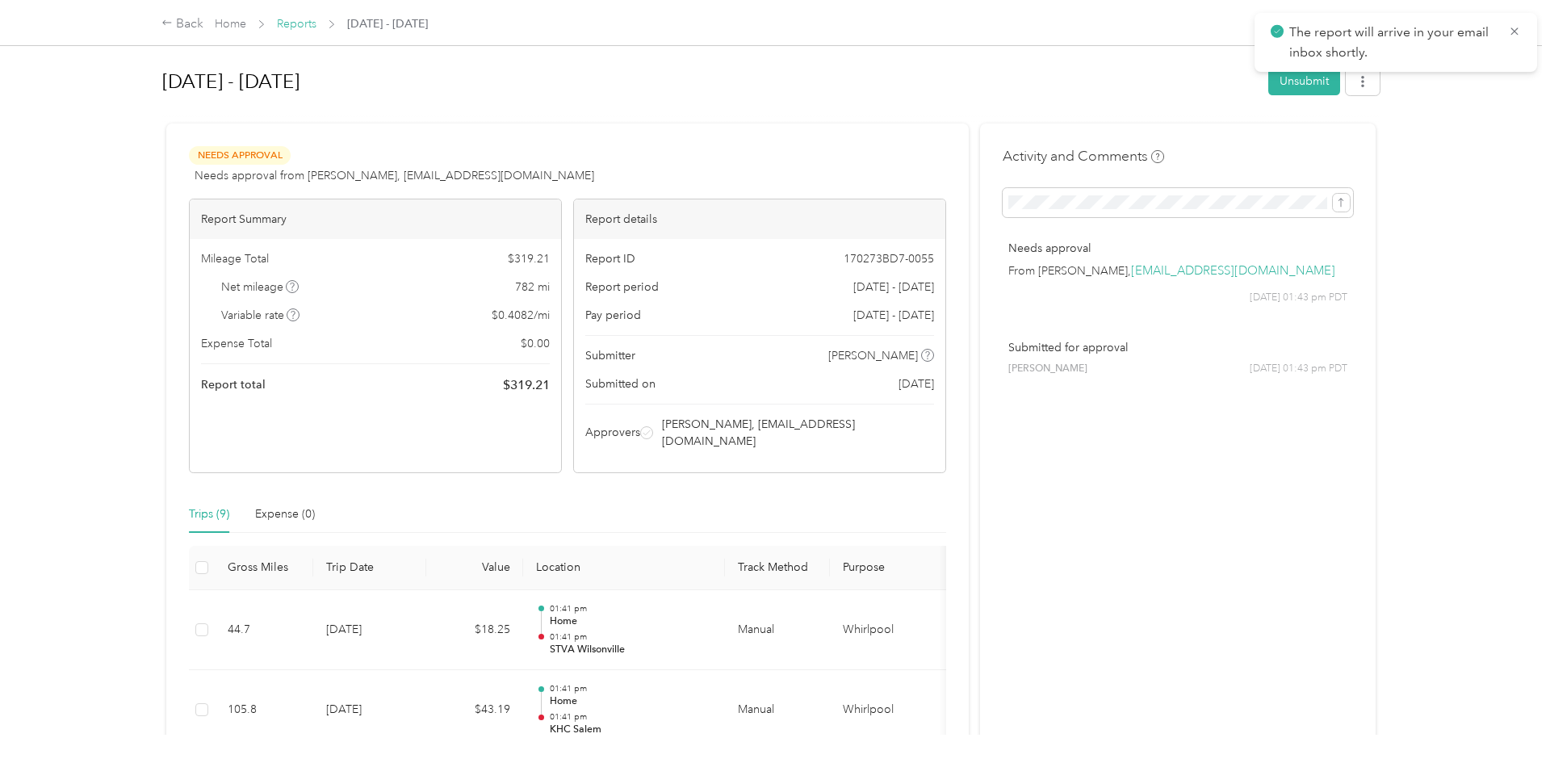
click at [291, 25] on link "Reports" at bounding box center [297, 24] width 40 height 14
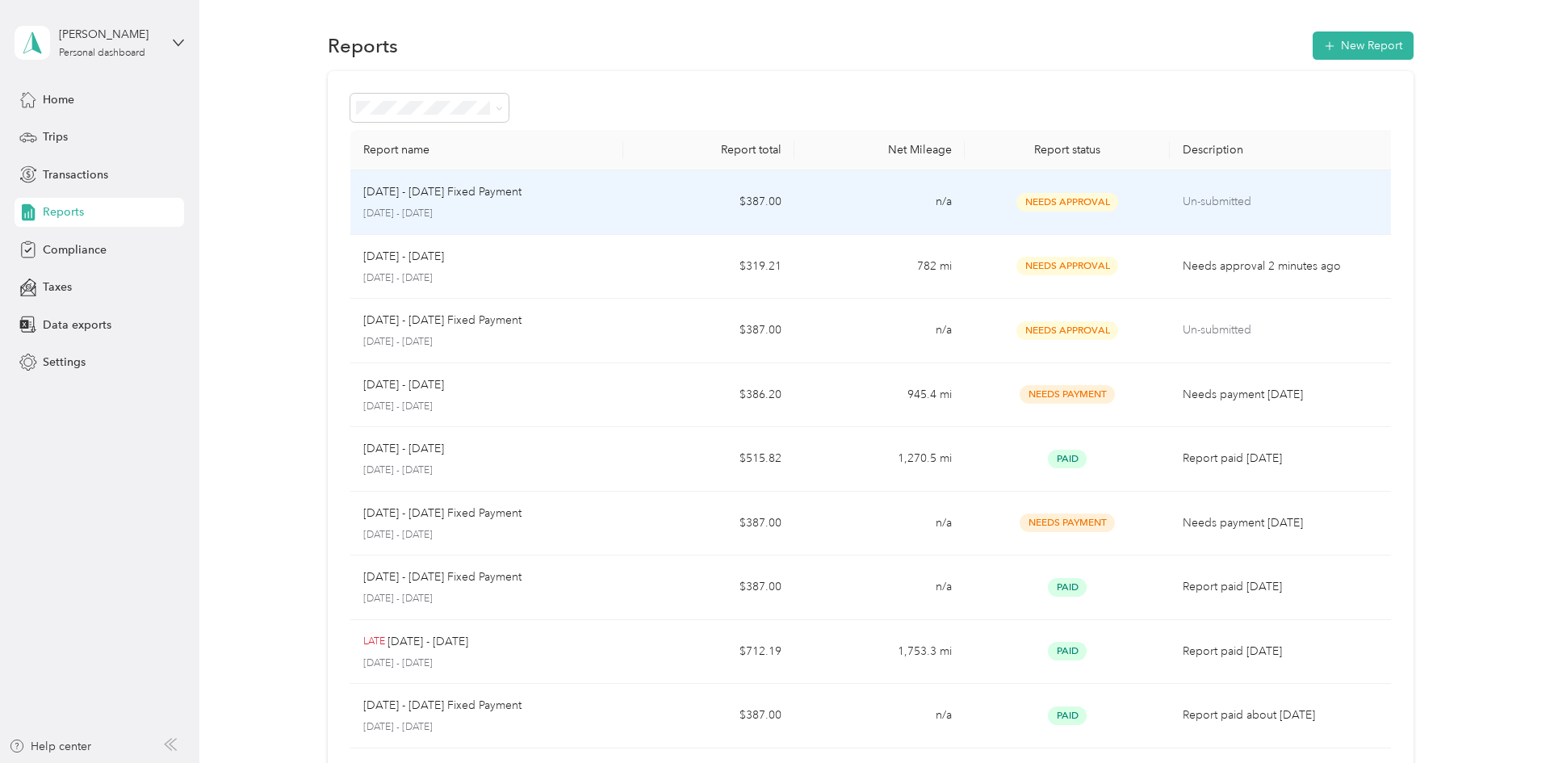
click at [514, 214] on p "September 1 - 30, 2025" at bounding box center [487, 214] width 248 height 15
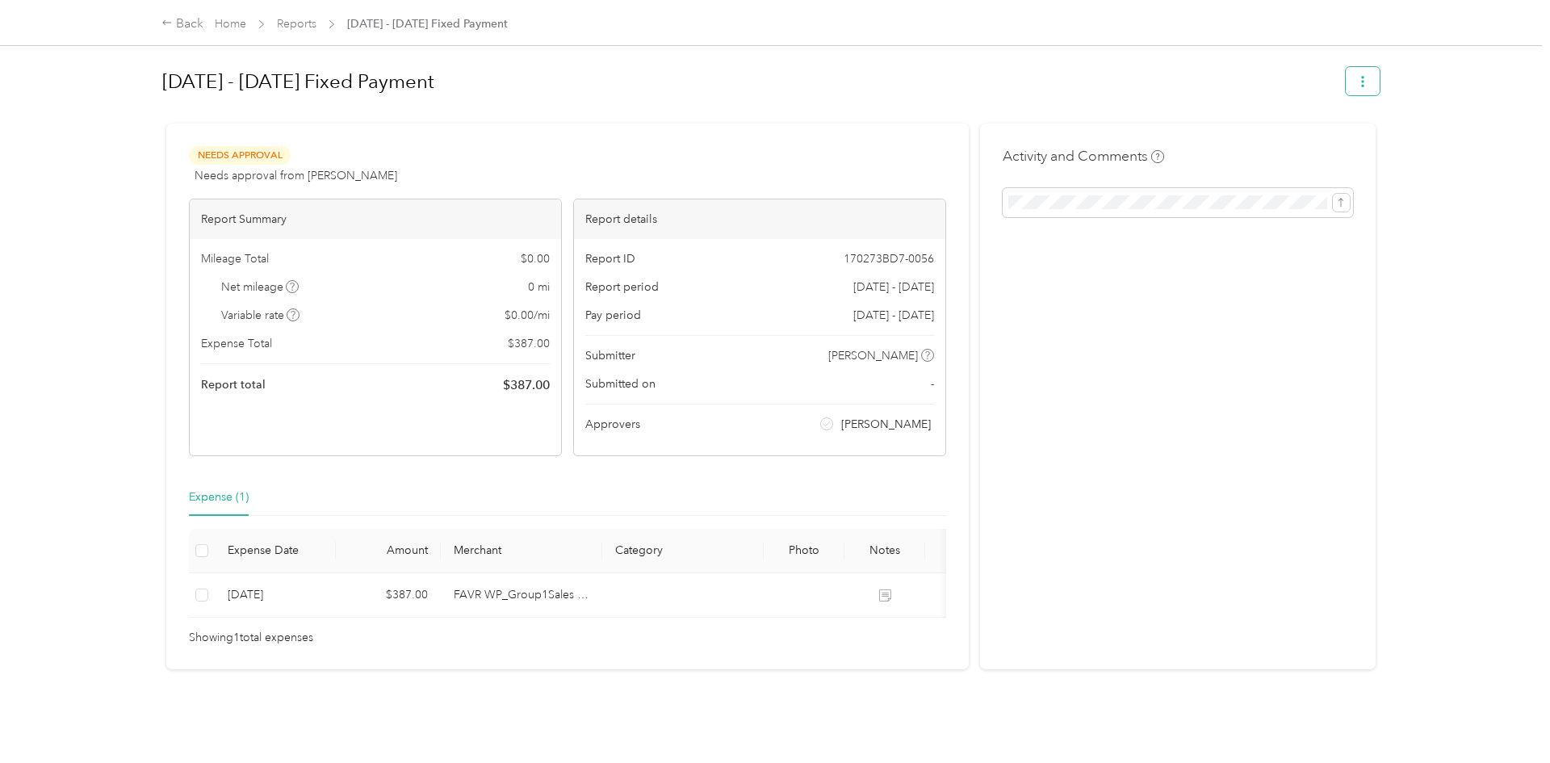
click at [1369, 79] on icon "button" at bounding box center [1362, 81] width 11 height 11
click at [1348, 136] on span "Download" at bounding box center [1324, 140] width 53 height 17
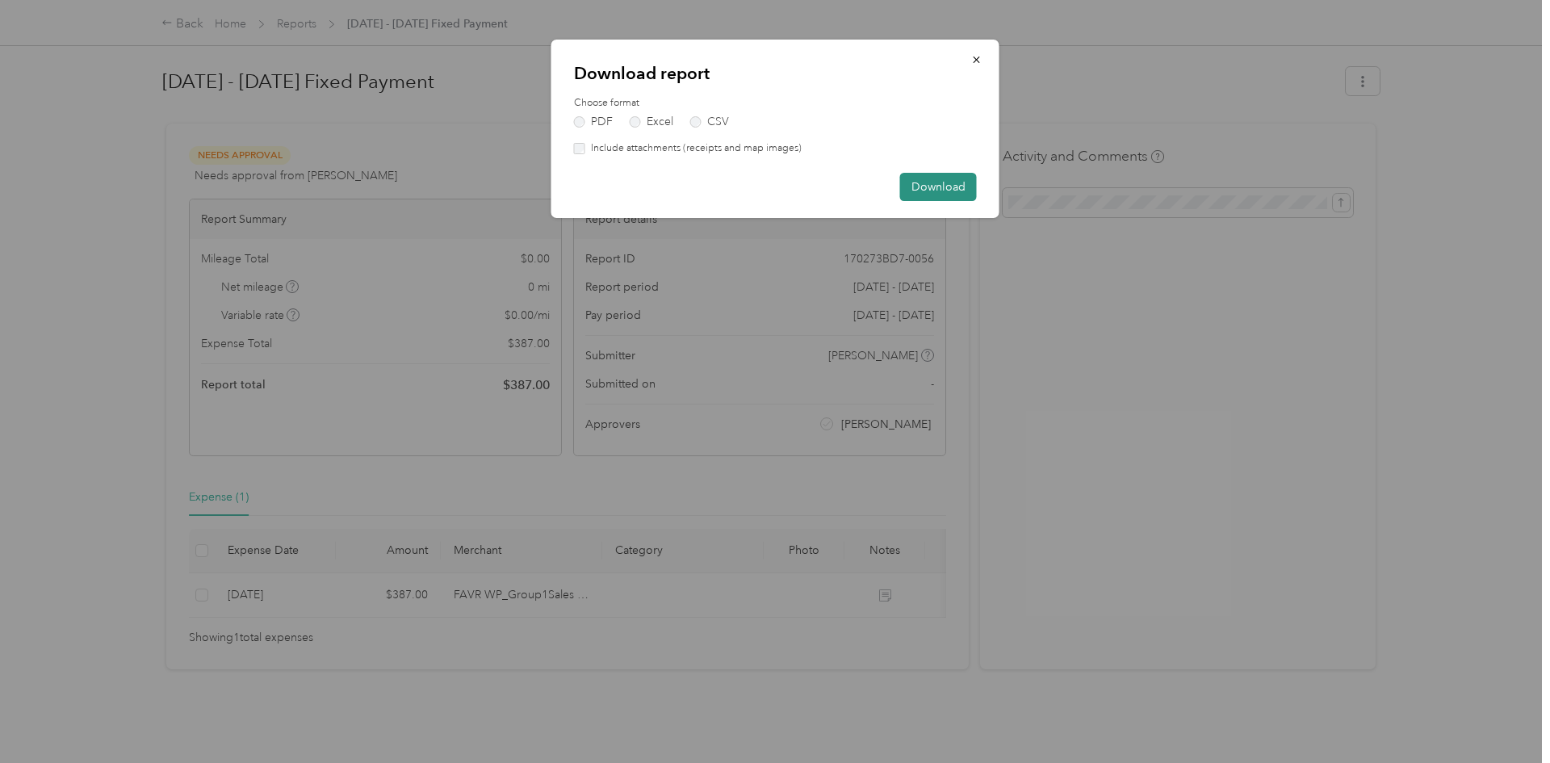
click at [941, 195] on button "Download" at bounding box center [938, 187] width 77 height 28
